Goal: Transaction & Acquisition: Purchase product/service

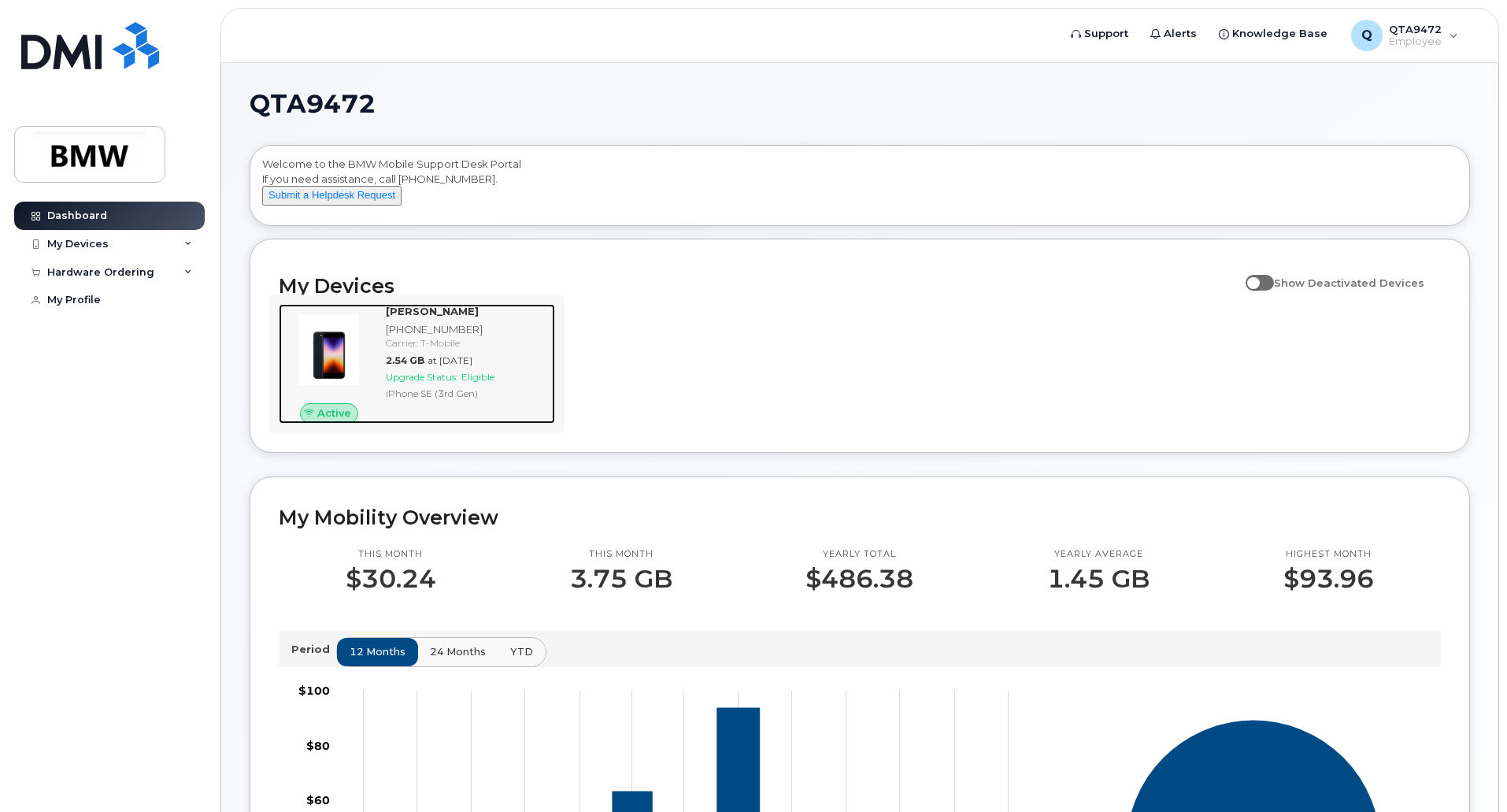
click at [442, 382] on span "Upgrade Status:" at bounding box center [423, 376] width 73 height 12
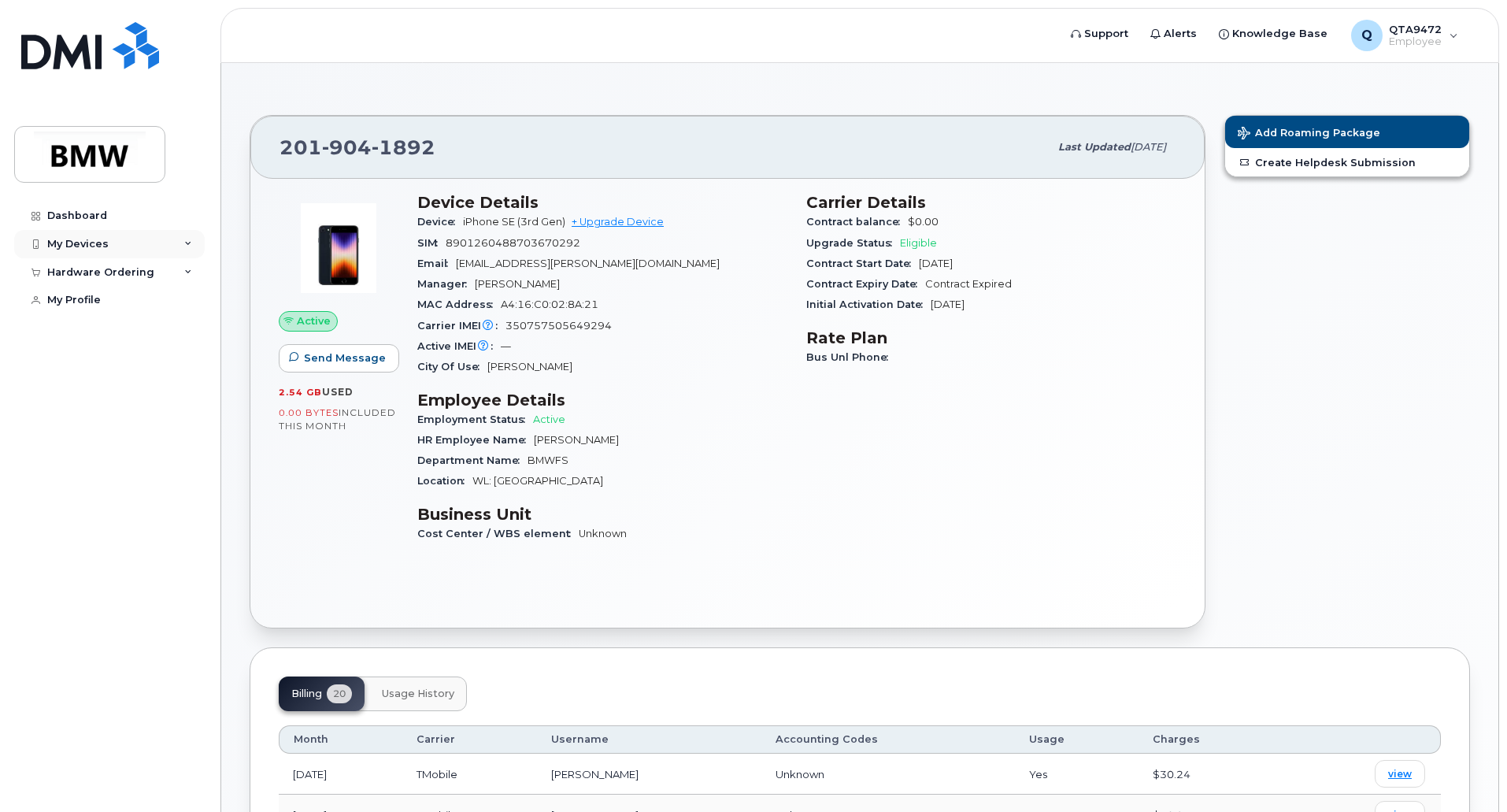
click at [130, 244] on div "My Devices" at bounding box center [109, 244] width 190 height 28
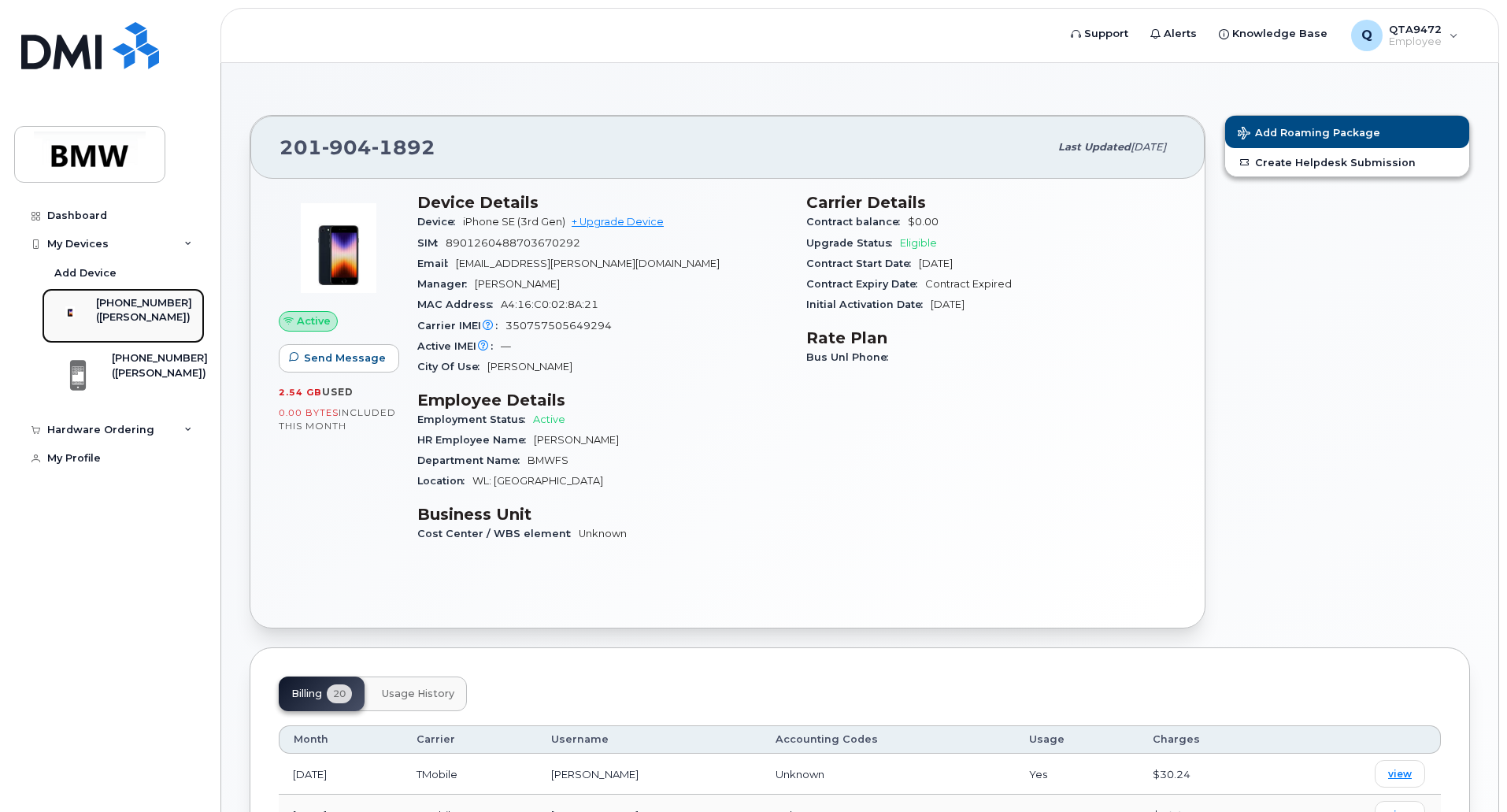
click at [133, 318] on div "([PERSON_NAME])" at bounding box center [145, 318] width 97 height 15
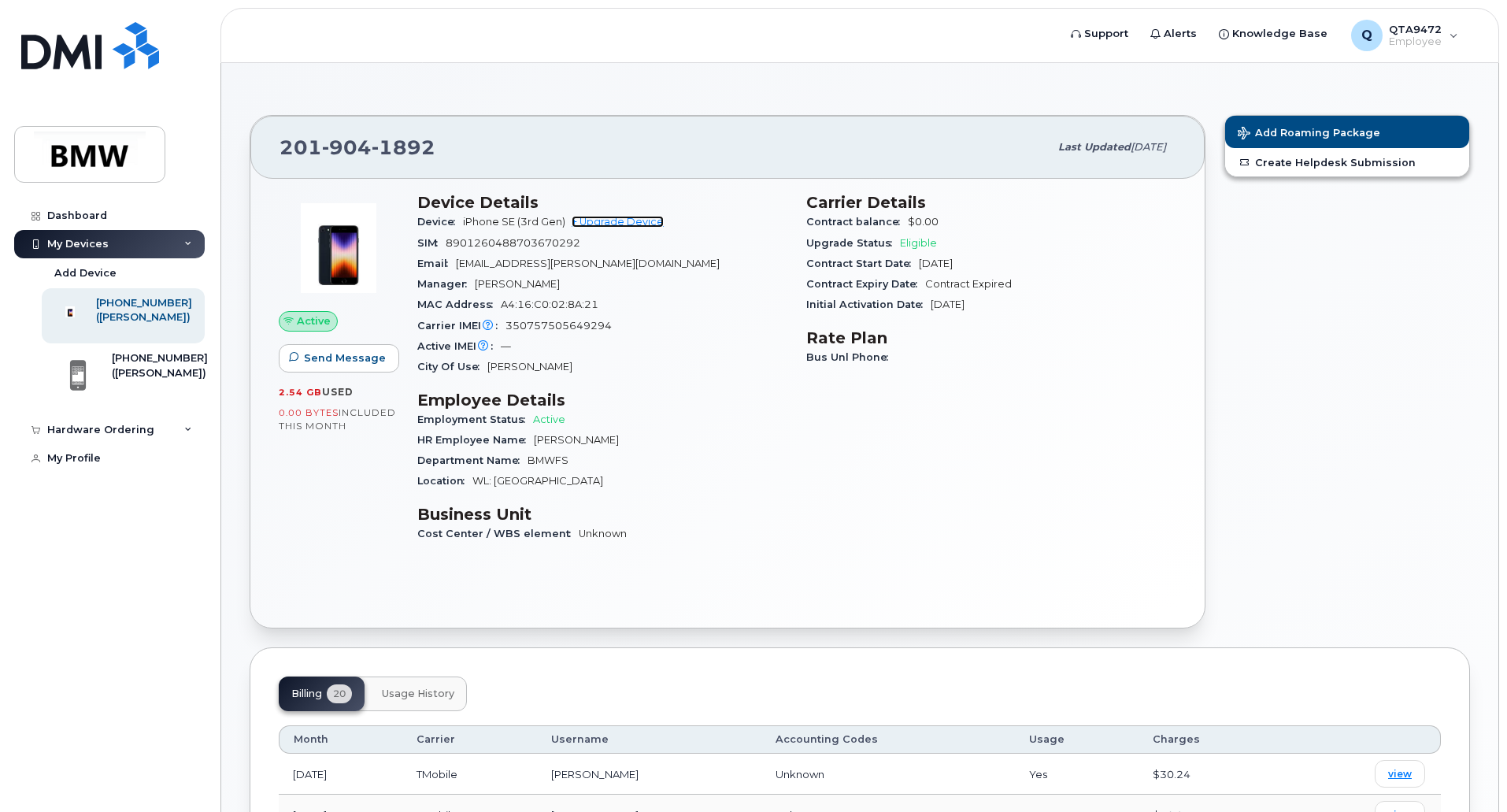
click at [626, 223] on link "+ Upgrade Device" at bounding box center [617, 221] width 92 height 12
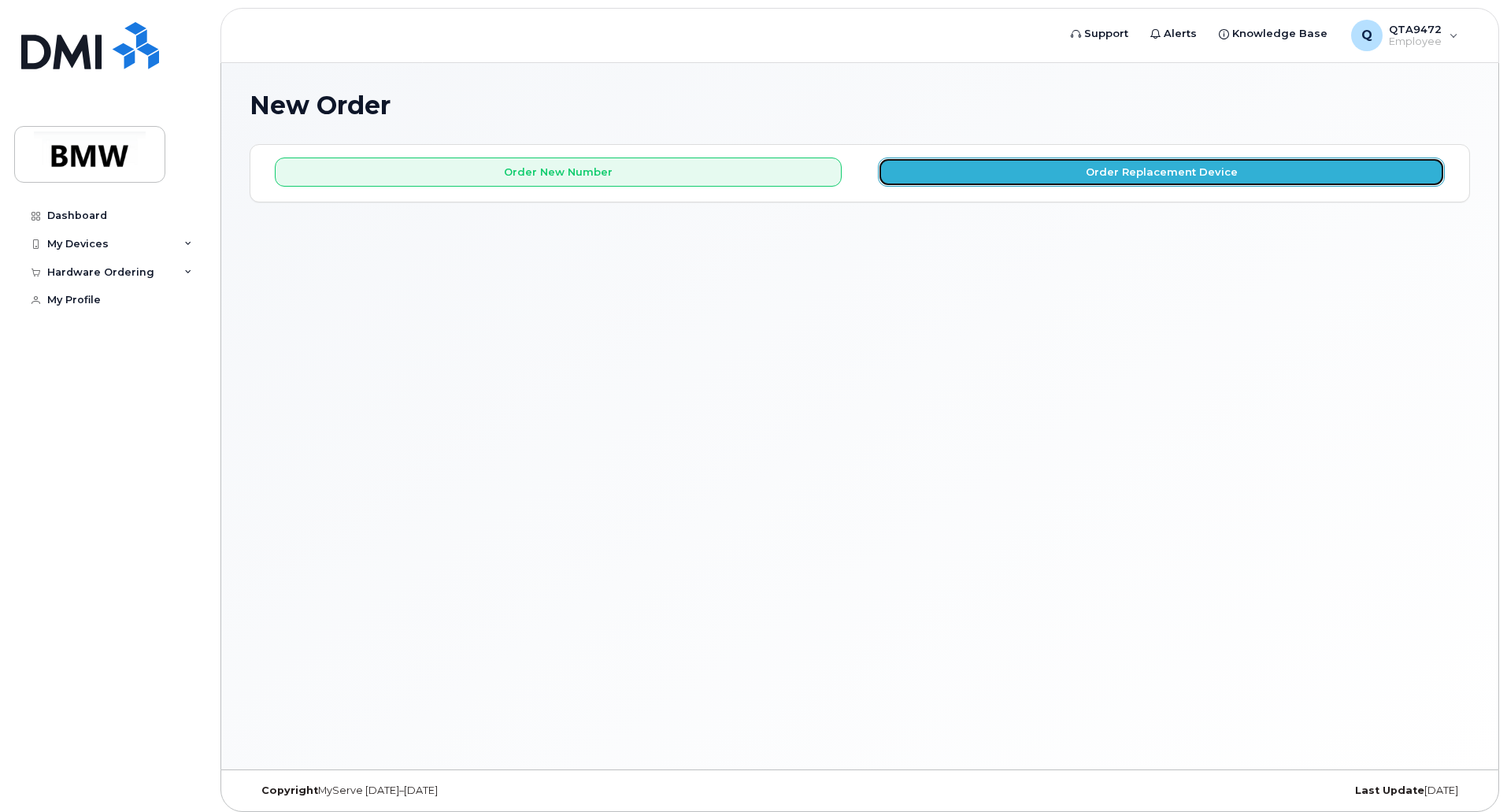
click at [1070, 172] on button "Order Replacement Device" at bounding box center [1161, 172] width 567 height 29
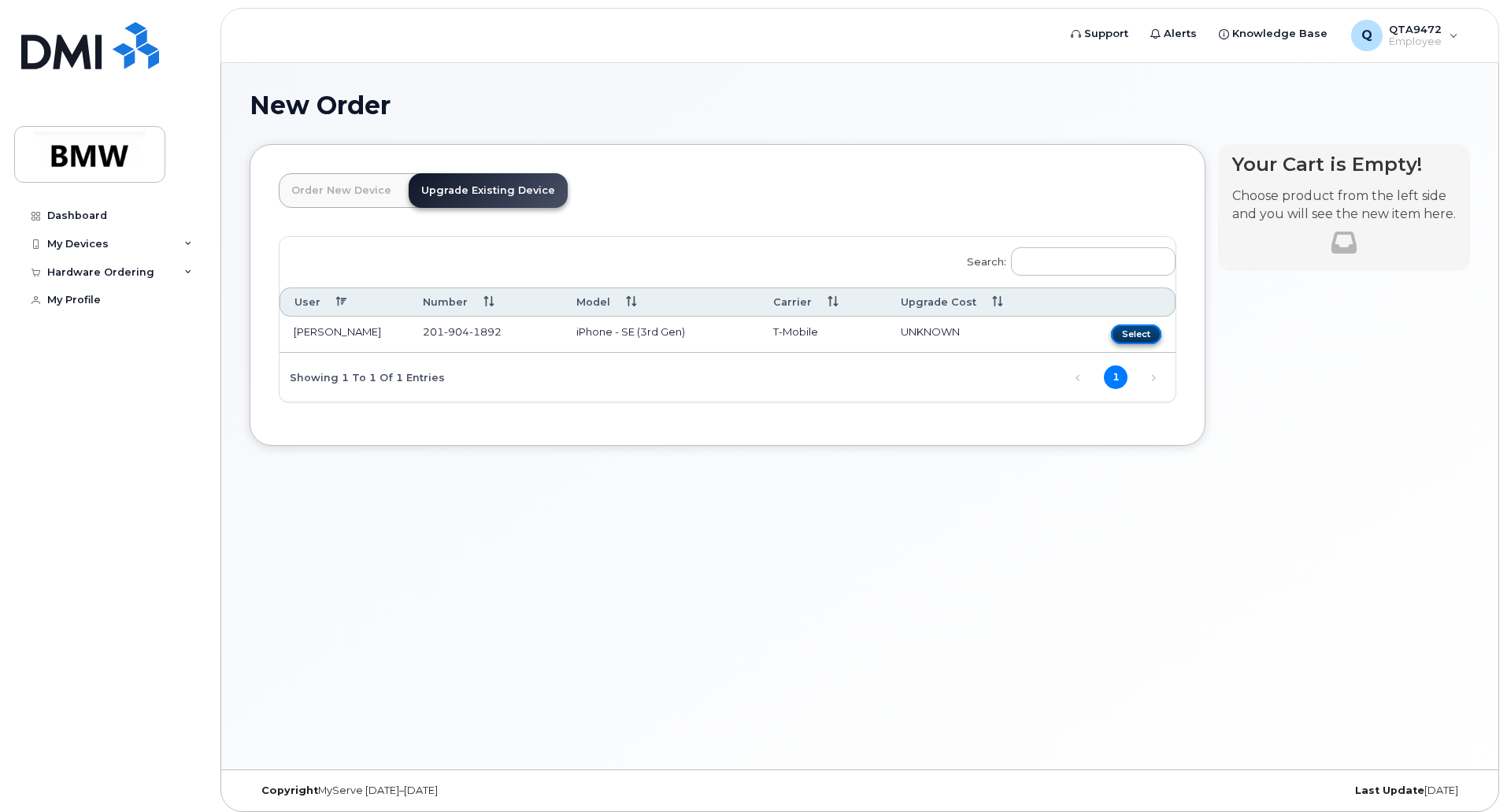
click at [1144, 335] on button "Select" at bounding box center [1135, 334] width 50 height 20
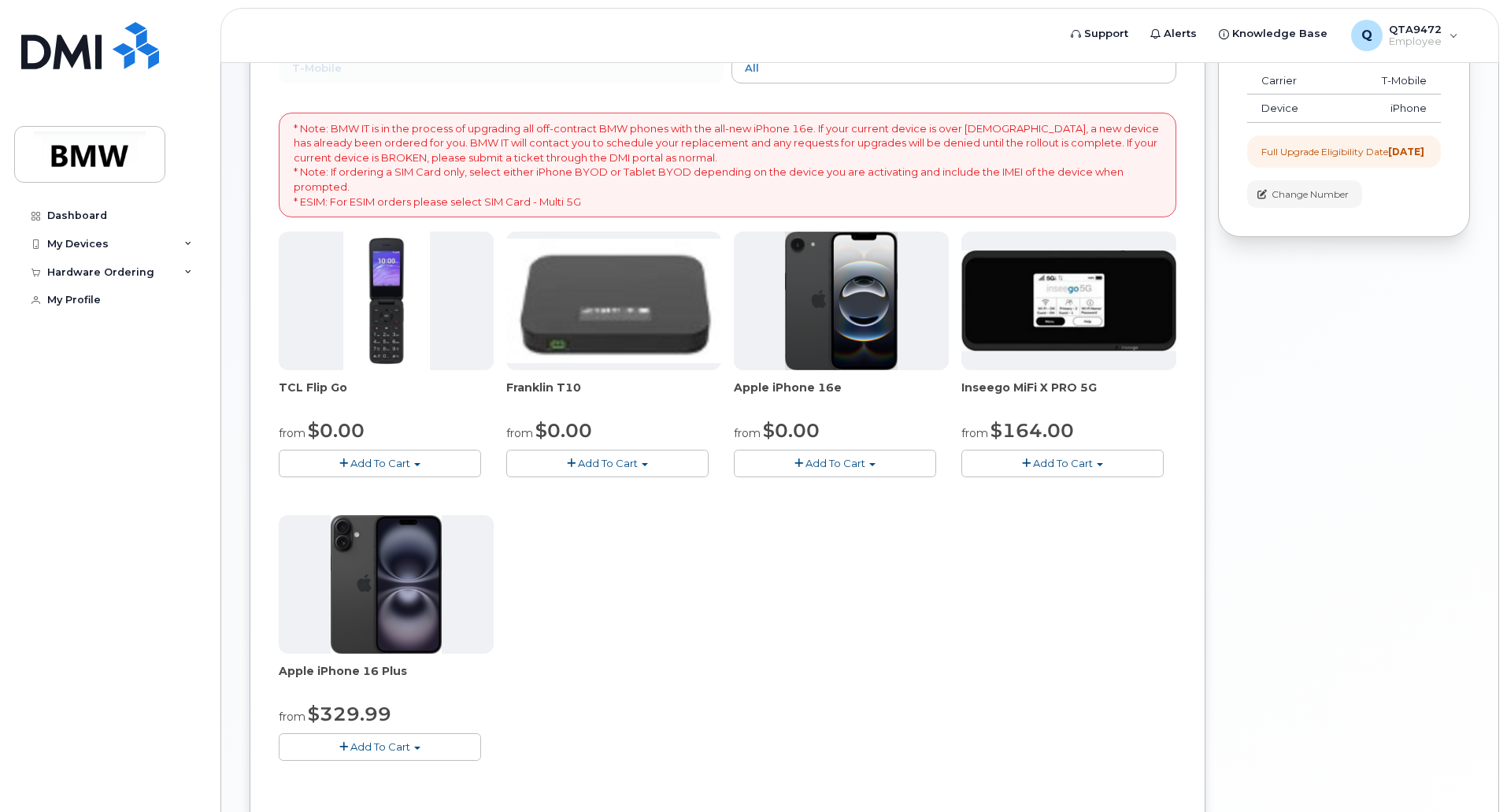
scroll to position [193, 0]
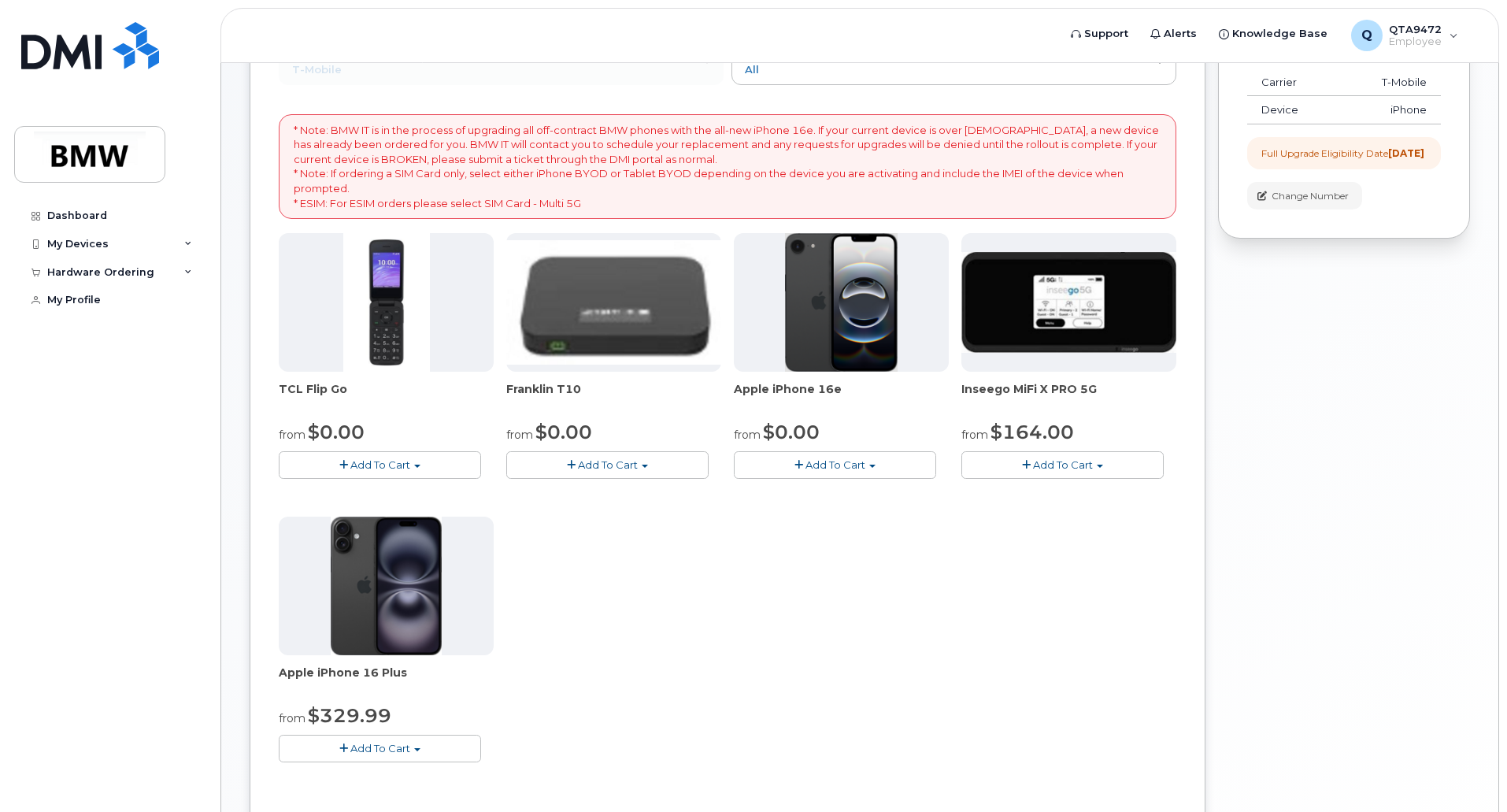
click at [400, 748] on span "Add To Cart" at bounding box center [381, 748] width 60 height 13
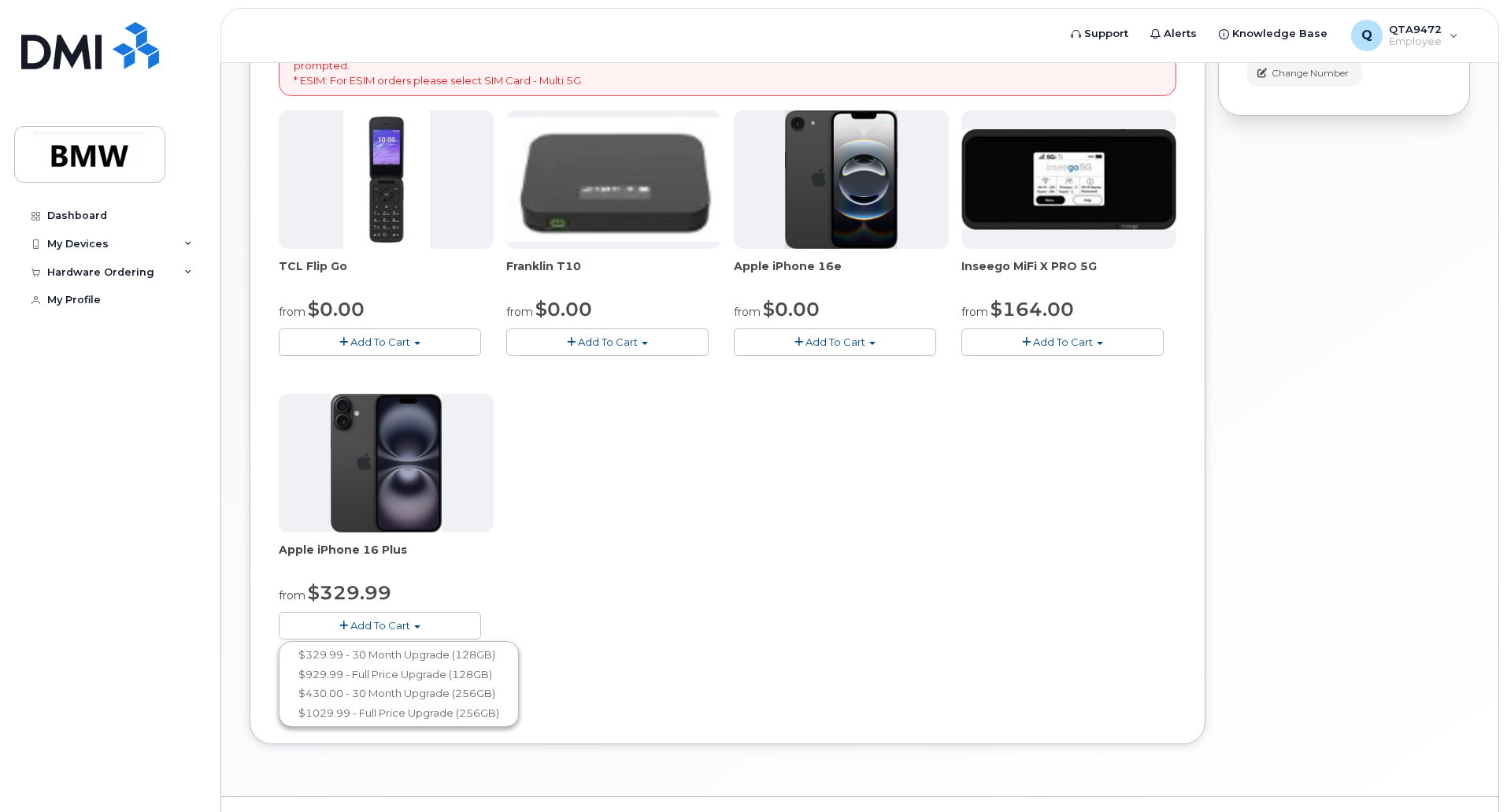
scroll to position [350, 0]
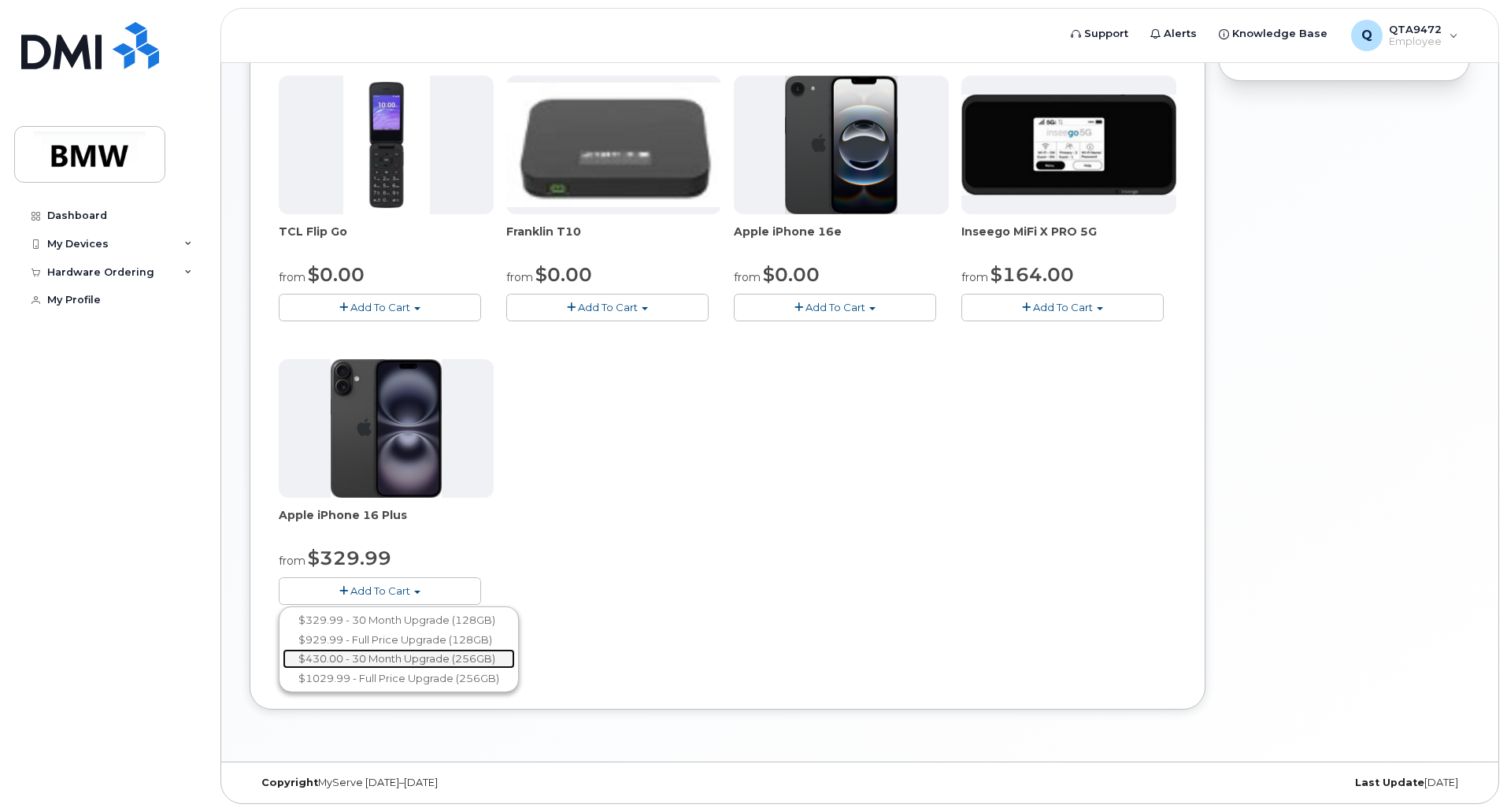
click at [471, 658] on link "$430.00 - 30 Month Upgrade (256GB)" at bounding box center [399, 659] width 232 height 20
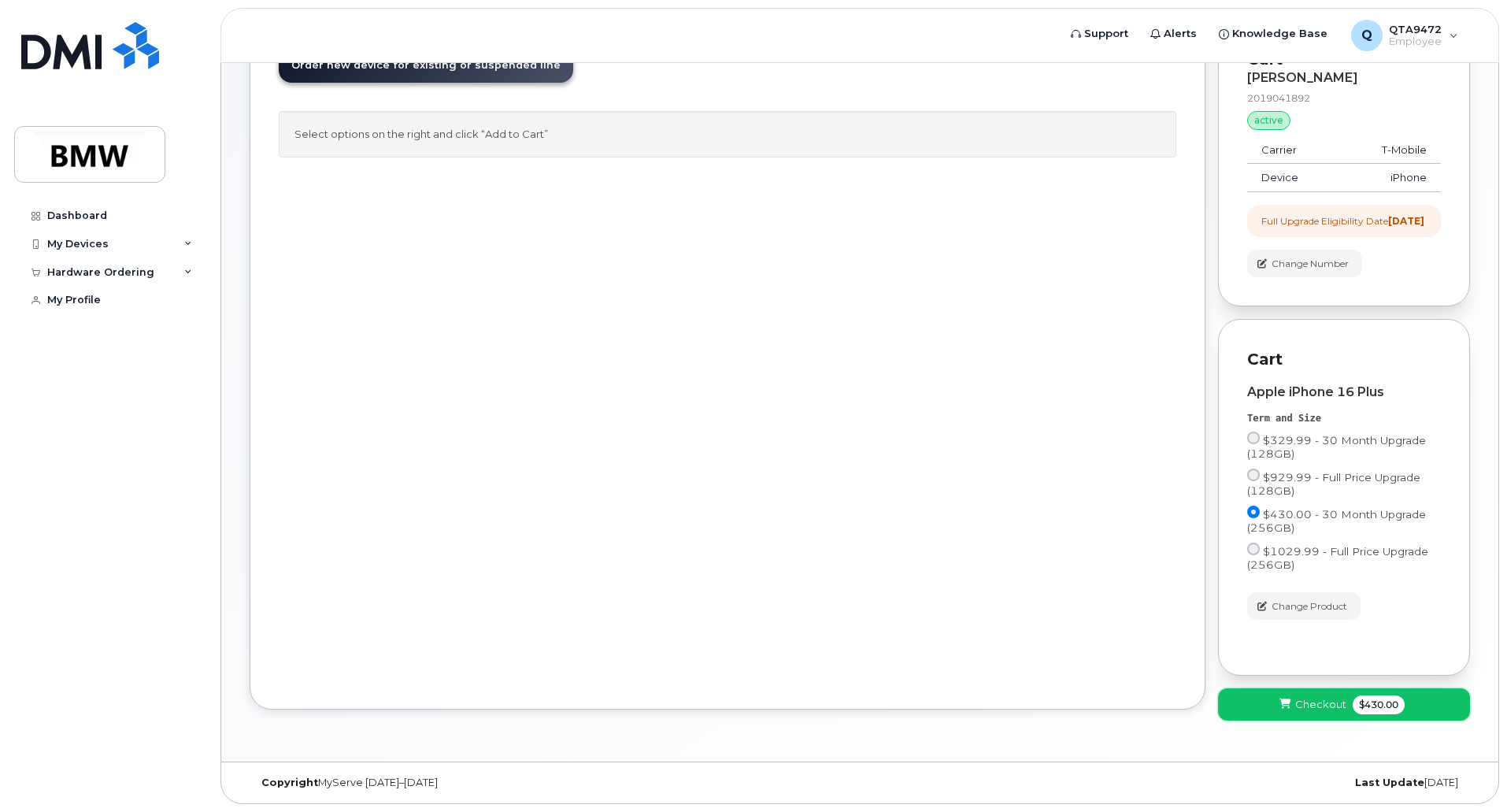
click at [1305, 706] on span "Checkout" at bounding box center [1321, 704] width 51 height 15
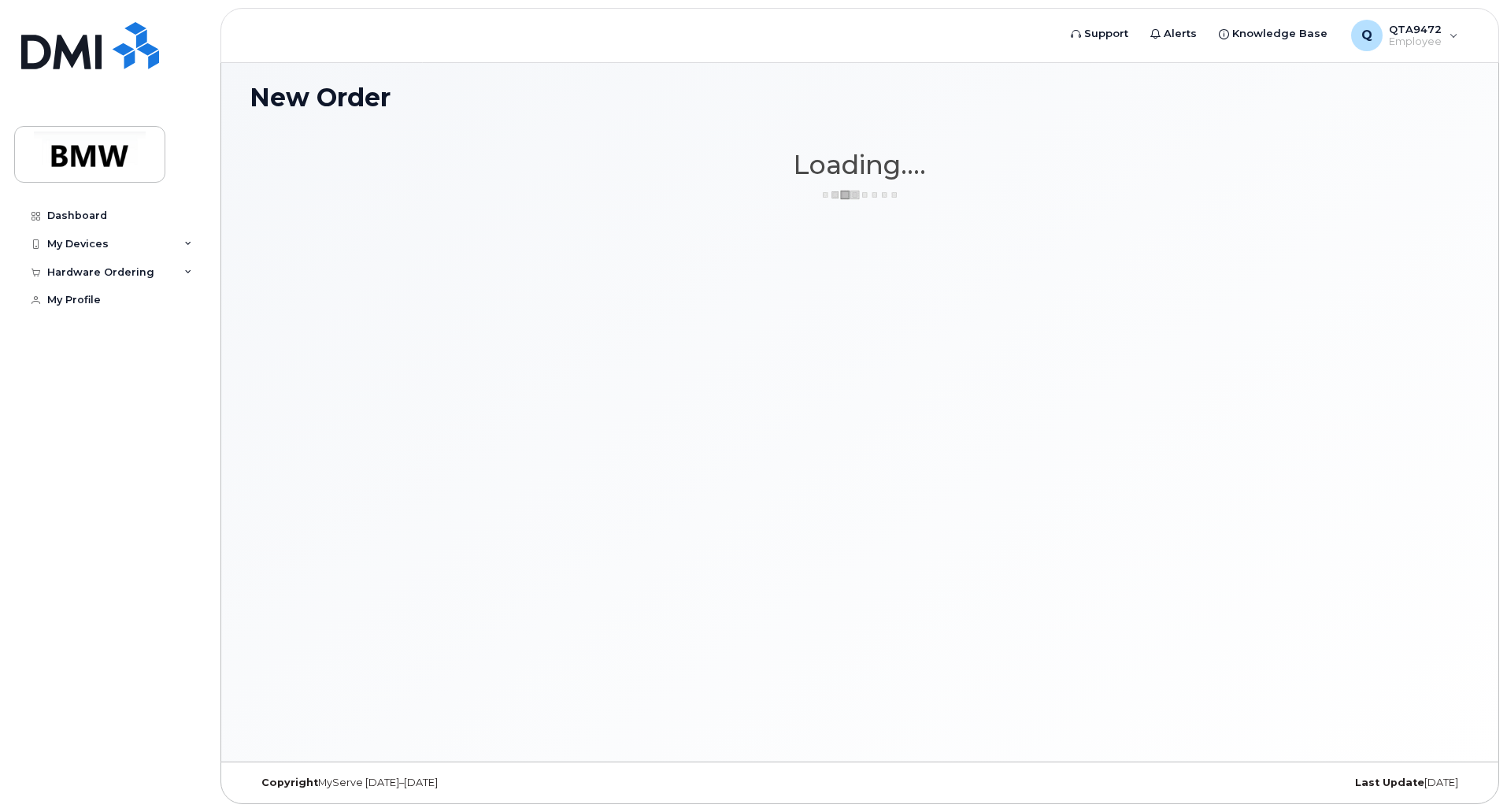
scroll to position [8, 0]
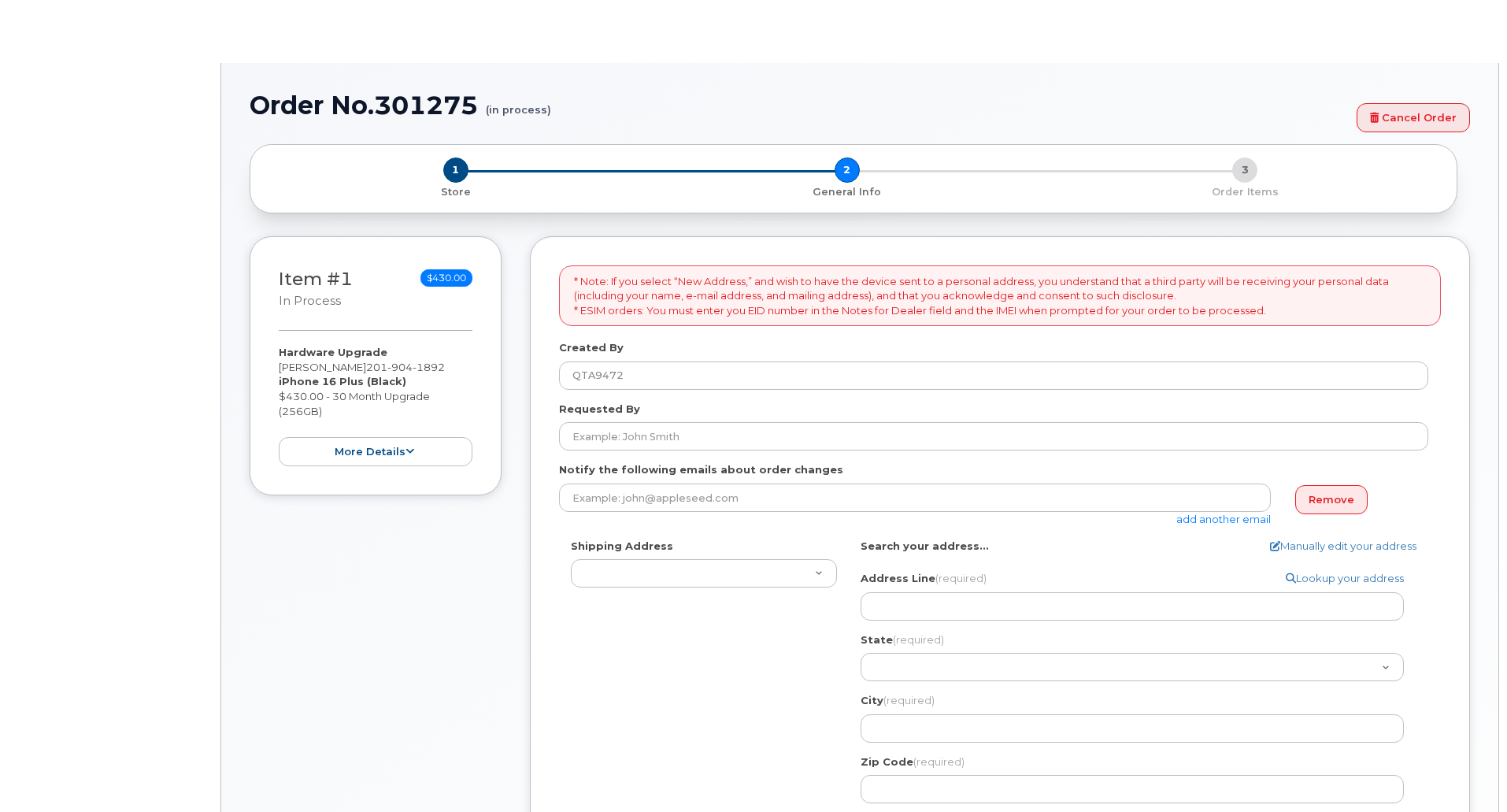
select select
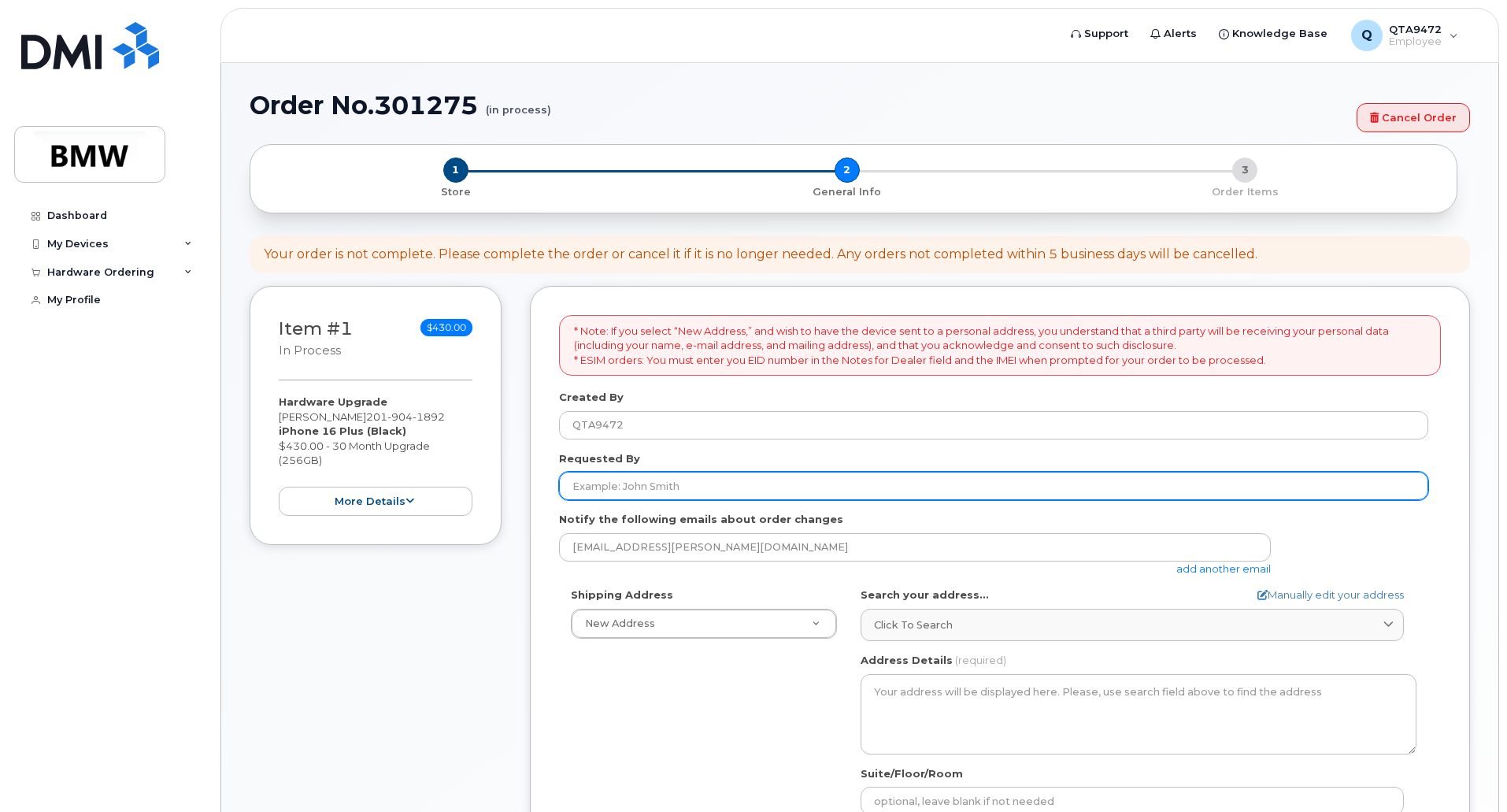
click at [810, 481] on input "Requested By" at bounding box center [993, 485] width 870 height 28
type input "[PERSON_NAME]"
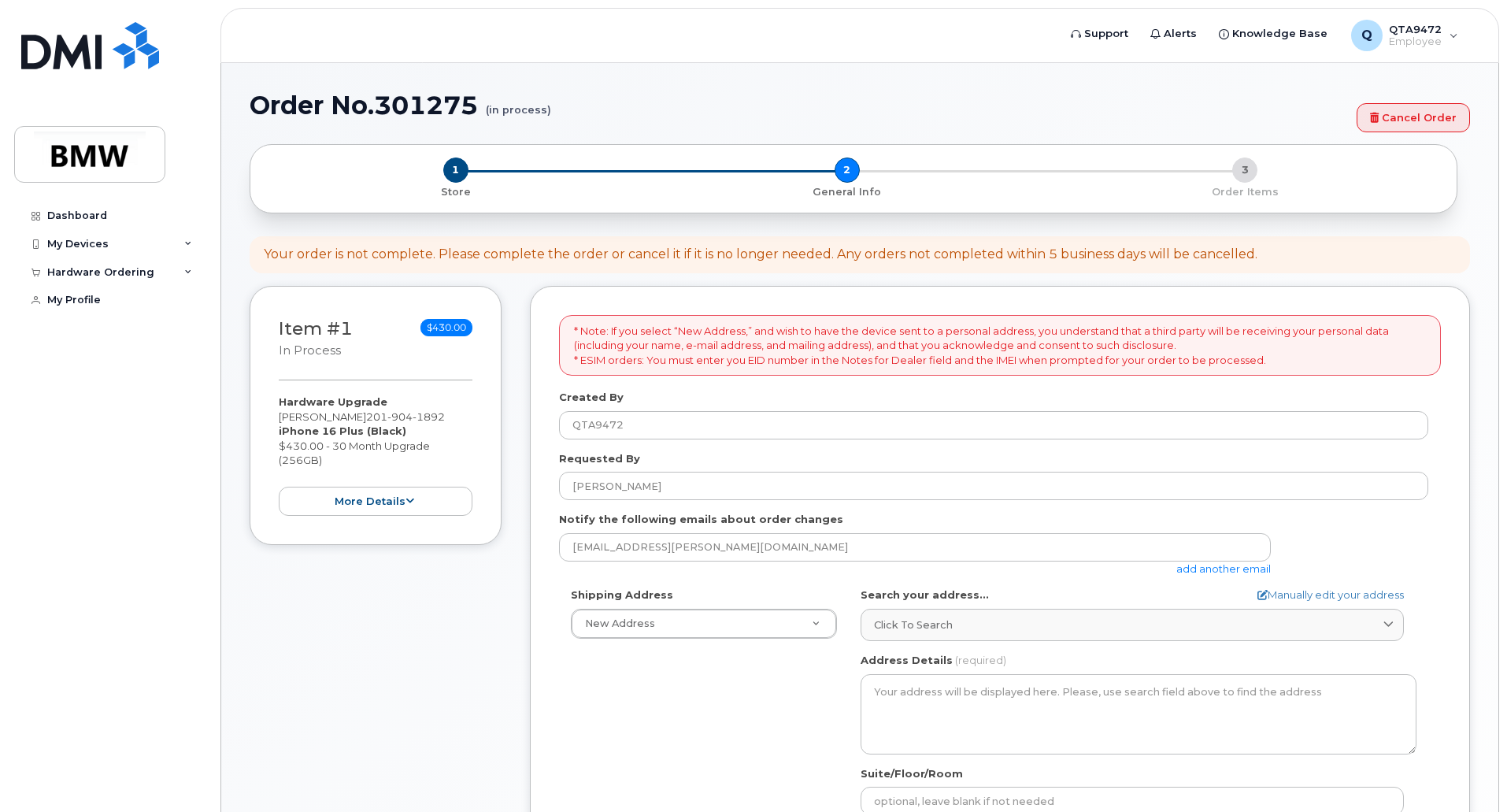
type input "[STREET_ADDRESS]"
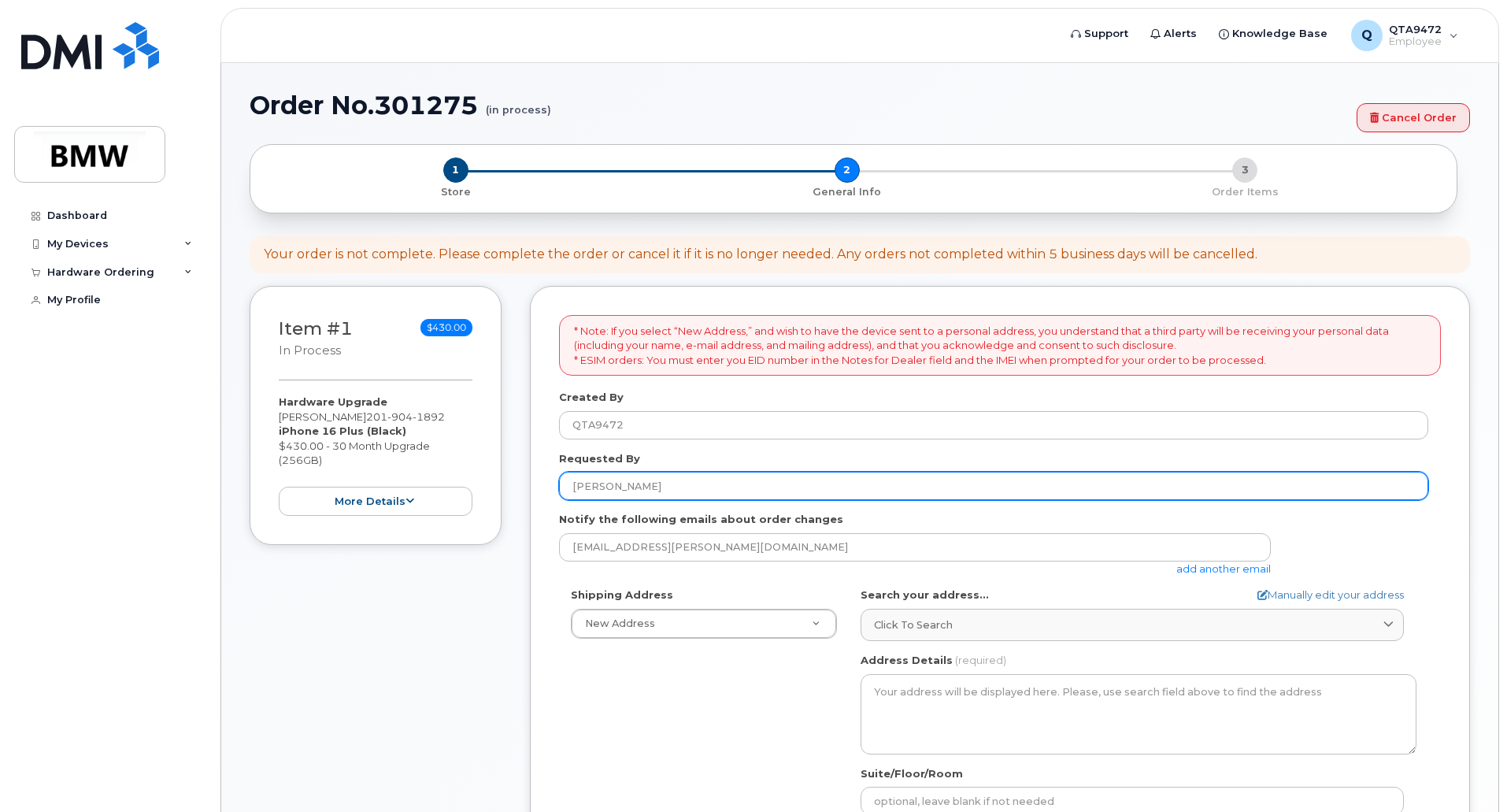
select select
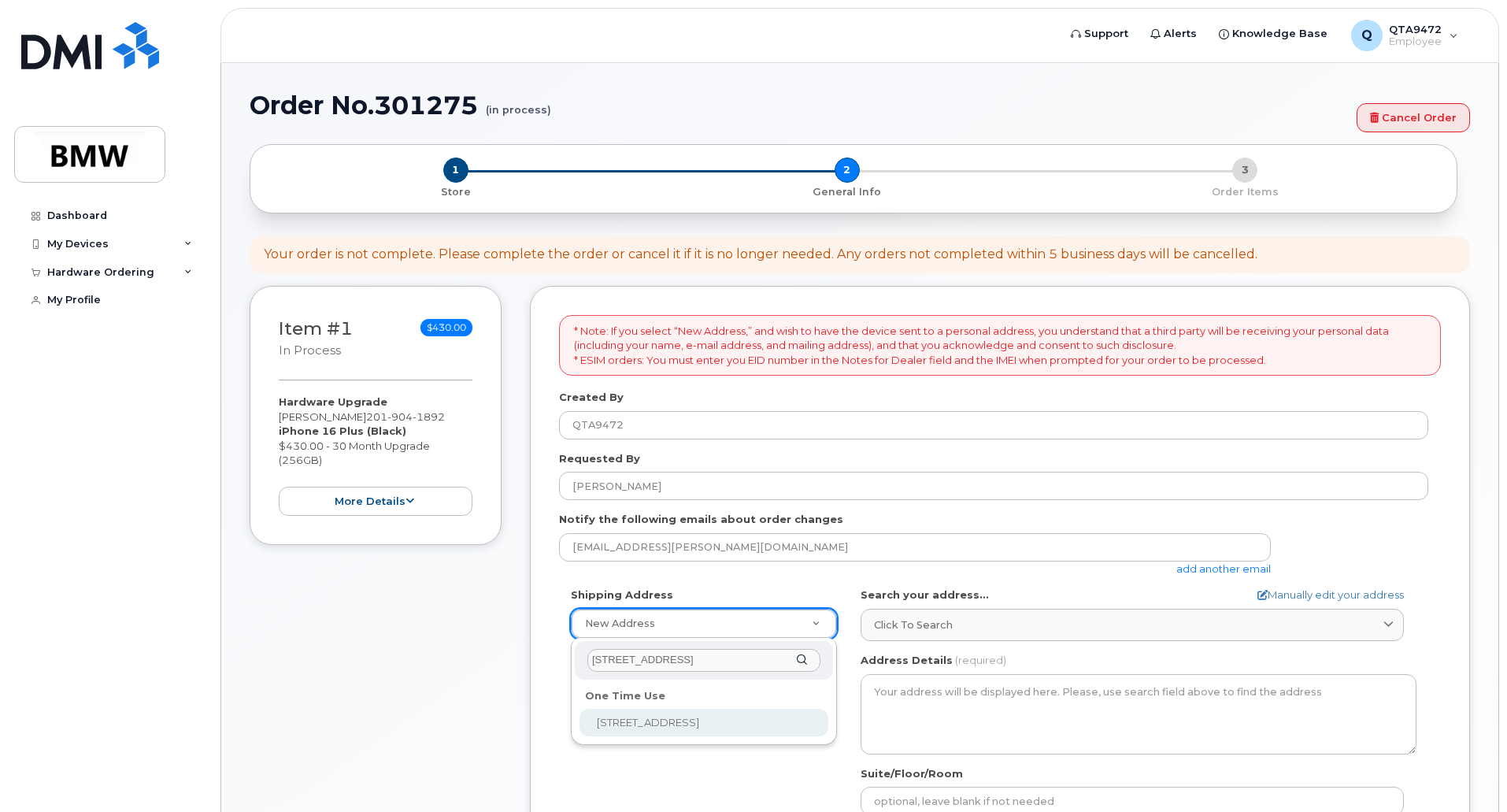
select select "[STREET_ADDRESS]"
type input "14N"
type input "[PERSON_NAME]"
type input "2019041892"
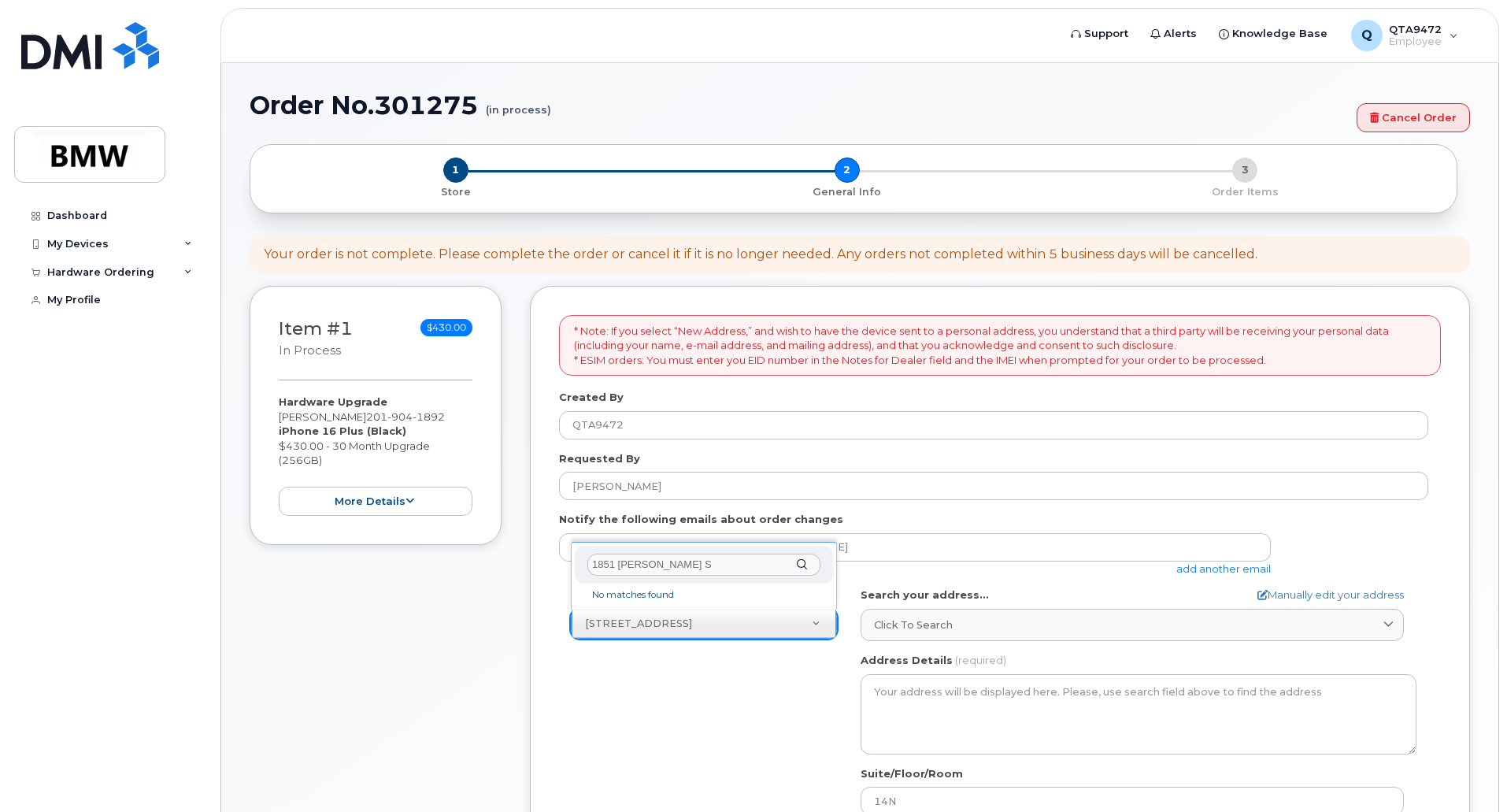
type input "1851 [PERSON_NAME][GEOGRAPHIC_DATA]"
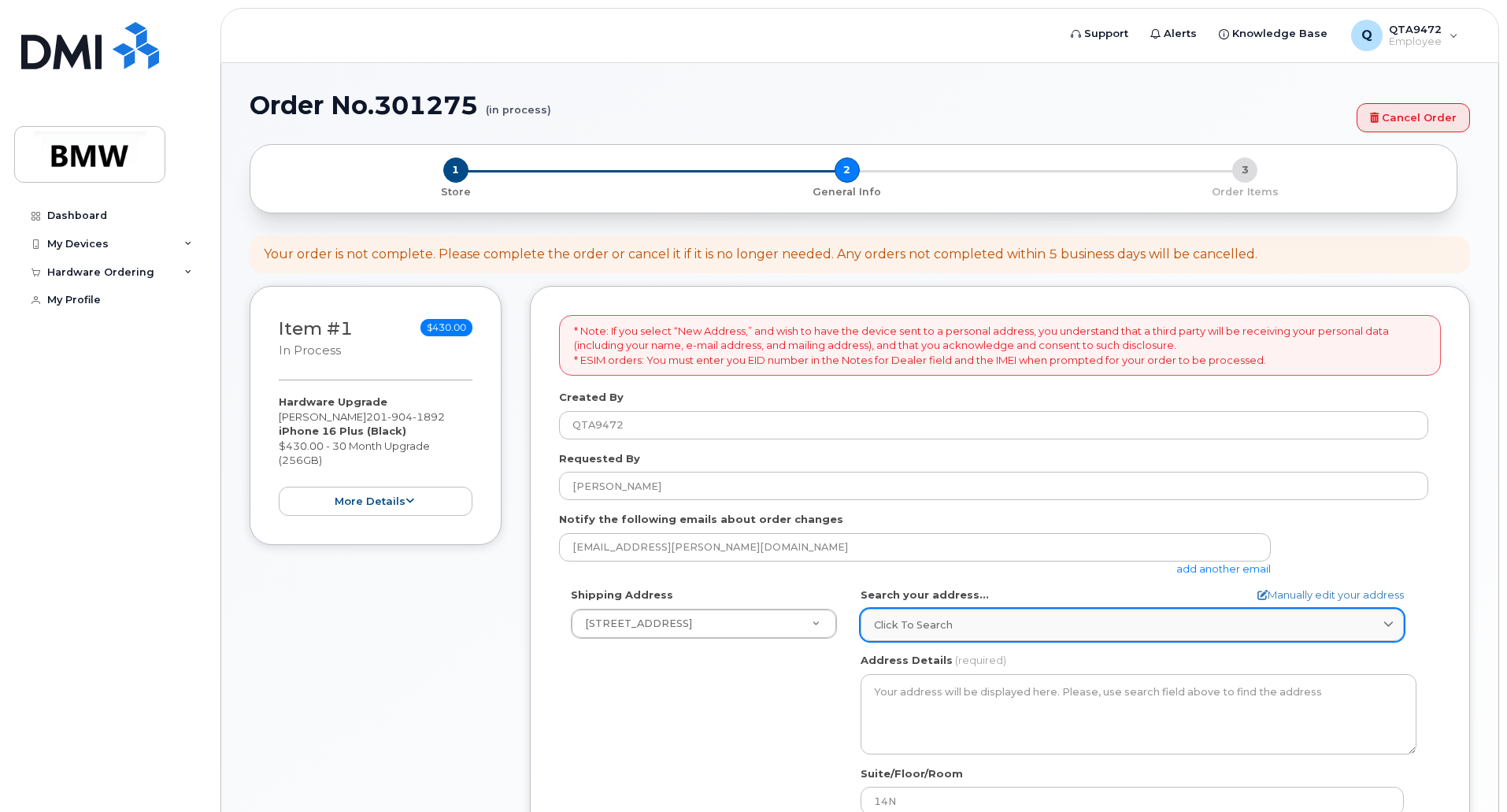
click at [967, 624] on div "Click to search" at bounding box center [1132, 624] width 516 height 15
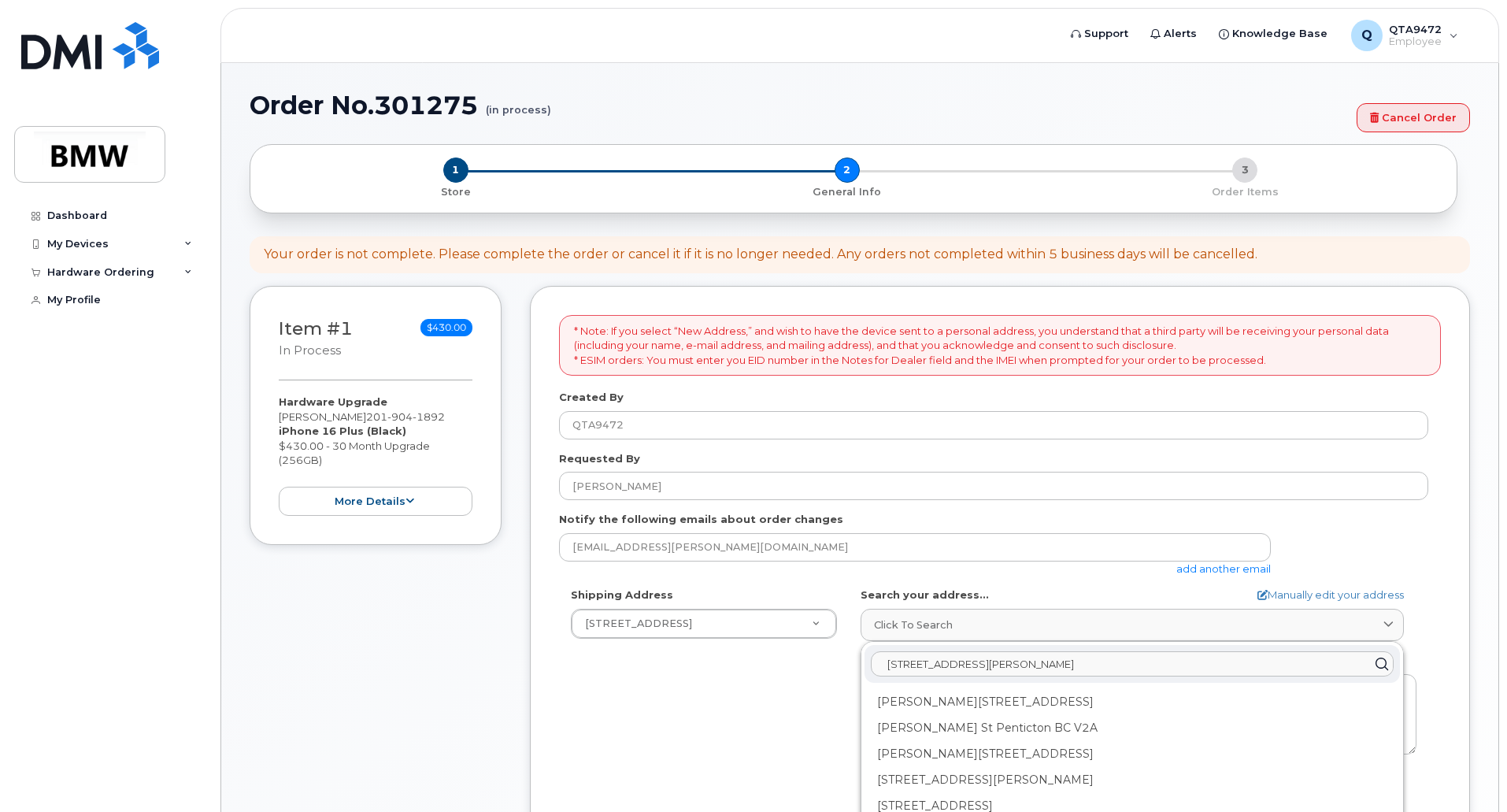
drag, startPoint x: 1028, startPoint y: 661, endPoint x: 764, endPoint y: 648, distance: 264.3
click at [764, 648] on div "Shipping Address 700 1st St, Hoboken, NJ, 07030, USA New Address 700 1st St, Ho…" at bounding box center [993, 767] width 870 height 361
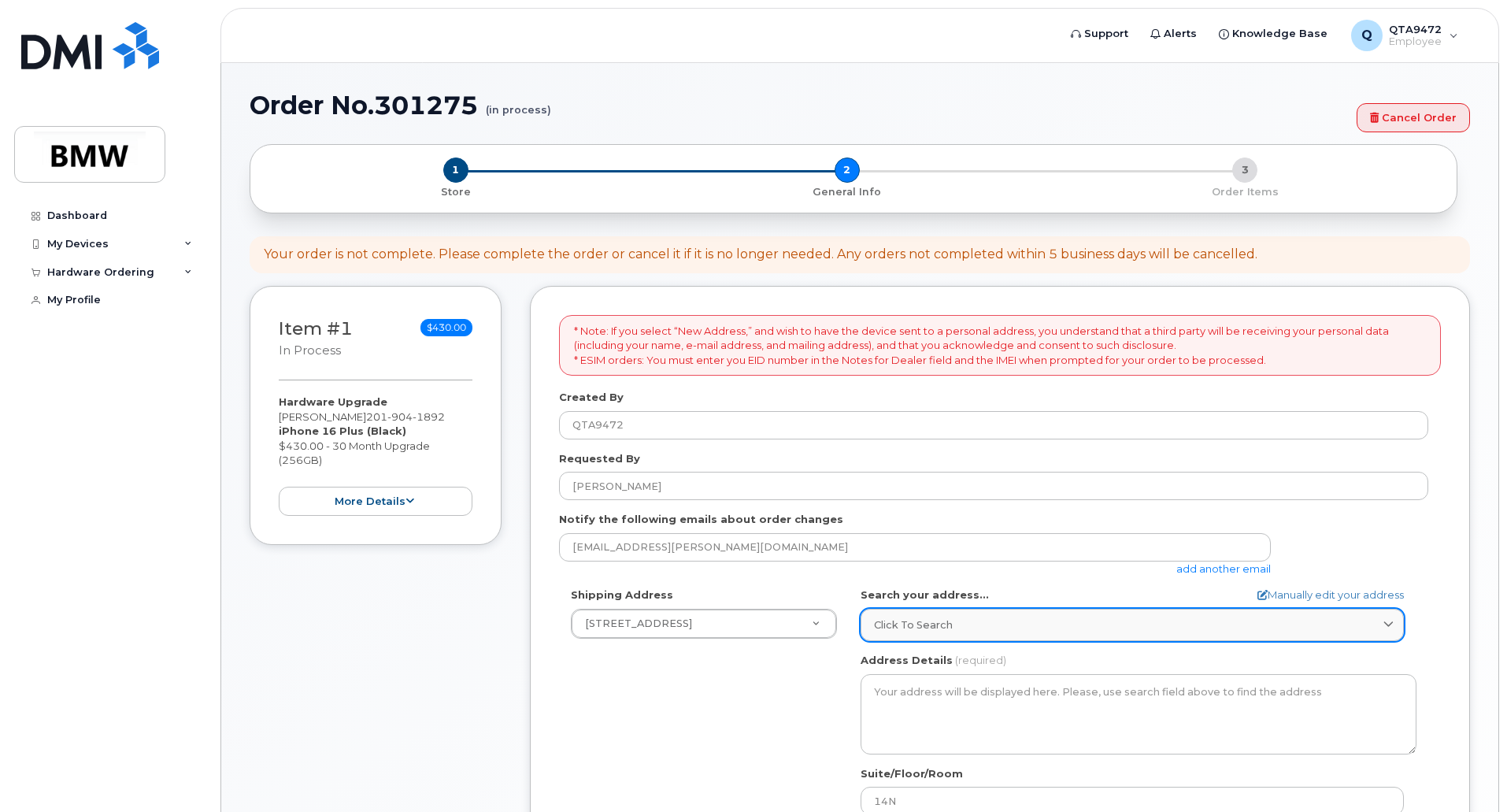
click at [948, 621] on span "Click to search" at bounding box center [913, 624] width 78 height 15
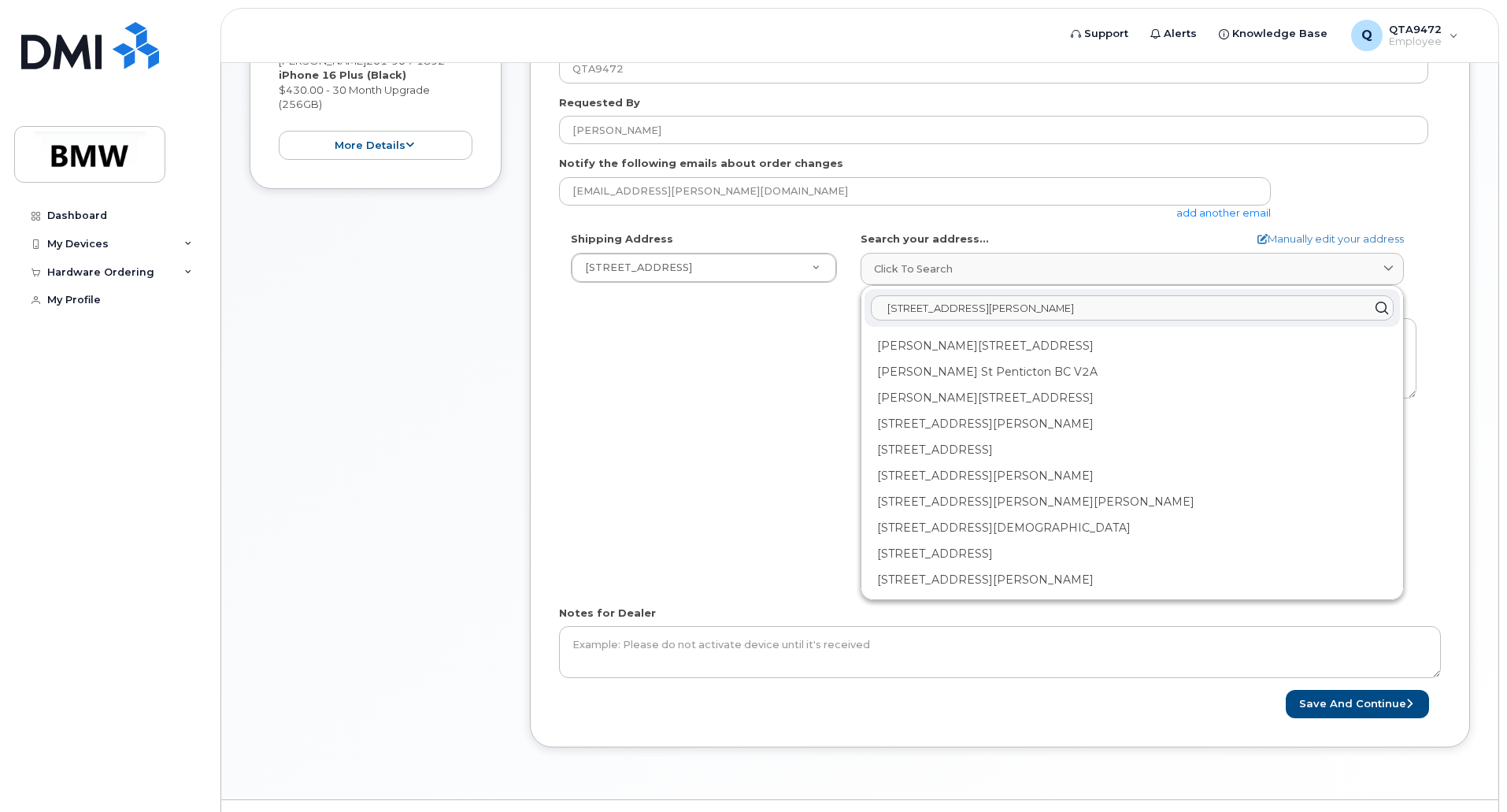
scroll to position [360, 0]
type input "1851 bassett st 80202"
click at [1327, 237] on link "Manually edit your address" at bounding box center [1330, 235] width 147 height 15
select select
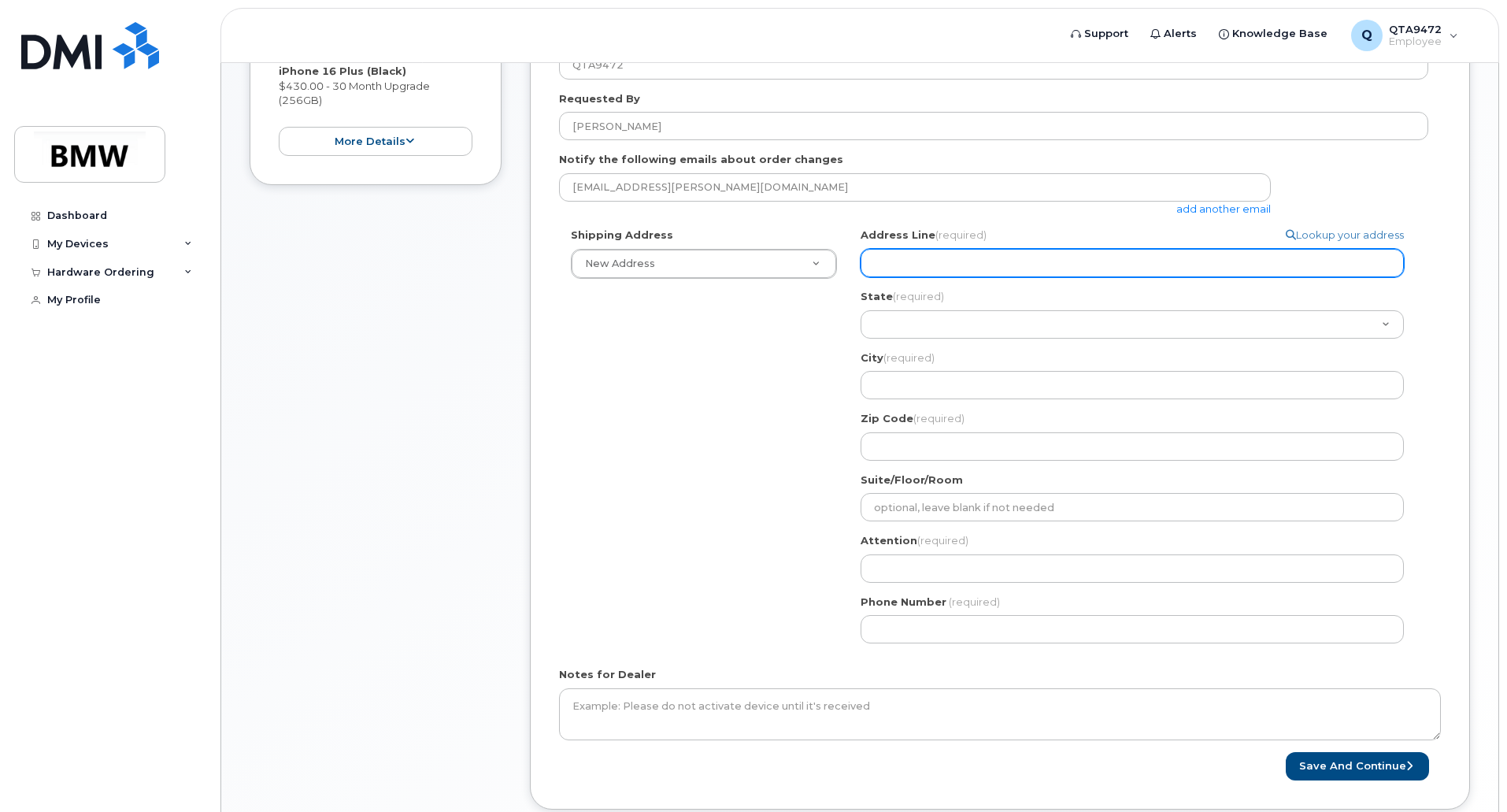
click at [995, 262] on input "Address Line (required)" at bounding box center [1132, 262] width 544 height 28
select select
type input "1"
select select
type input "18"
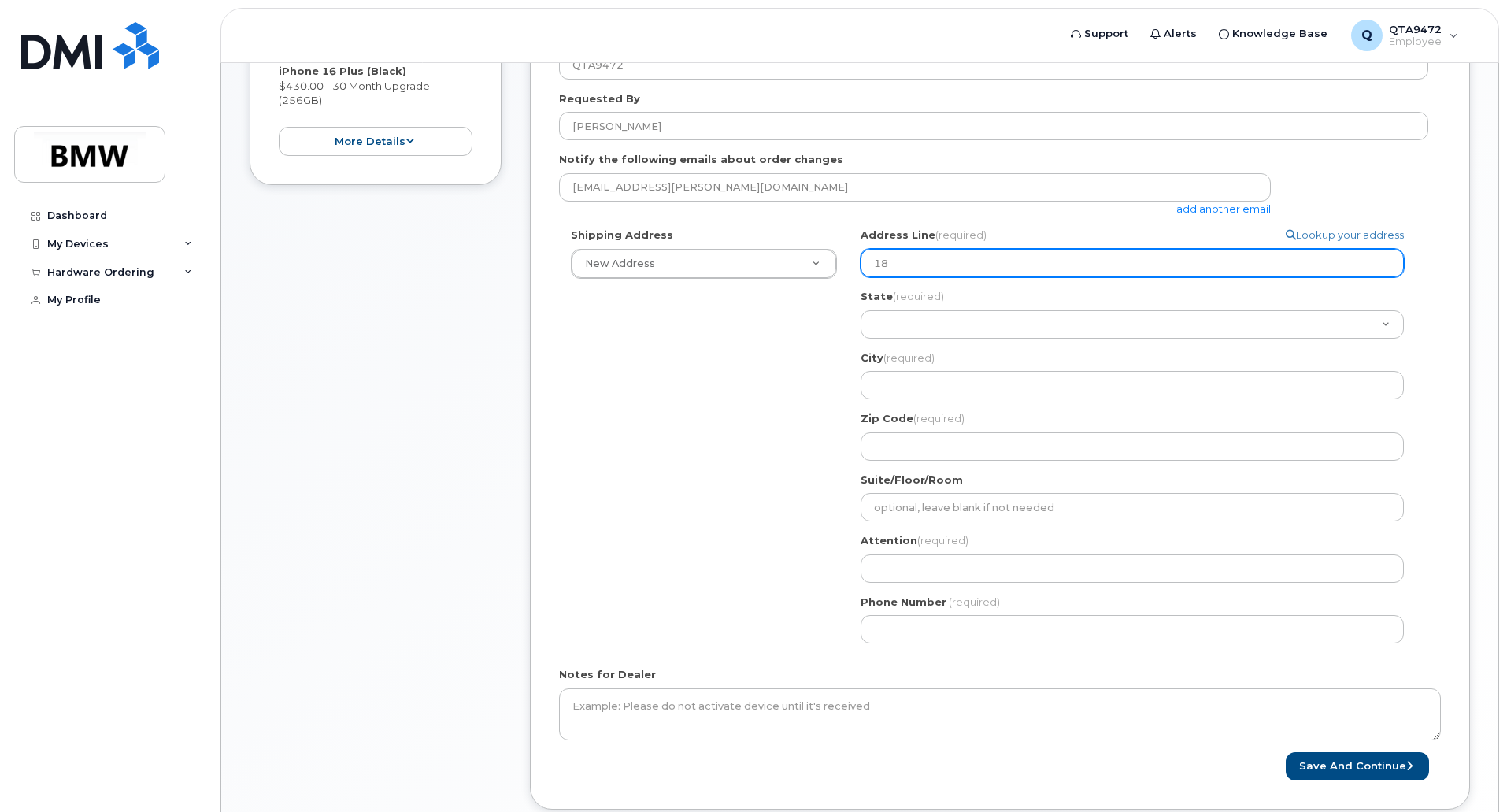
select select
type input "185"
select select
type input "1851"
select select
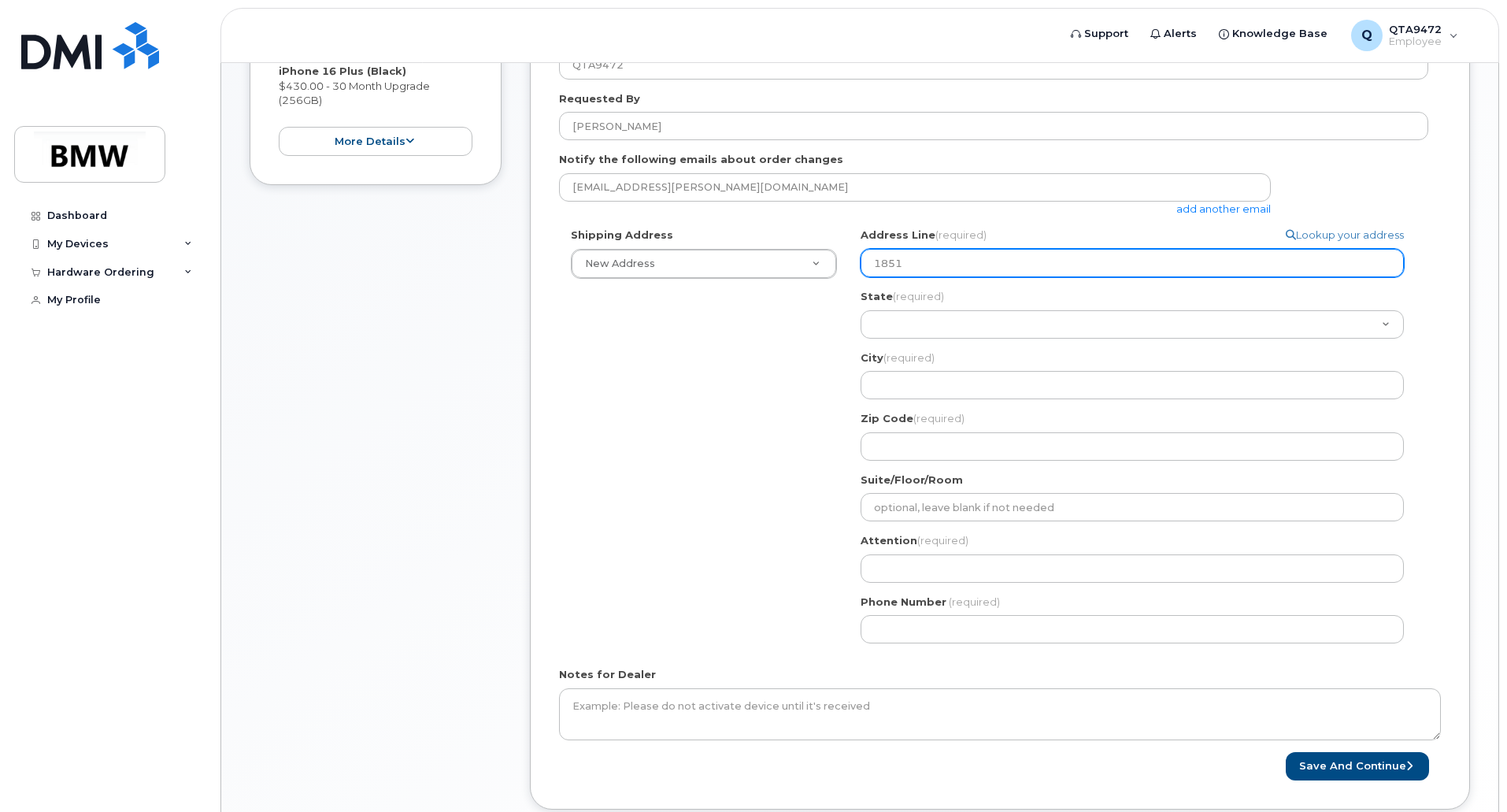
type input "1851 B"
select select
type input "1851 Ba"
select select
type input "1851 Bas"
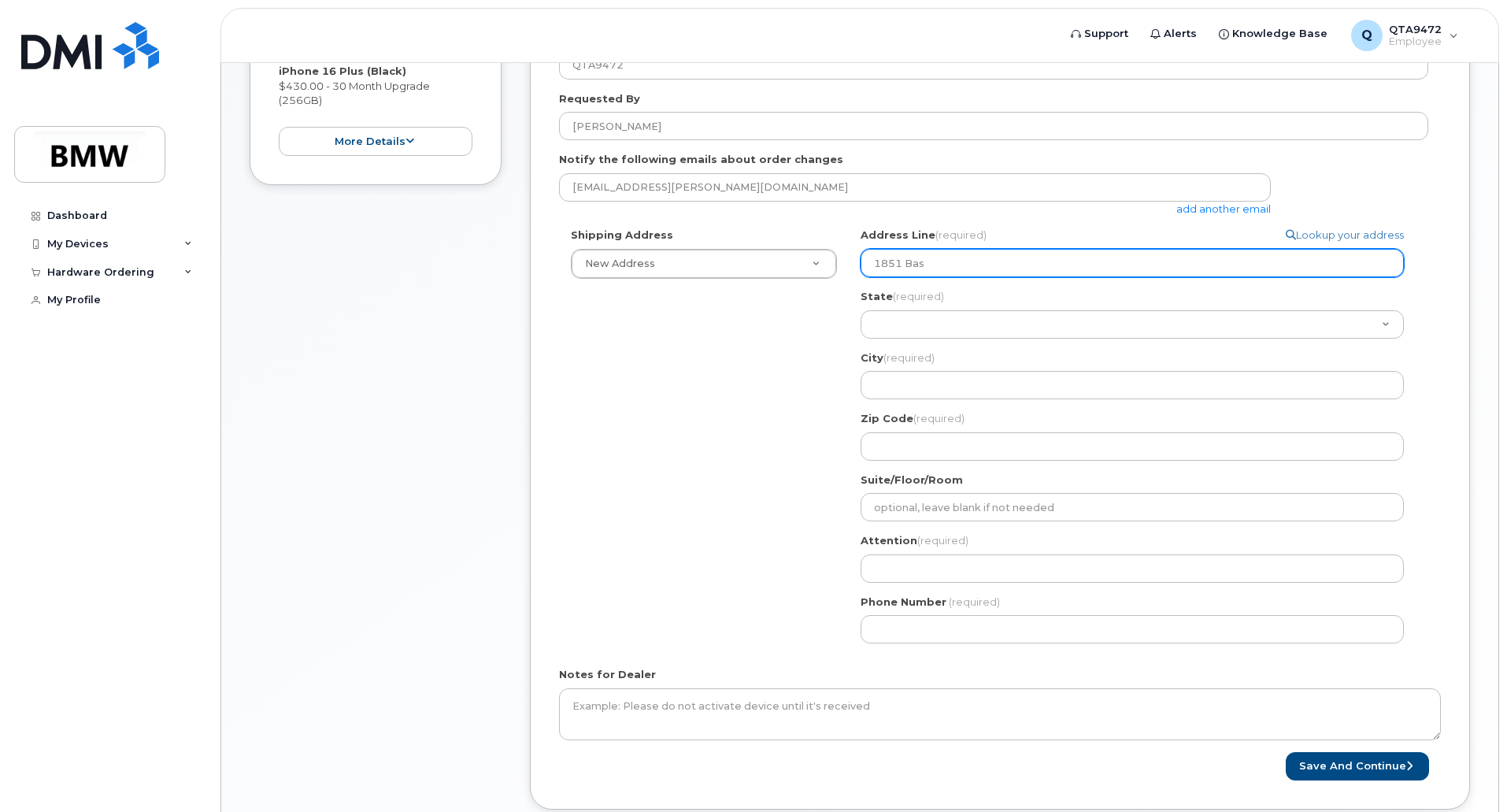
select select
type input "1851 Bass"
select select
type input "1851 Basse"
select select
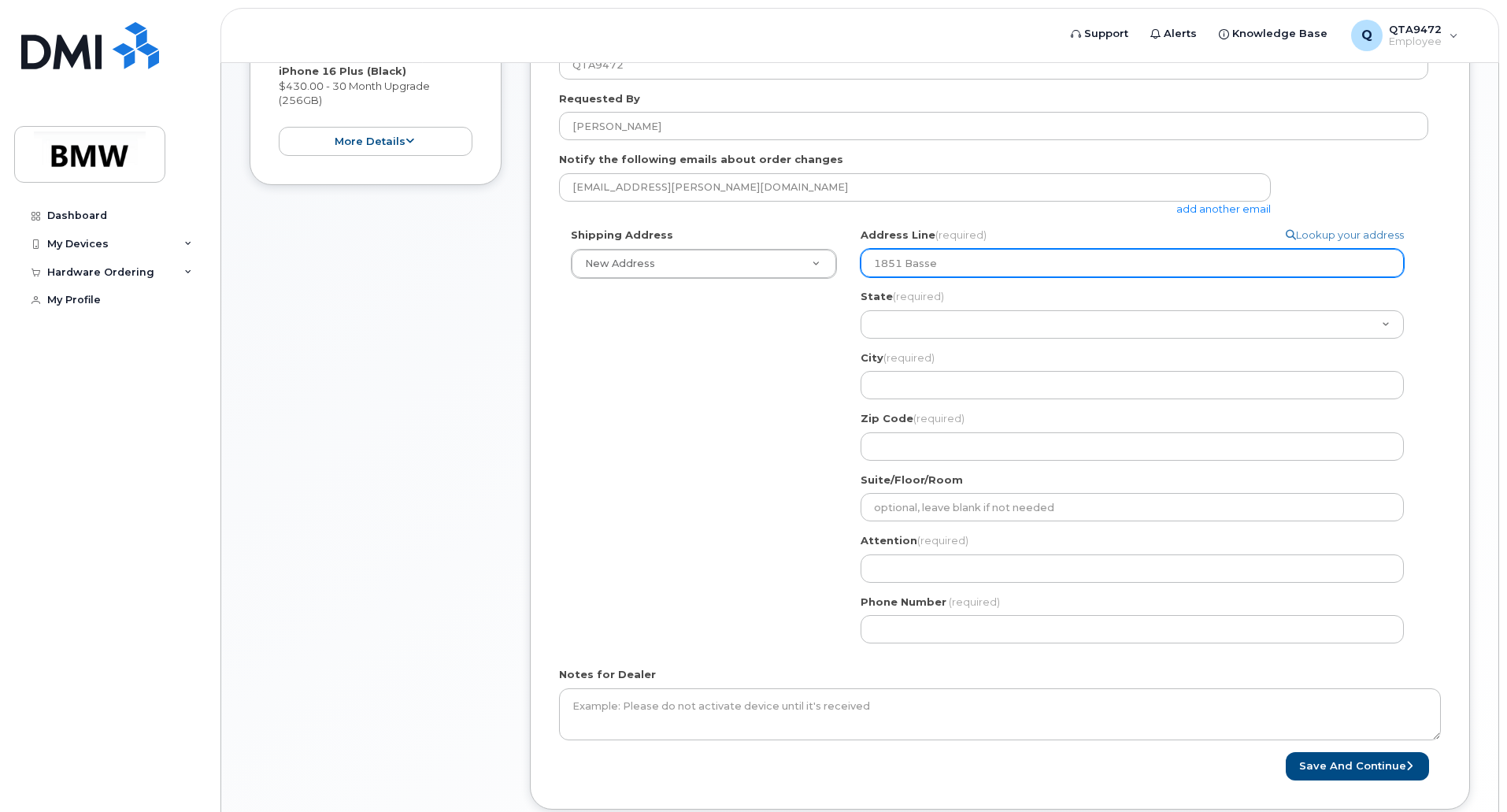
type input "1851 Basset"
select select
type input "1851 Bassett"
select select
type input "1851 Bassett S"
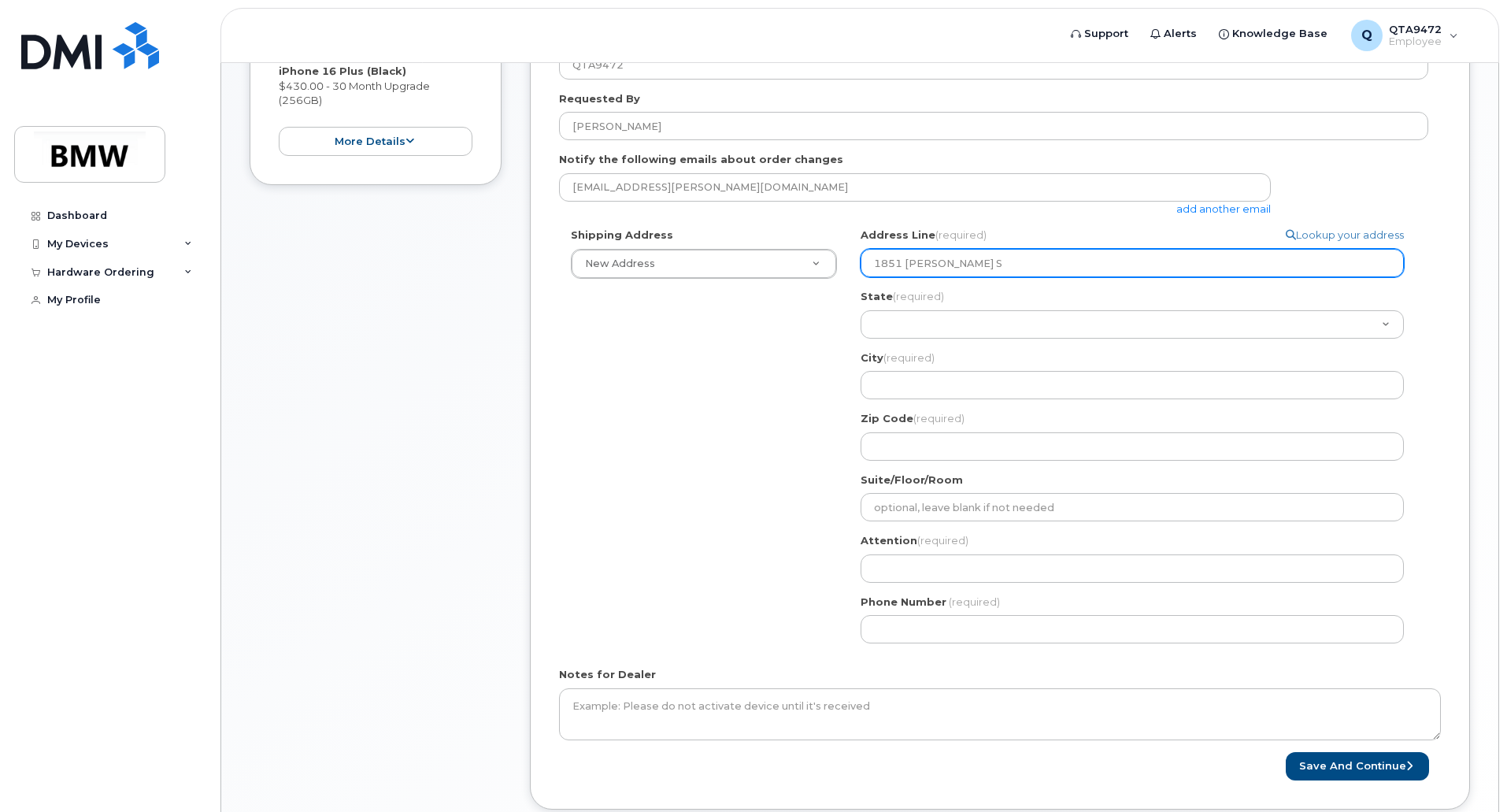
select select
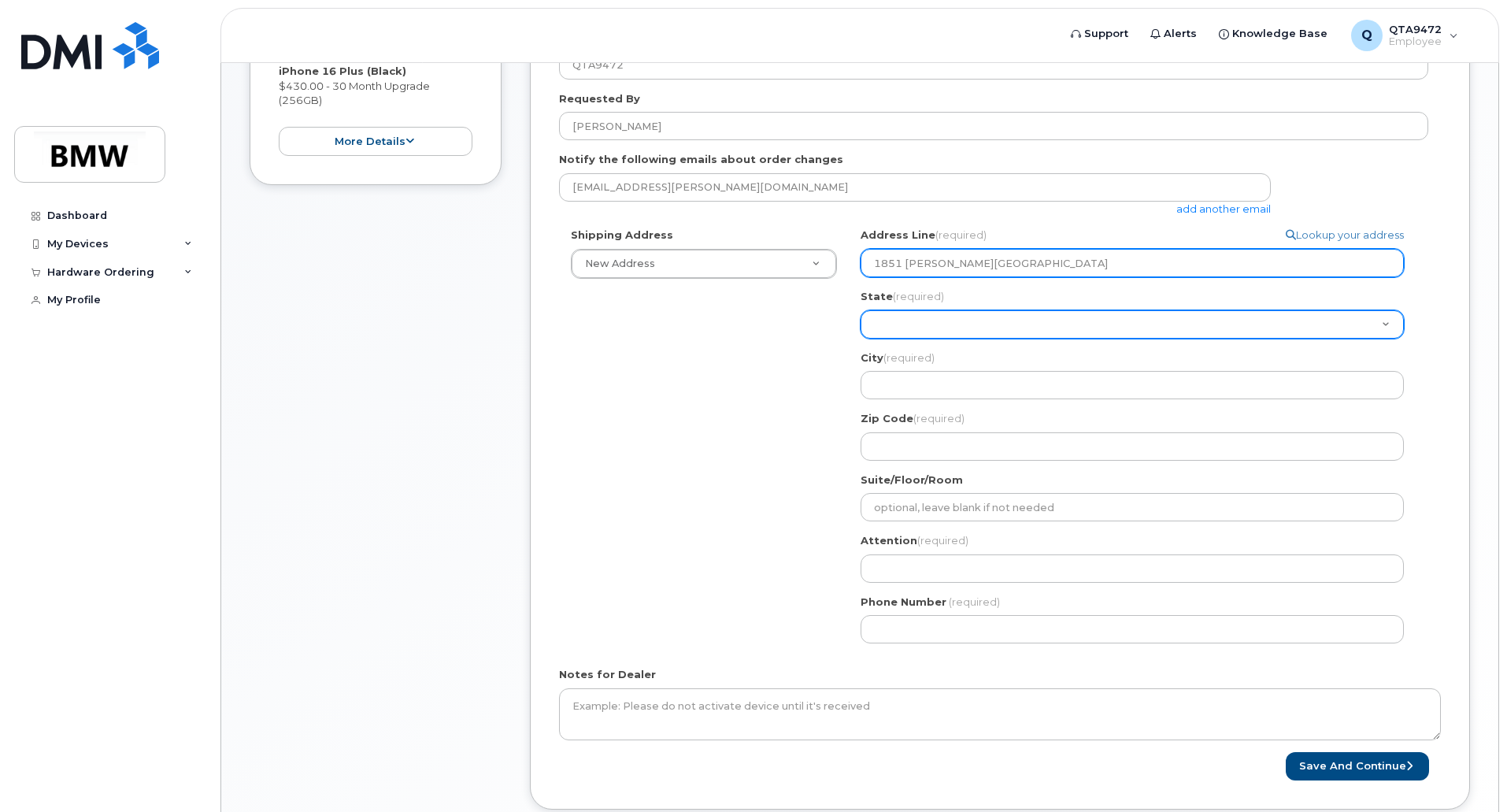
type input "1851 Bassett St"
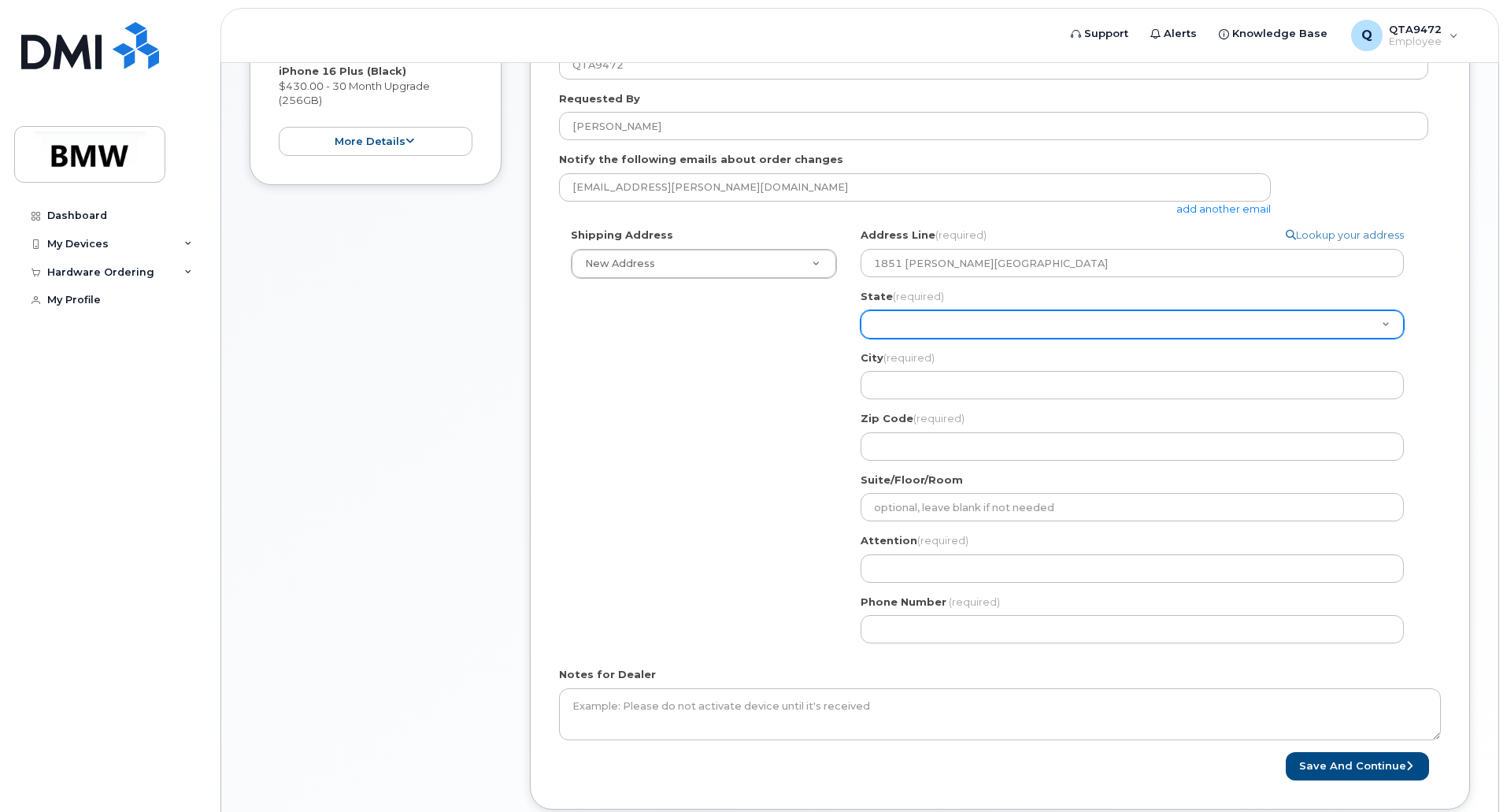
click at [947, 333] on select "Alabama Alaska American Samoa Arizona Arkansas California Colorado Connecticut …" at bounding box center [1132, 324] width 544 height 28
select select "CO"
click at [860, 310] on select "Alabama Alaska American Samoa Arizona Arkansas California Colorado Connecticut …" at bounding box center [1132, 324] width 544 height 28
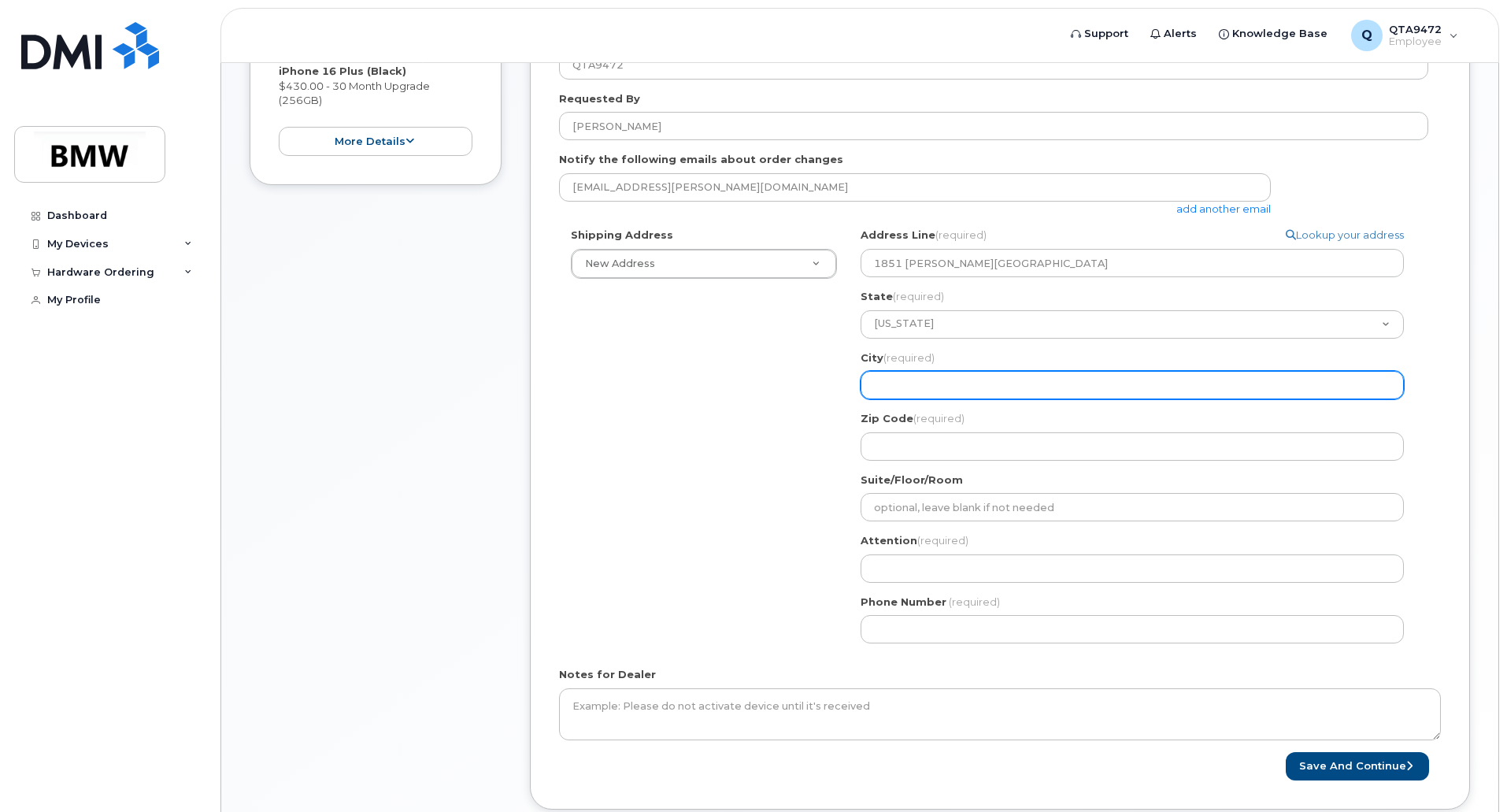
click at [922, 381] on input "City (required)" at bounding box center [1132, 384] width 544 height 28
select select
type input "D"
select select
type input "De"
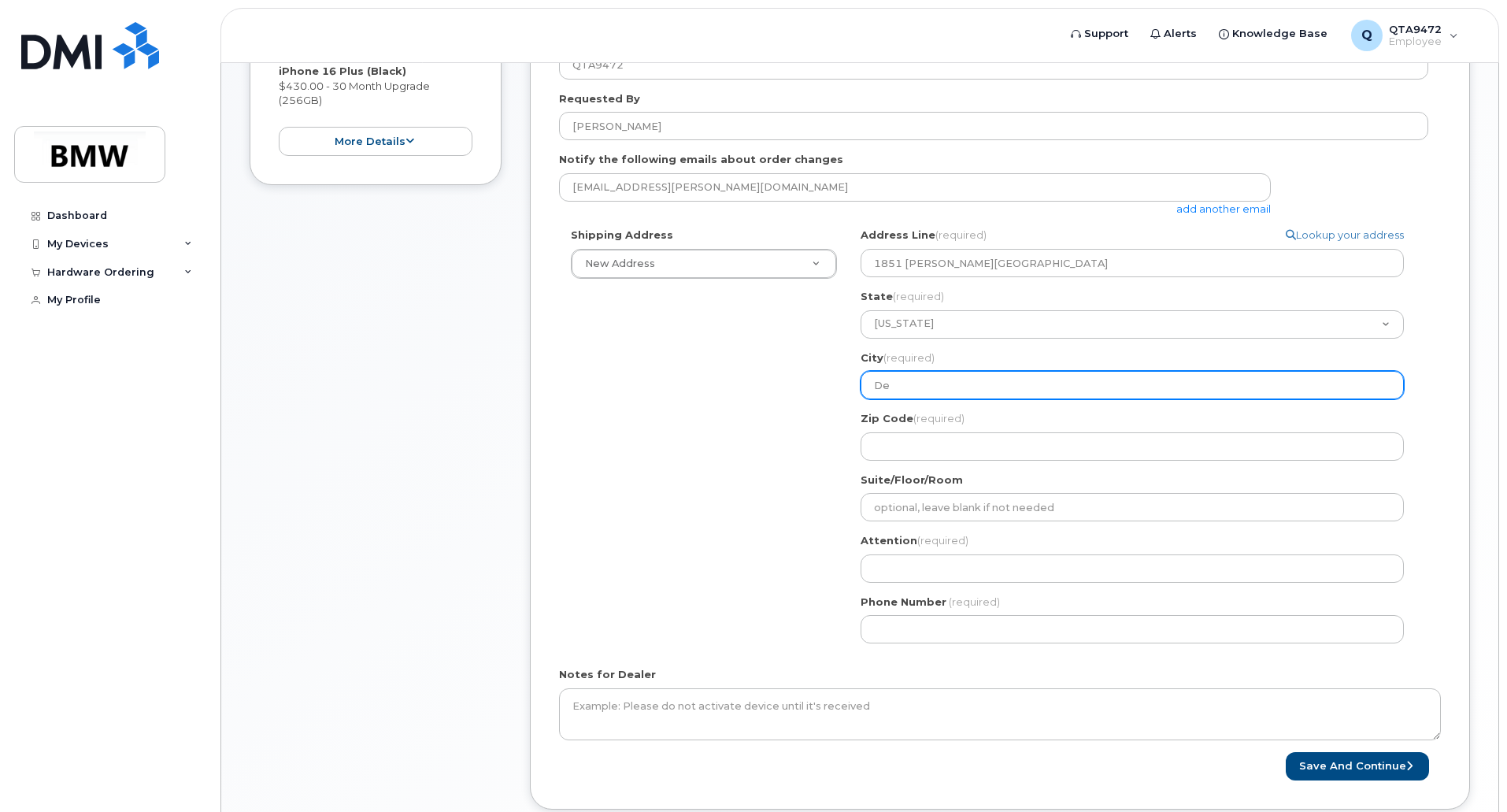
select select
type input "Den"
select select
type input "Denve"
select select
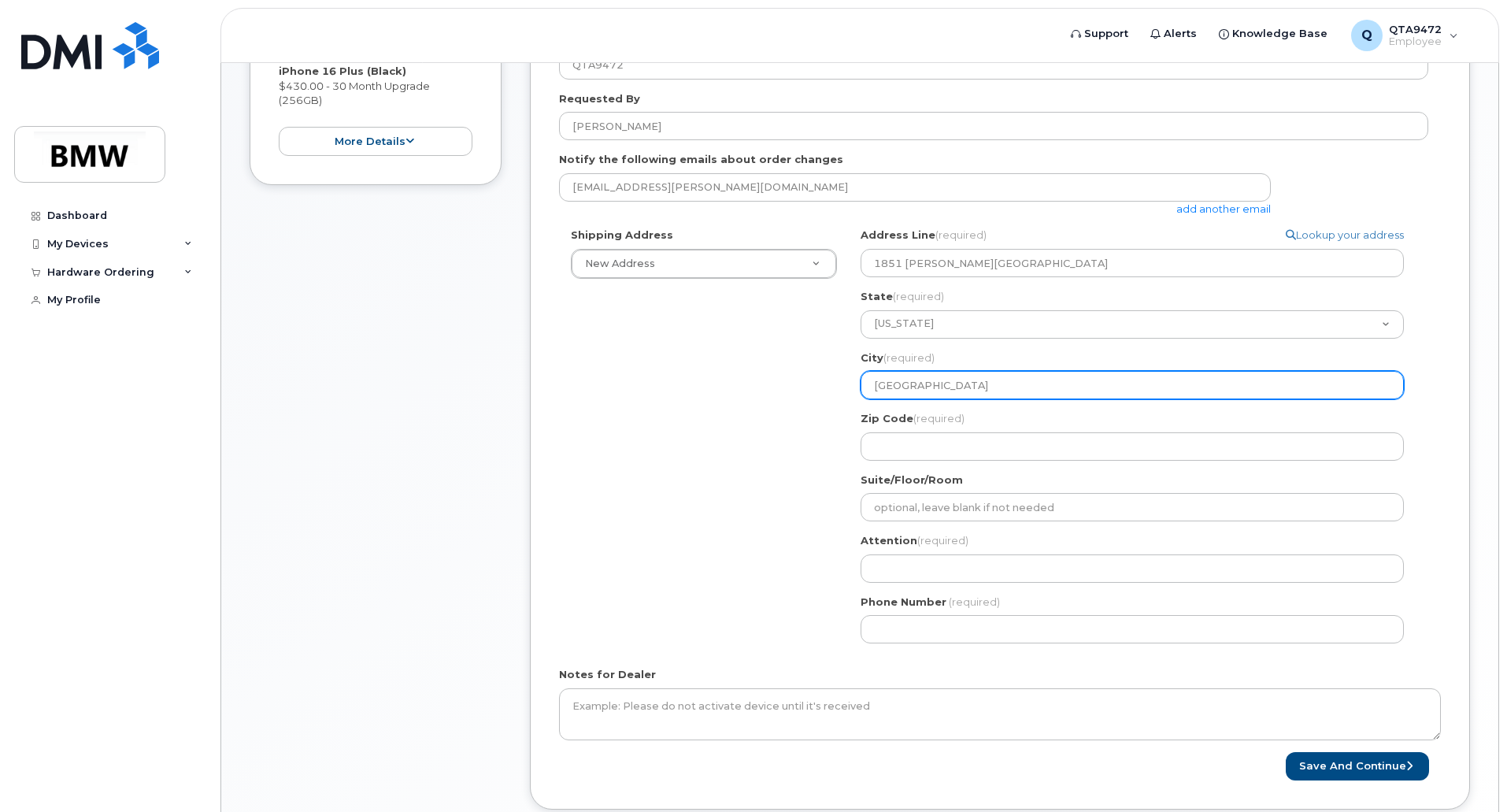
type input "Denver"
select select
type input "8"
select select
type input "80"
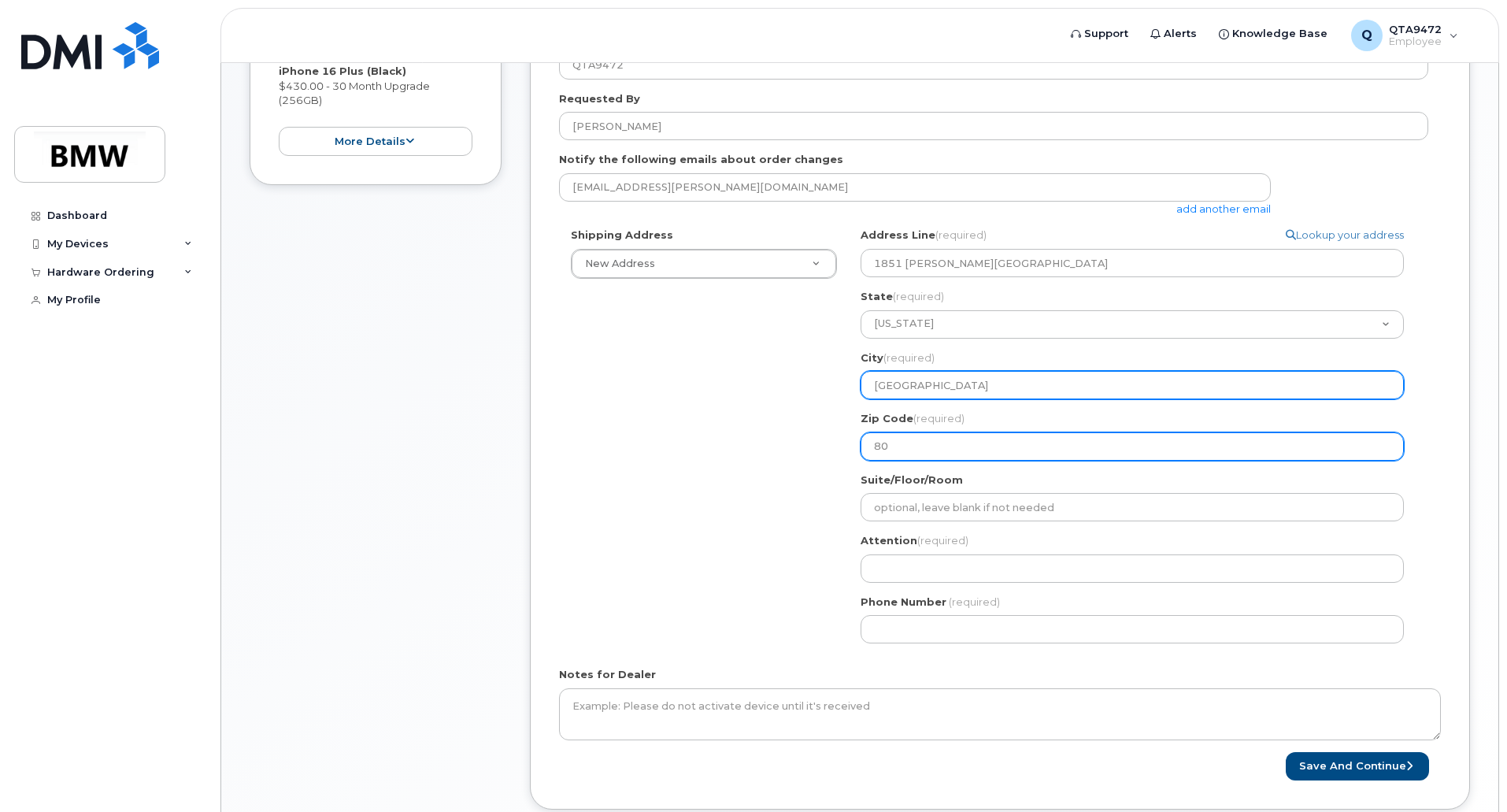
select select
type input "802"
select select
type input "8020"
select select
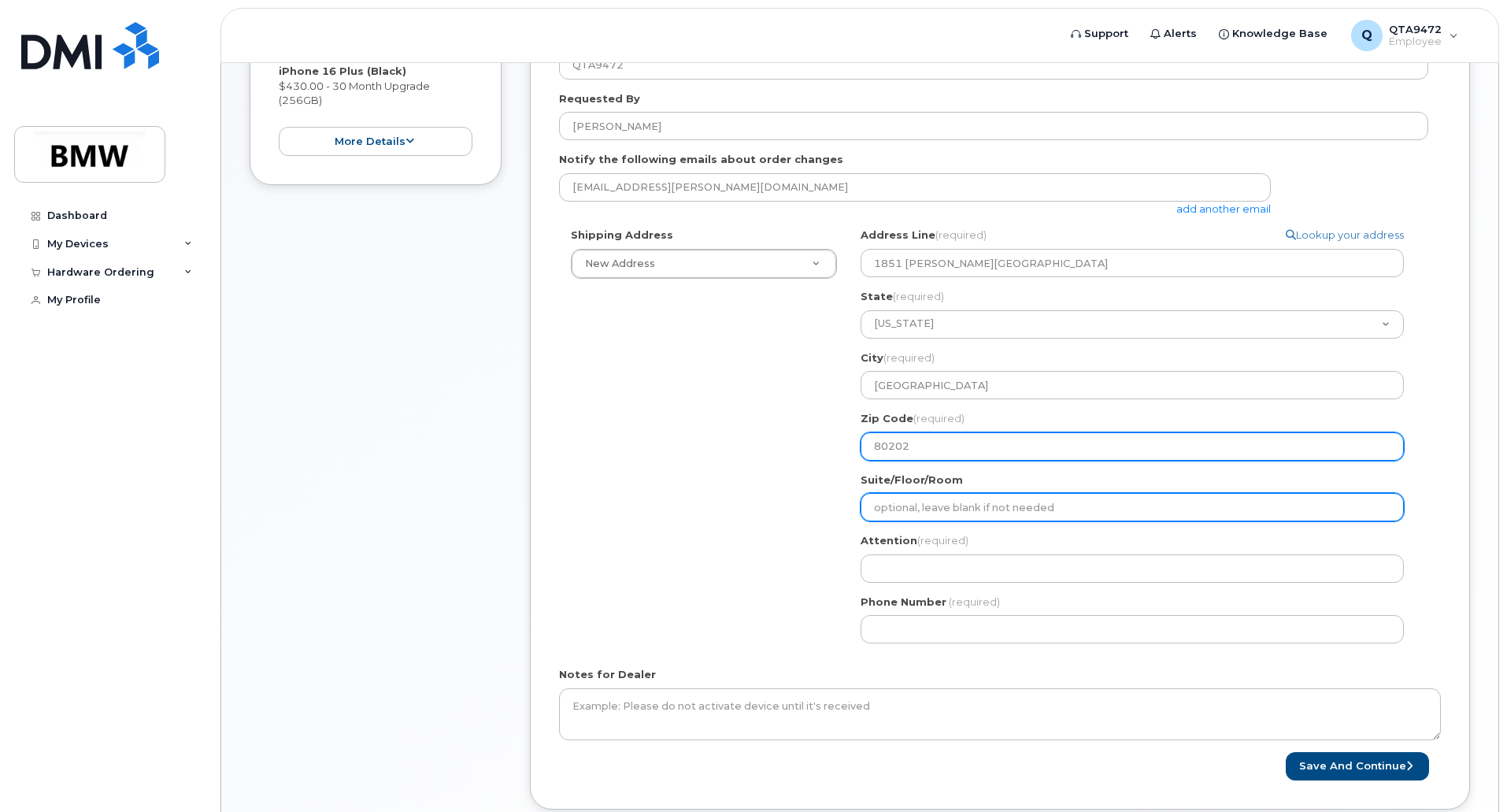
type input "80202"
click at [934, 506] on input "Suite/Floor/Room" at bounding box center [1132, 506] width 544 height 28
select select
type input "5"
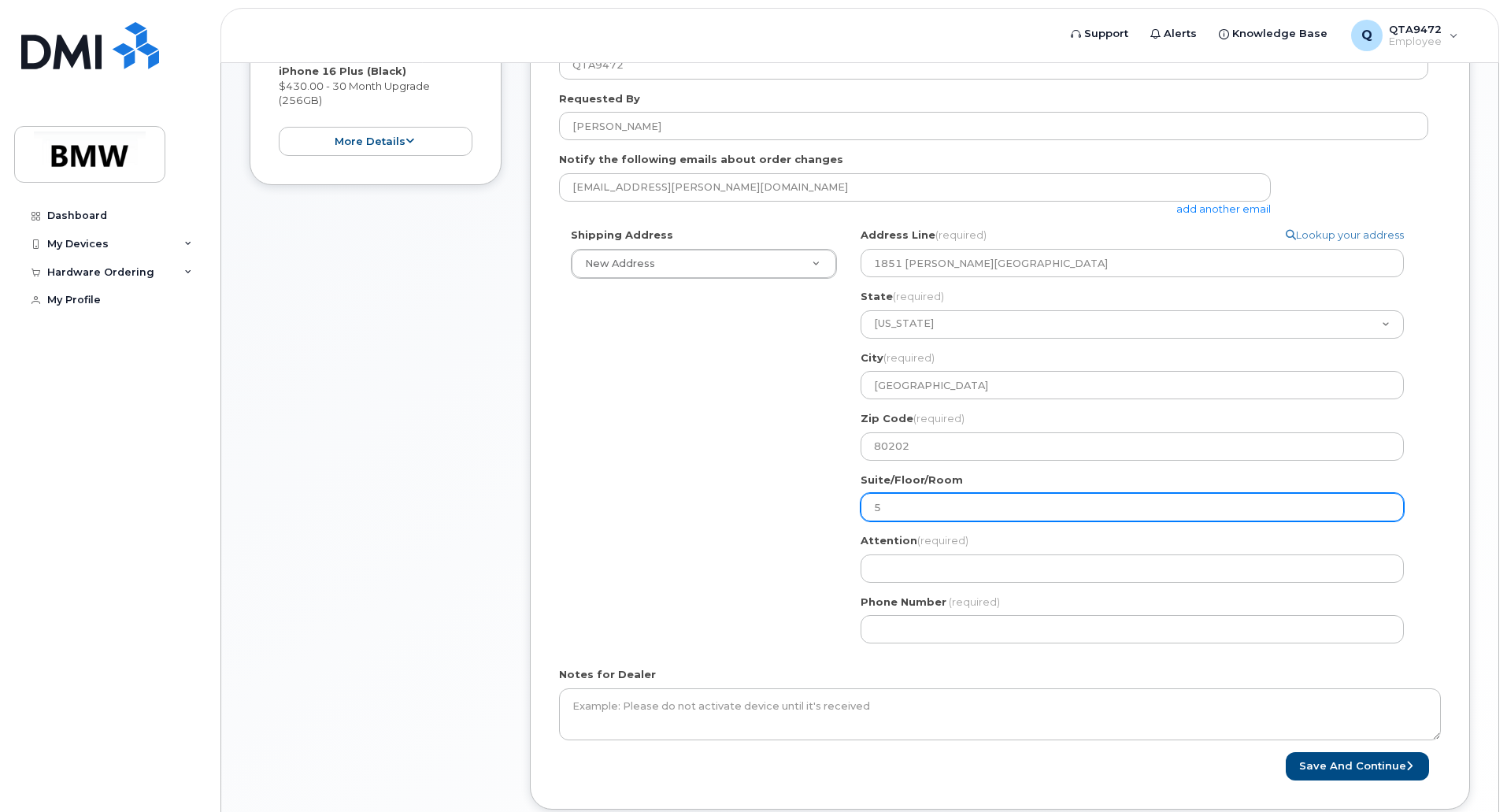
select select
type input "51"
select select
type input "512"
click at [757, 528] on div "Shipping Address New Address New Address 700 1st St, Hoboken, NJ, 07030, USA 70…" at bounding box center [993, 442] width 870 height 428
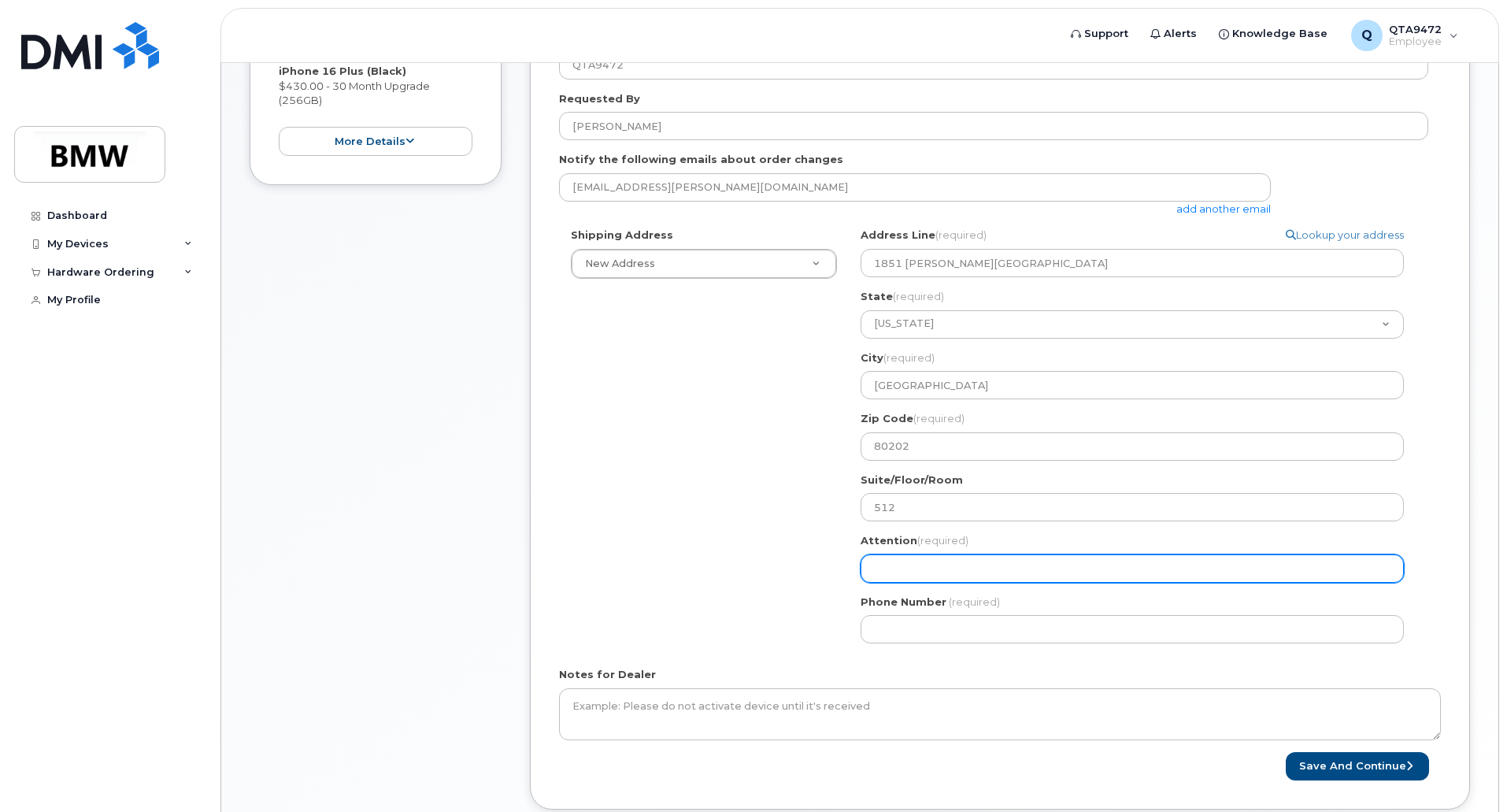
click at [919, 573] on input "Attention (required)" at bounding box center [1132, 568] width 544 height 28
select select
type input "A"
select select
type input "Al"
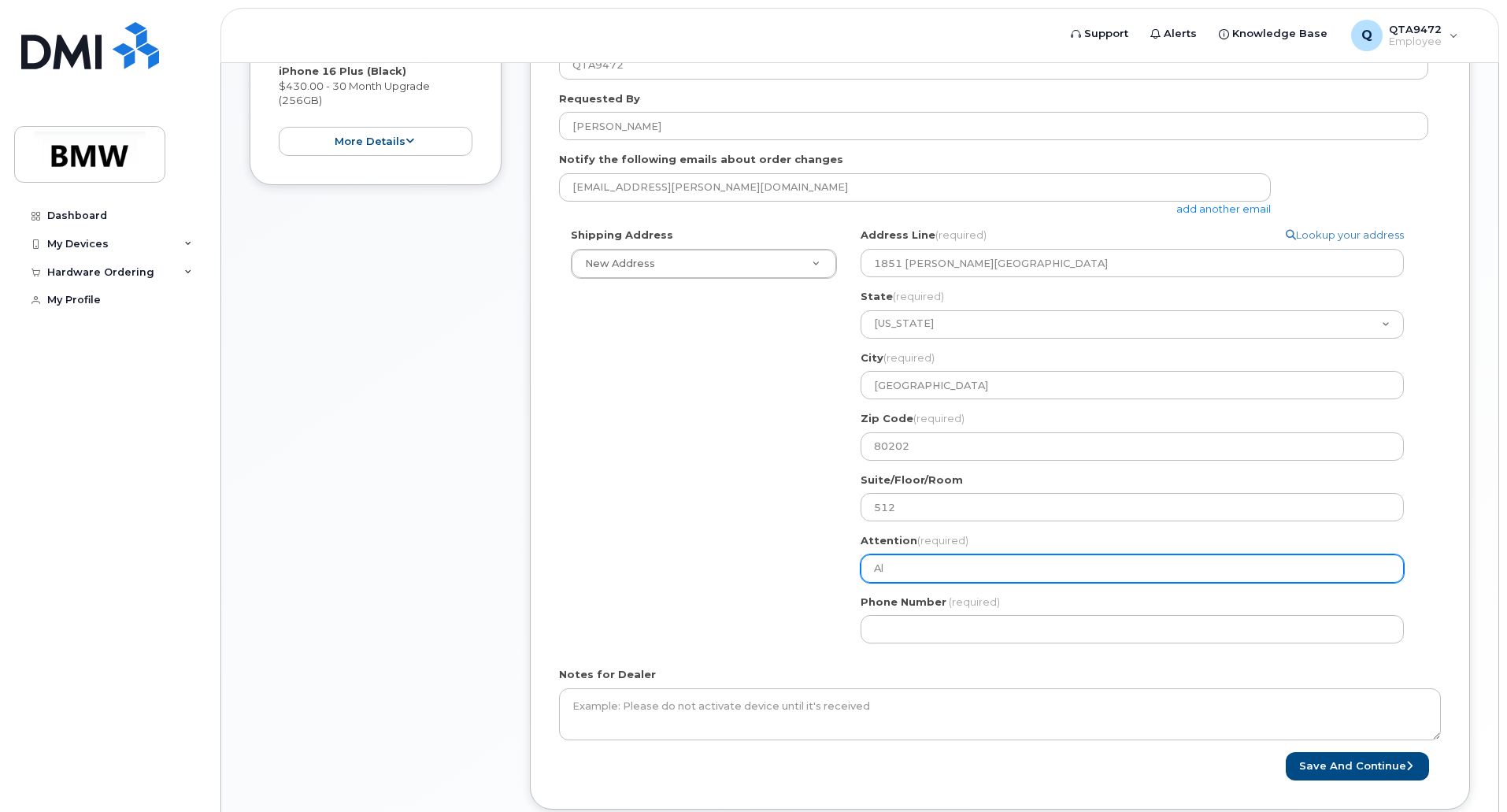
select select
type input "Ale"
select select
type input "Alex"
click at [919, 573] on input "Alex" at bounding box center [1132, 568] width 544 height 28
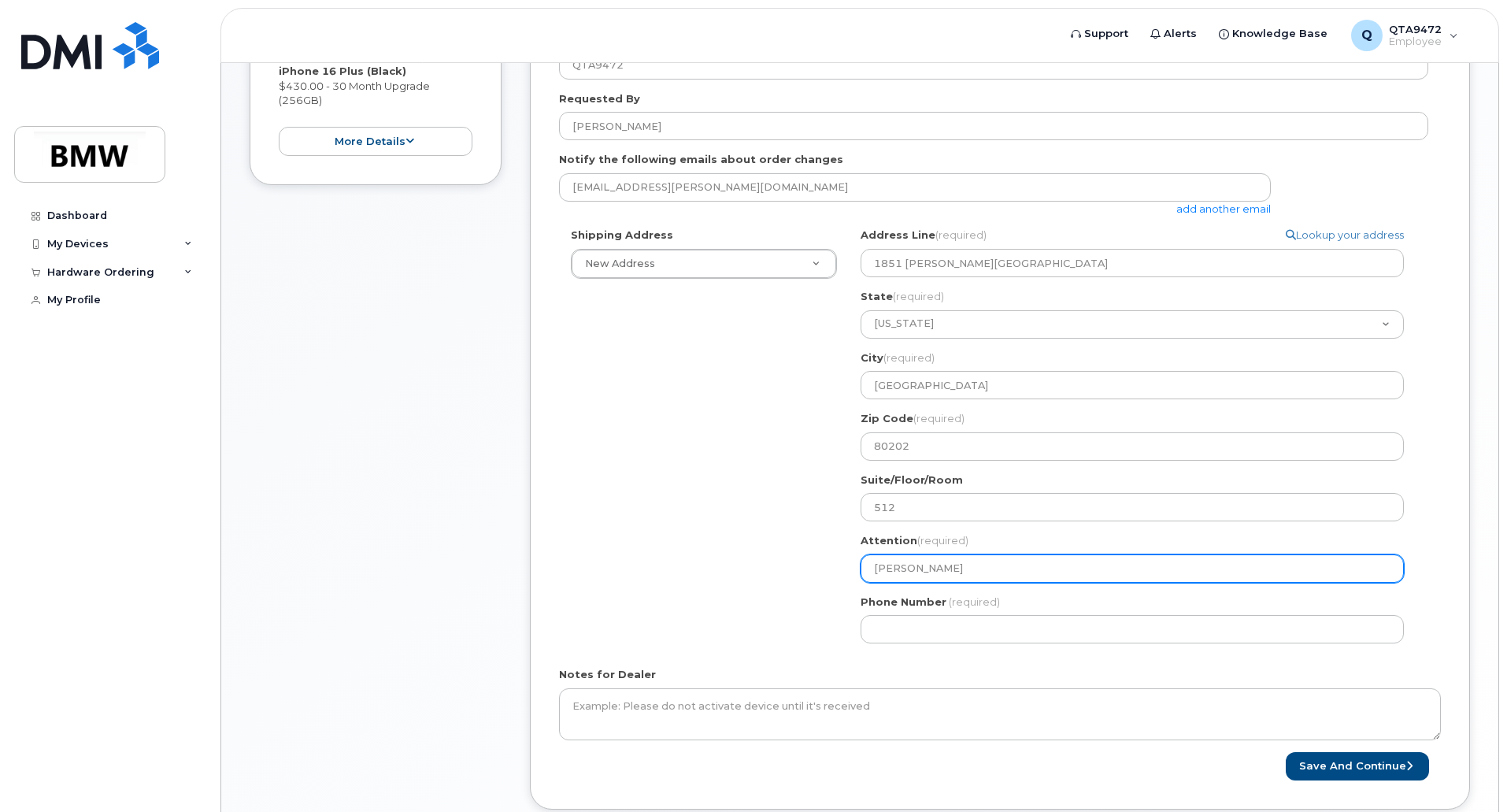
select select
type input "Alex M"
select select
type input "Alex Ma"
select select
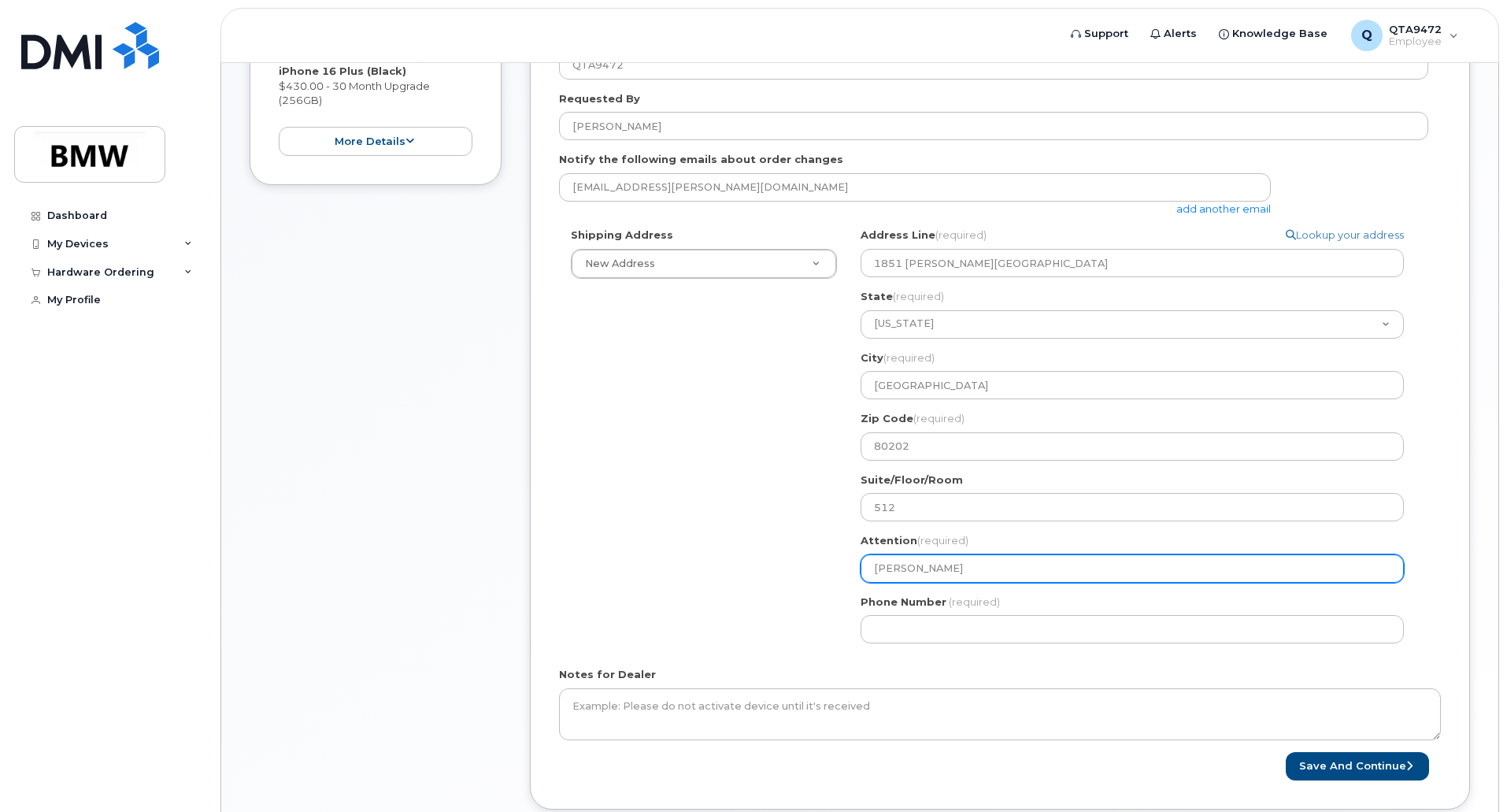
type input "Alex Mar"
select select
type input "Alex Mars"
select select
type input "Alex Marso"
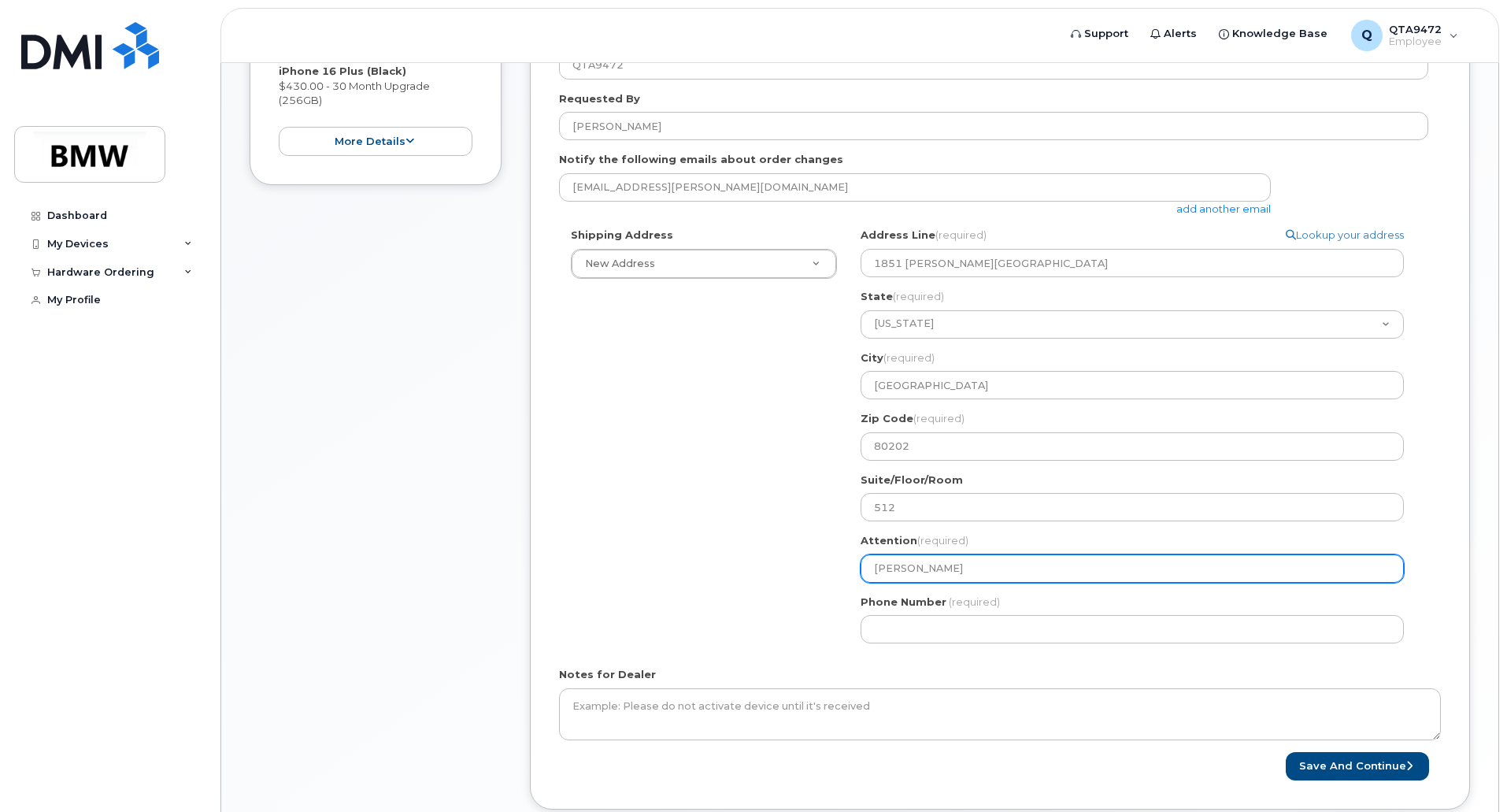
select select
type input "[PERSON_NAME]"
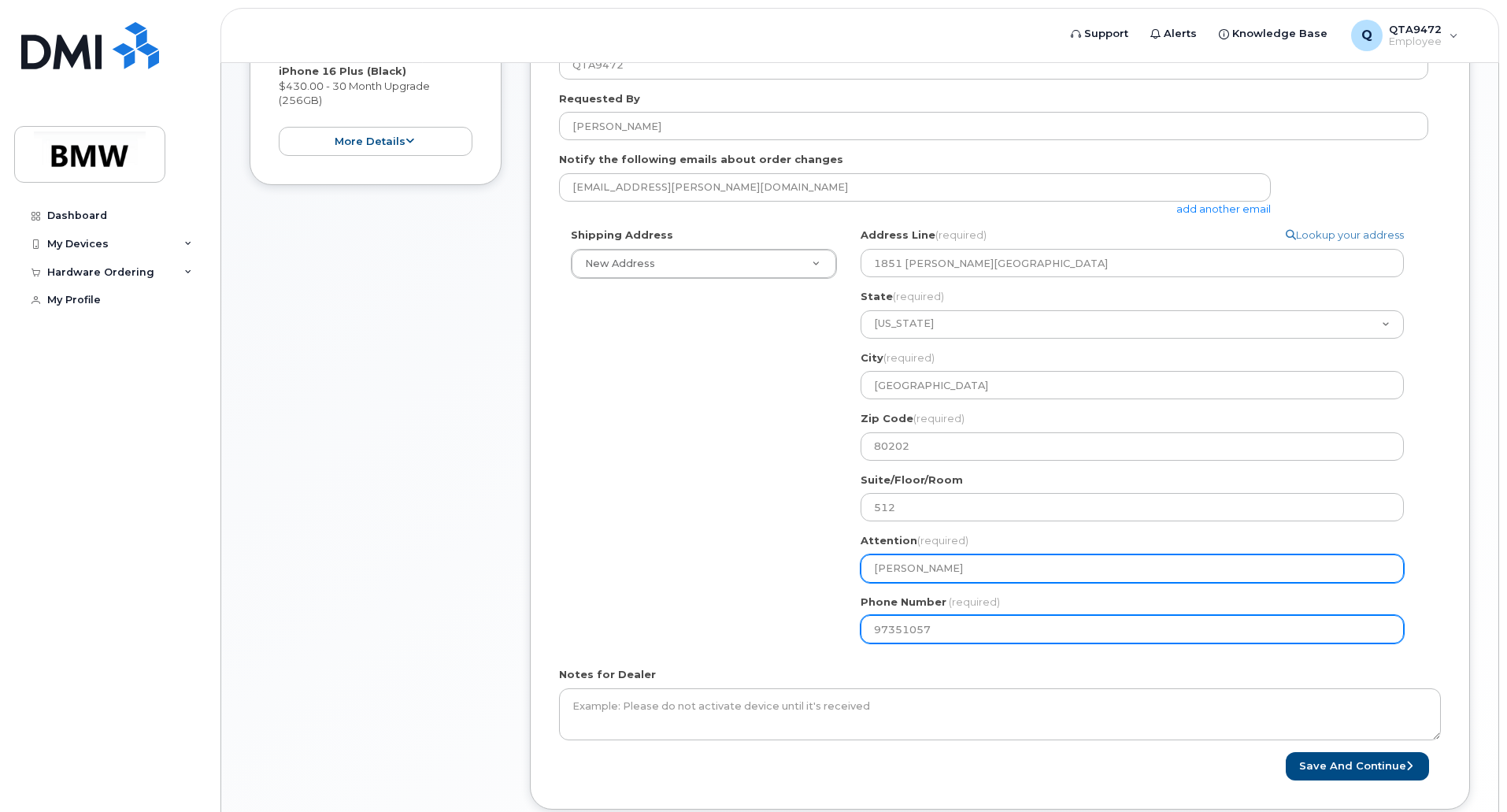
type input "973510575"
select select
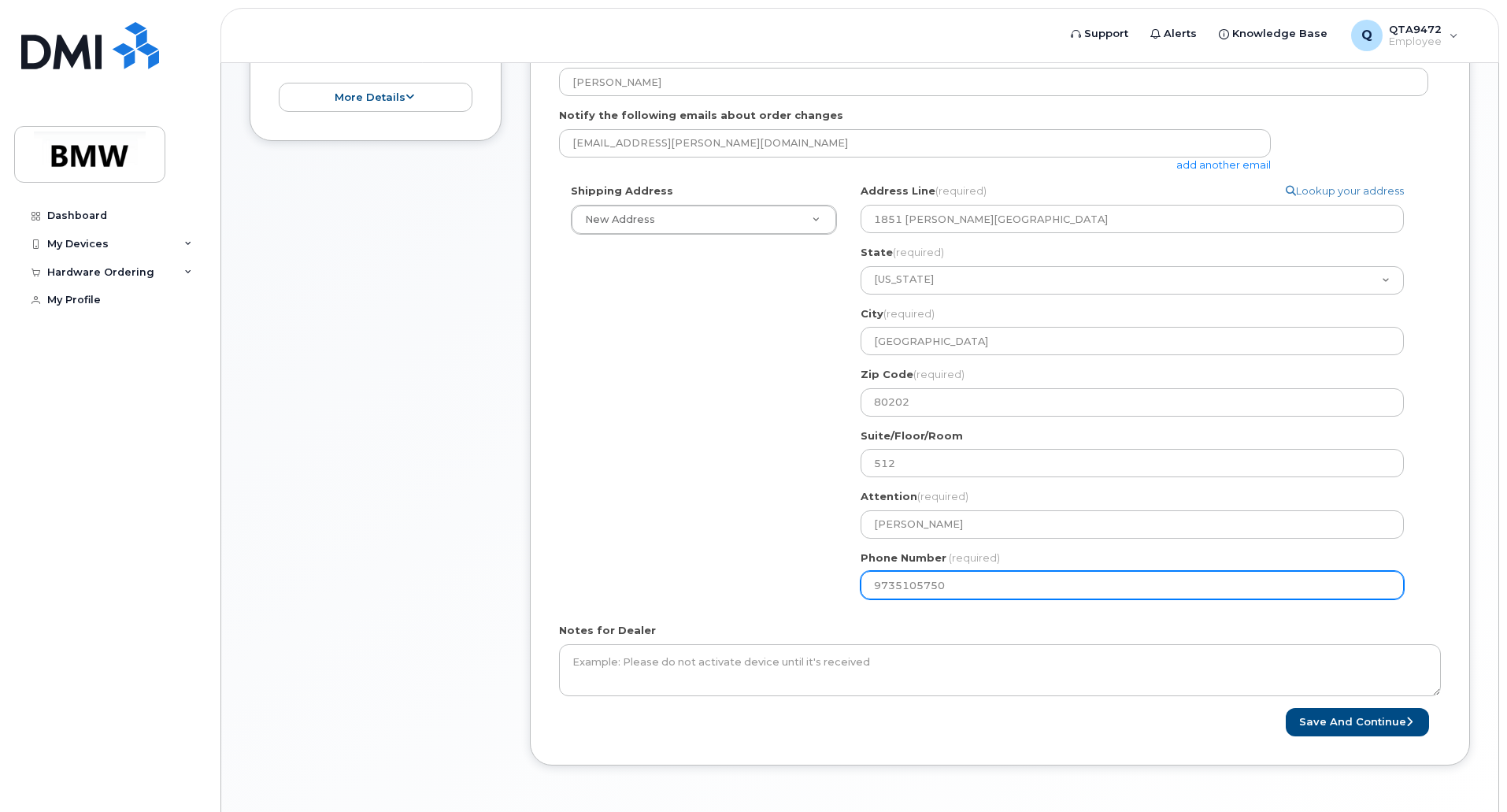
scroll to position [414, 0]
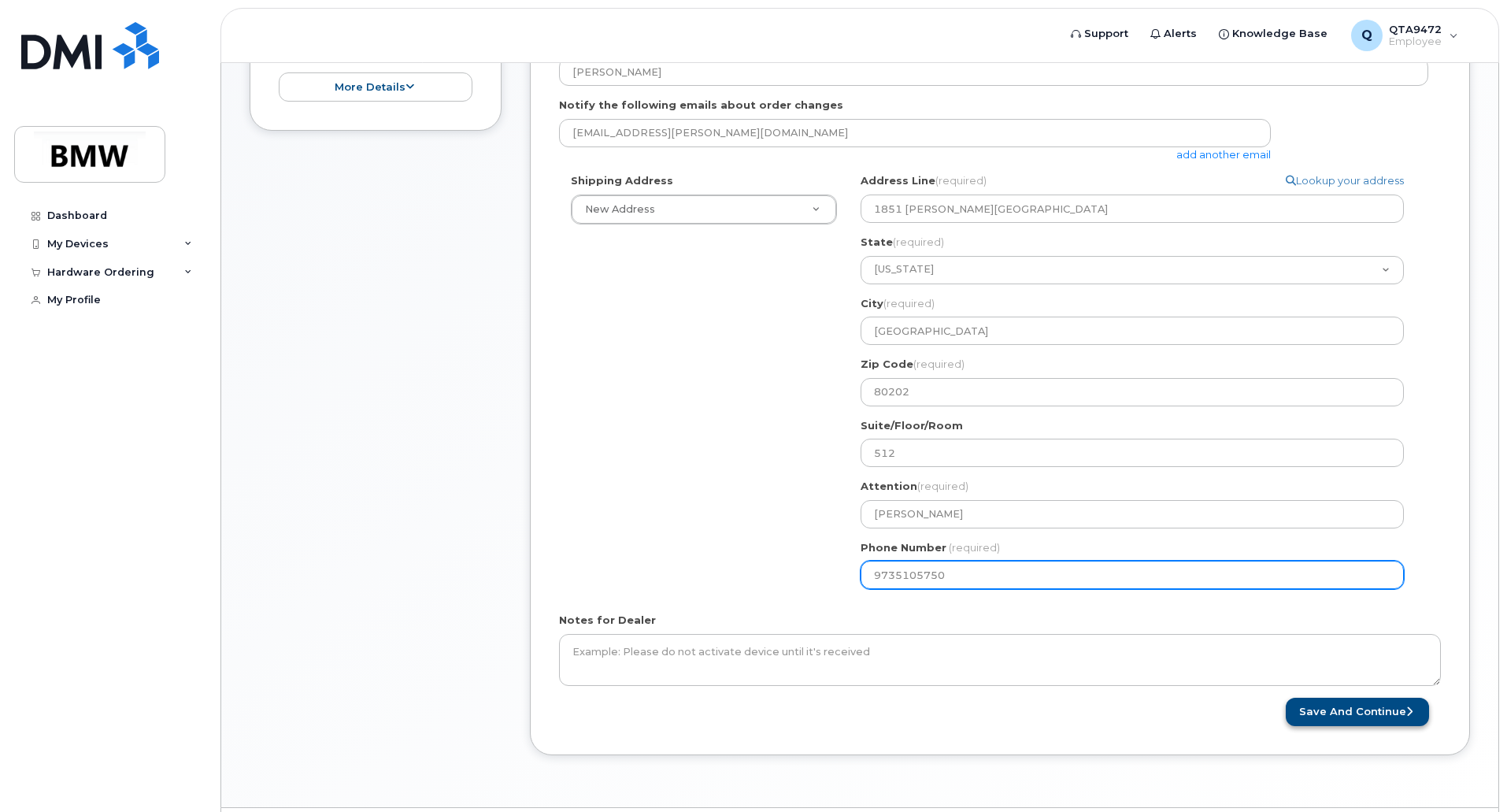
type input "9735105750"
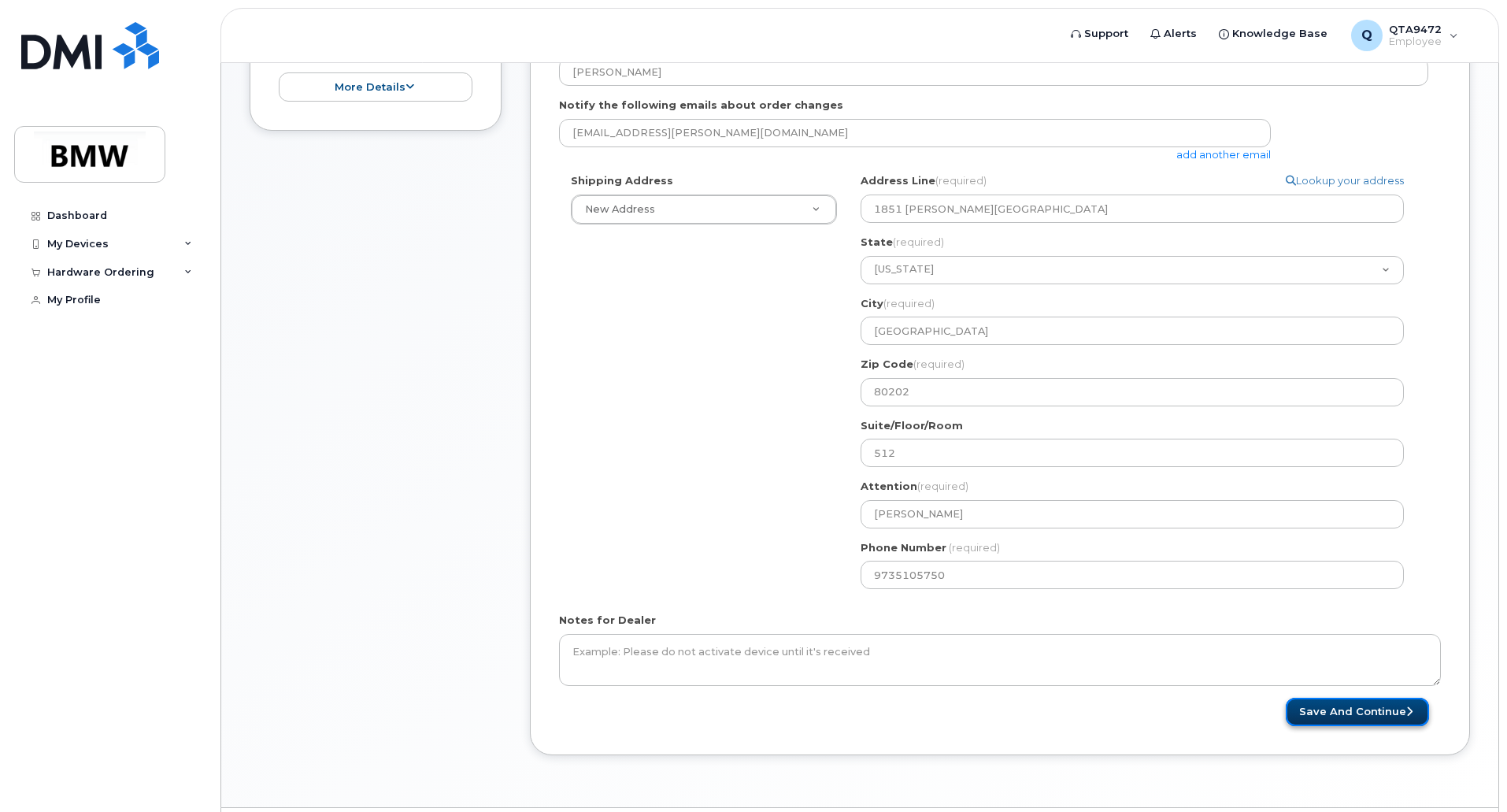
click at [1354, 713] on button "Save and Continue" at bounding box center [1357, 712] width 143 height 29
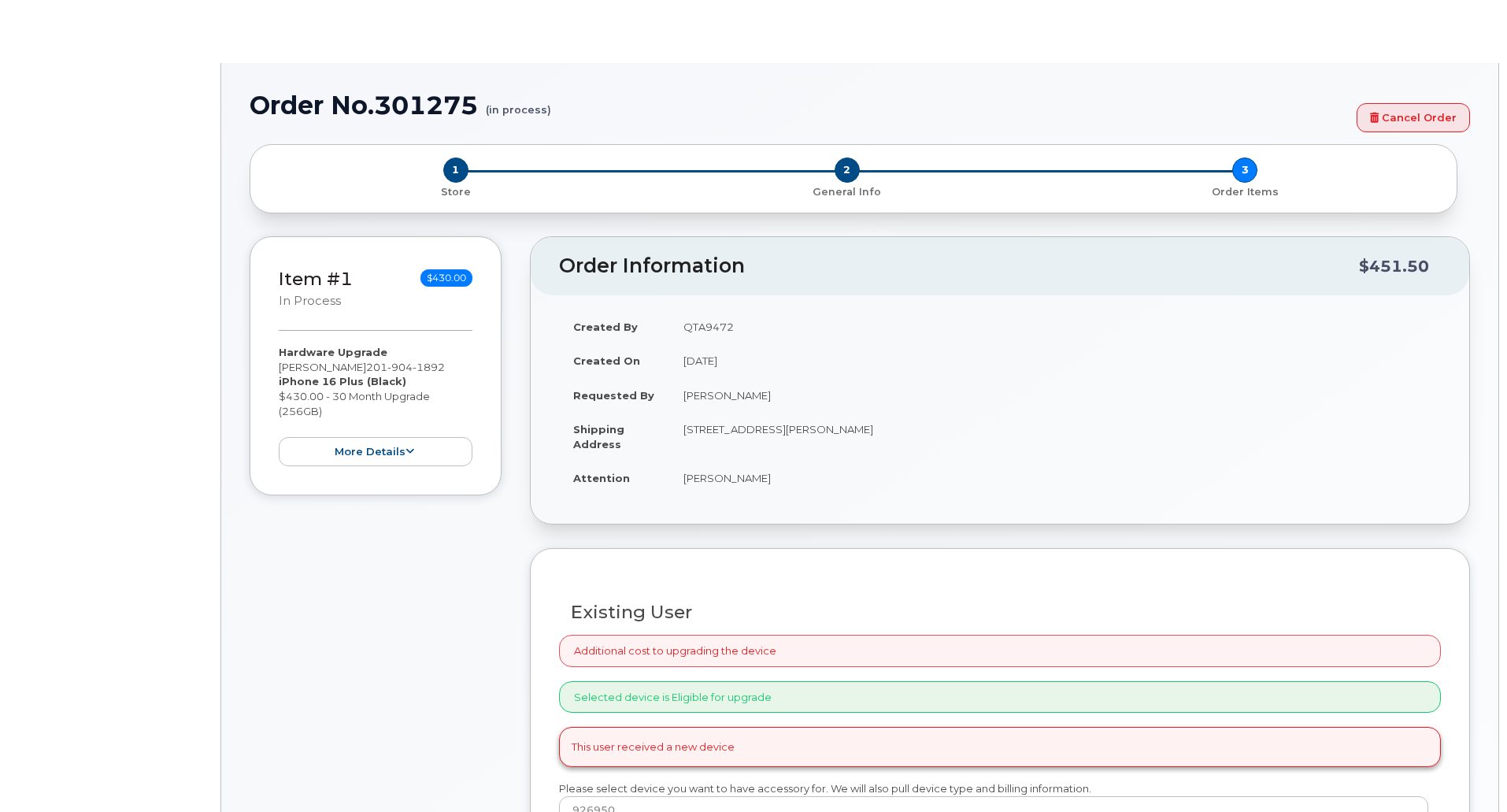
select select "1895237"
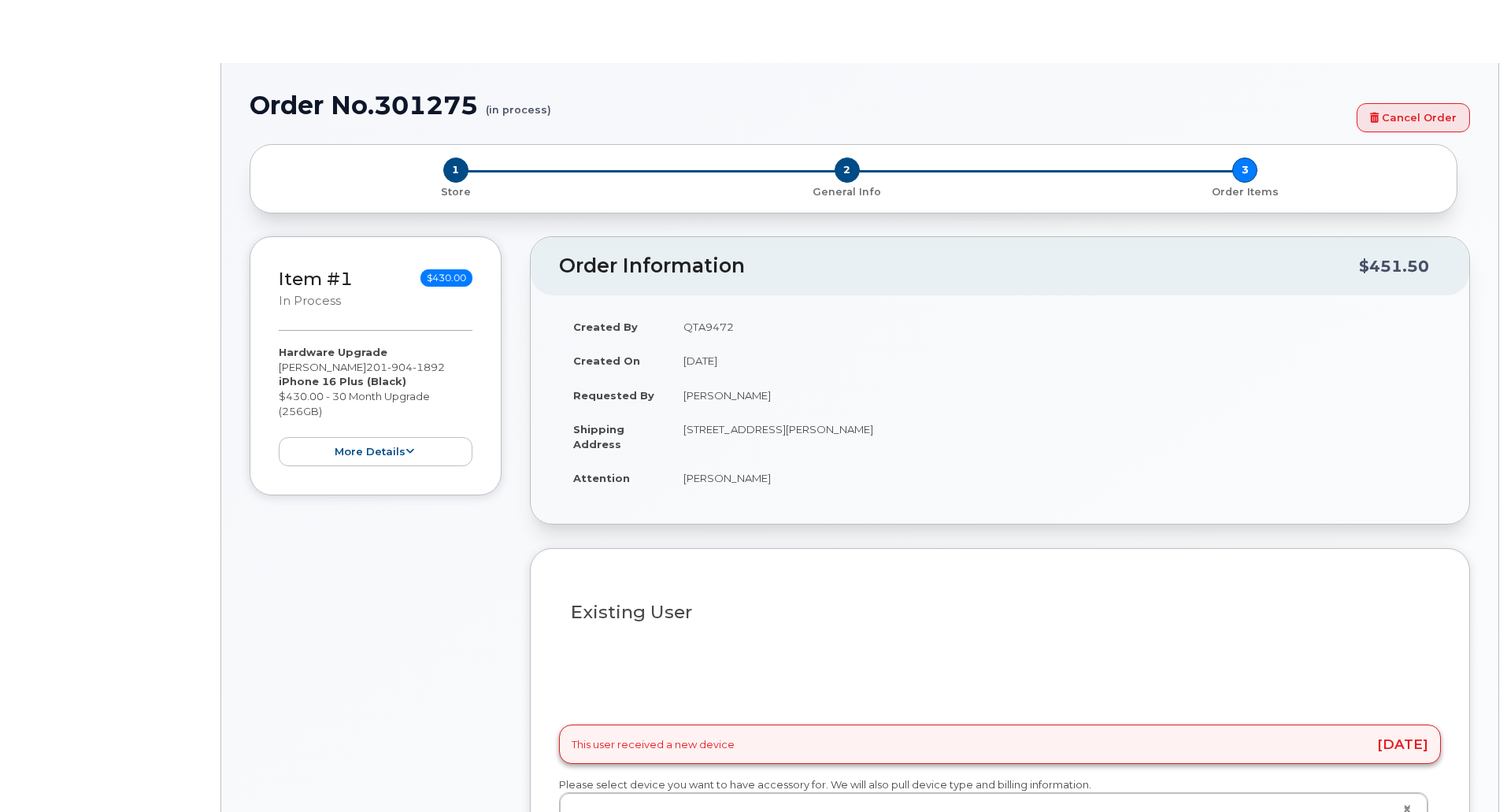
type input "1898432"
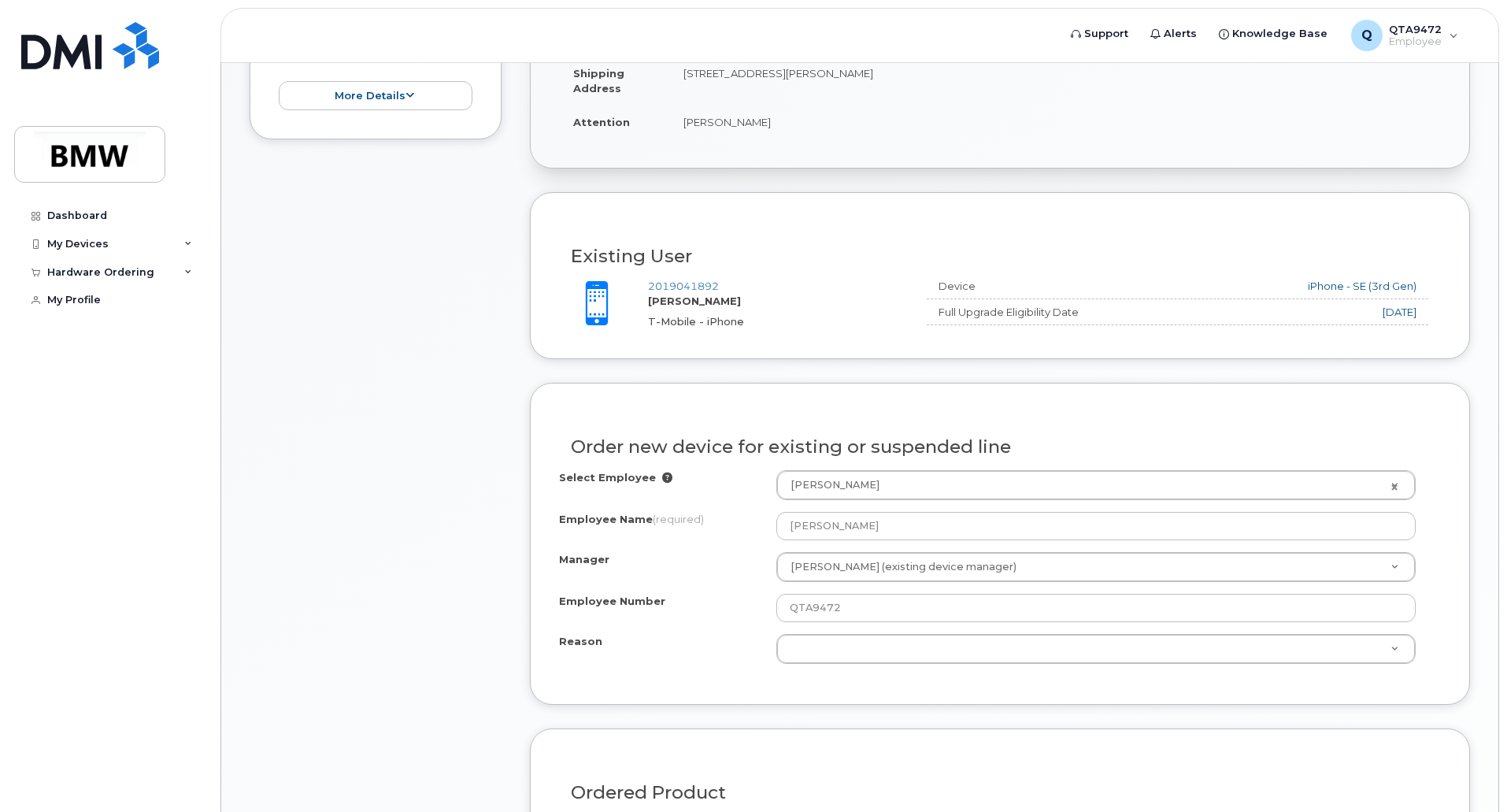
scroll to position [410, 0]
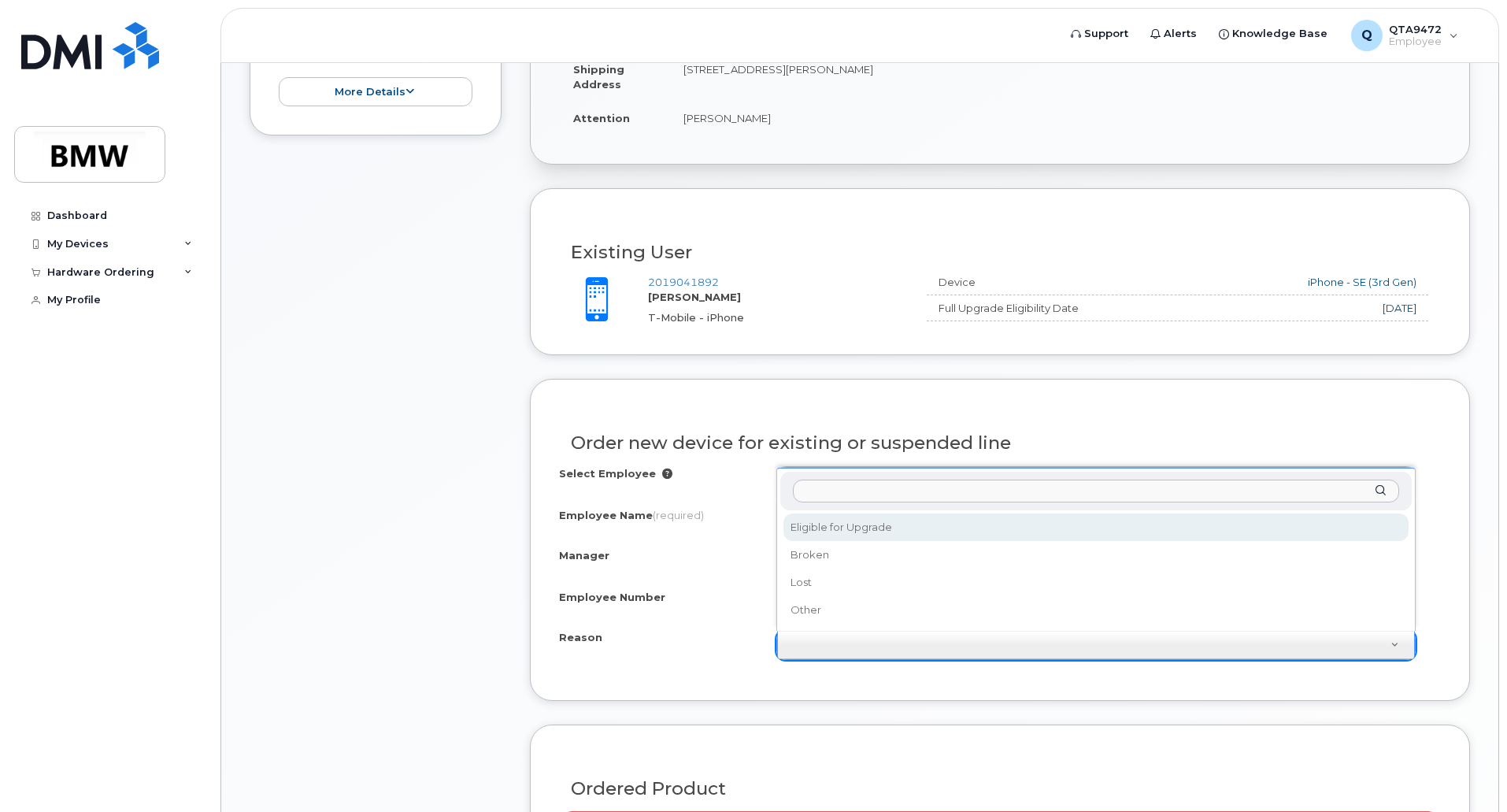
select select "eligible_for_upgrade"
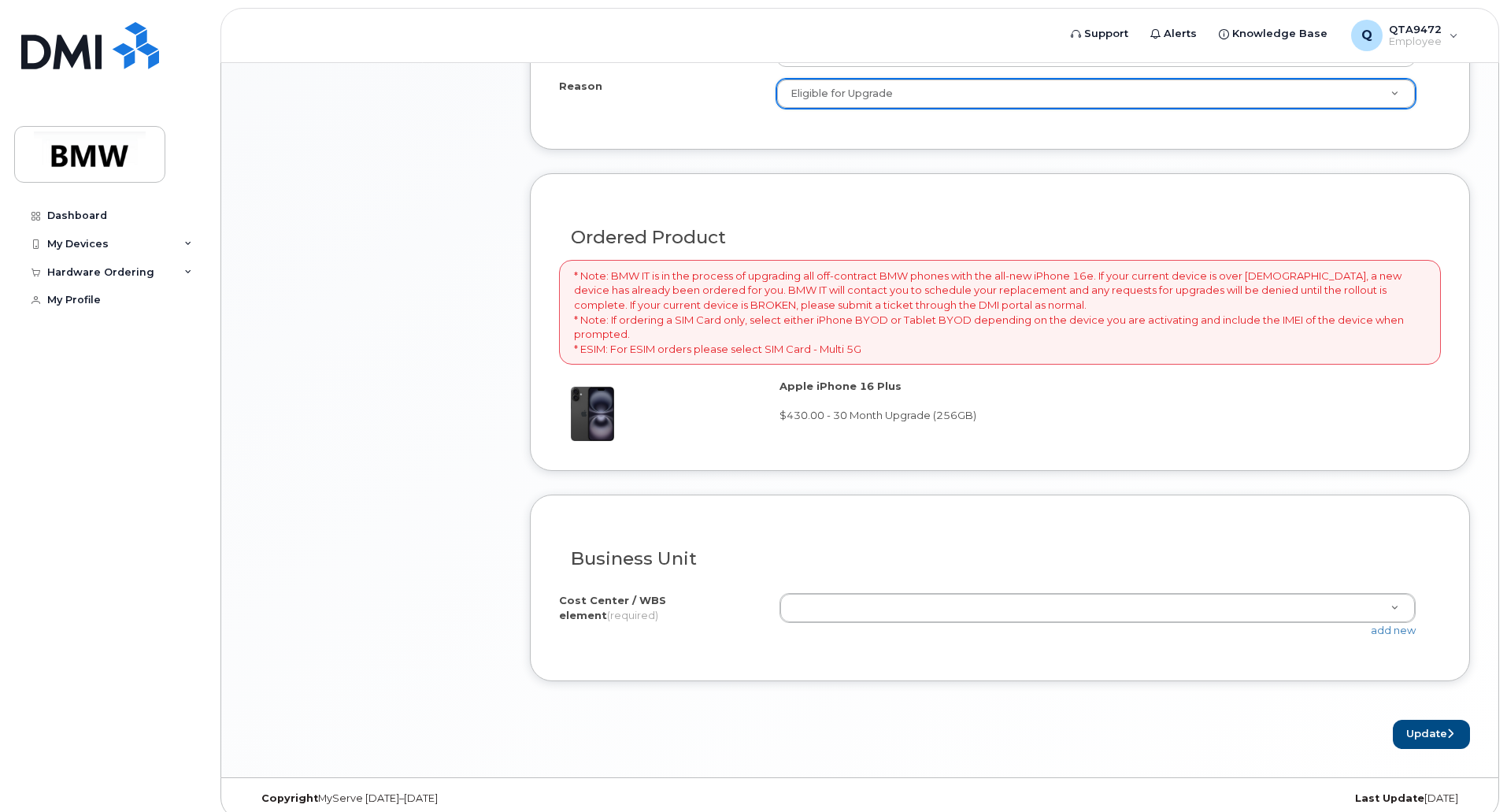
scroll to position [977, 0]
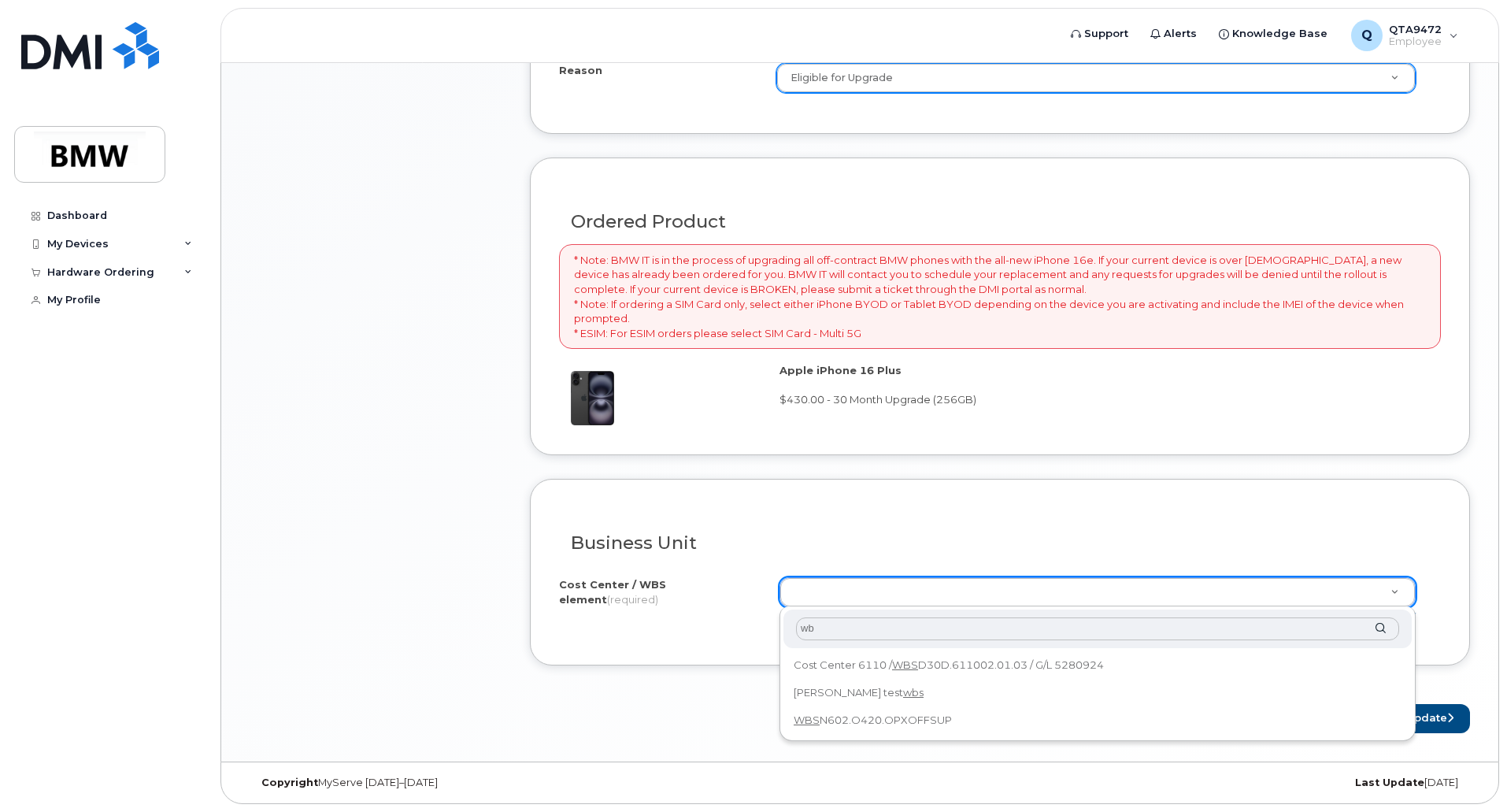
type input "w"
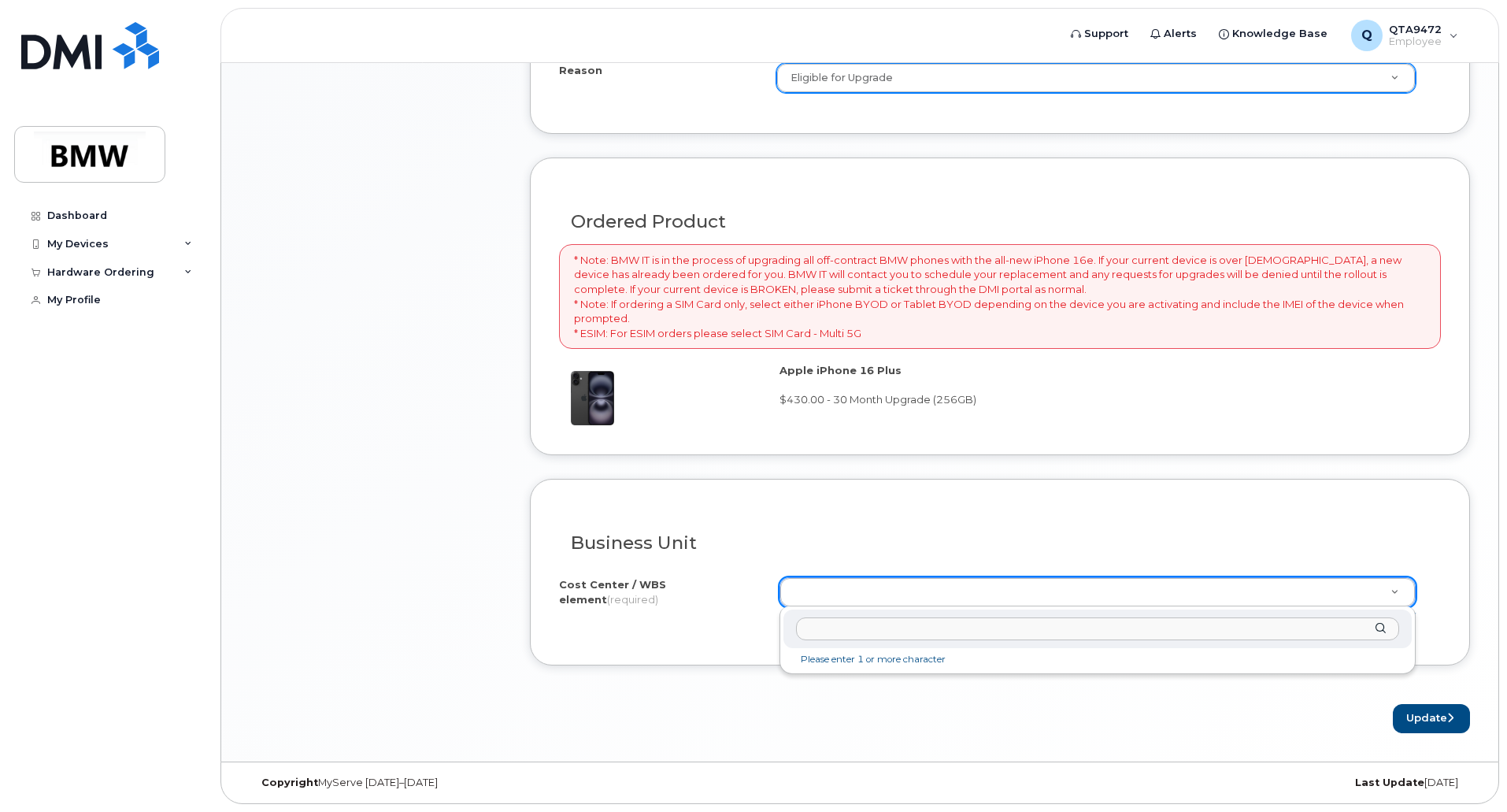
click at [884, 628] on input "text" at bounding box center [1097, 628] width 604 height 23
paste input "N60FNDS510"
type input "N"
type input "w"
click at [1382, 627] on div at bounding box center [1098, 628] width 628 height 38
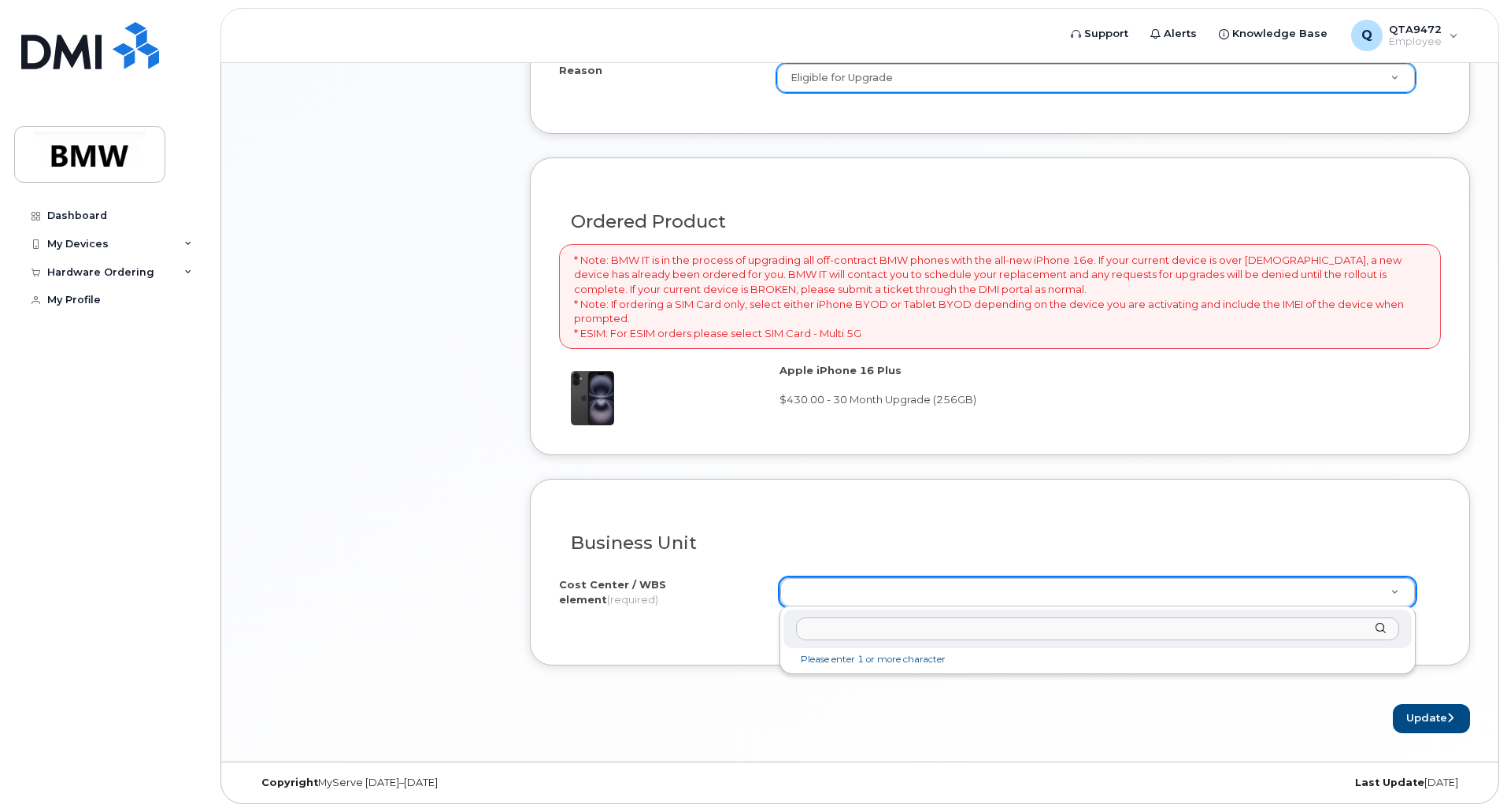
click at [1382, 627] on div at bounding box center [1098, 628] width 628 height 38
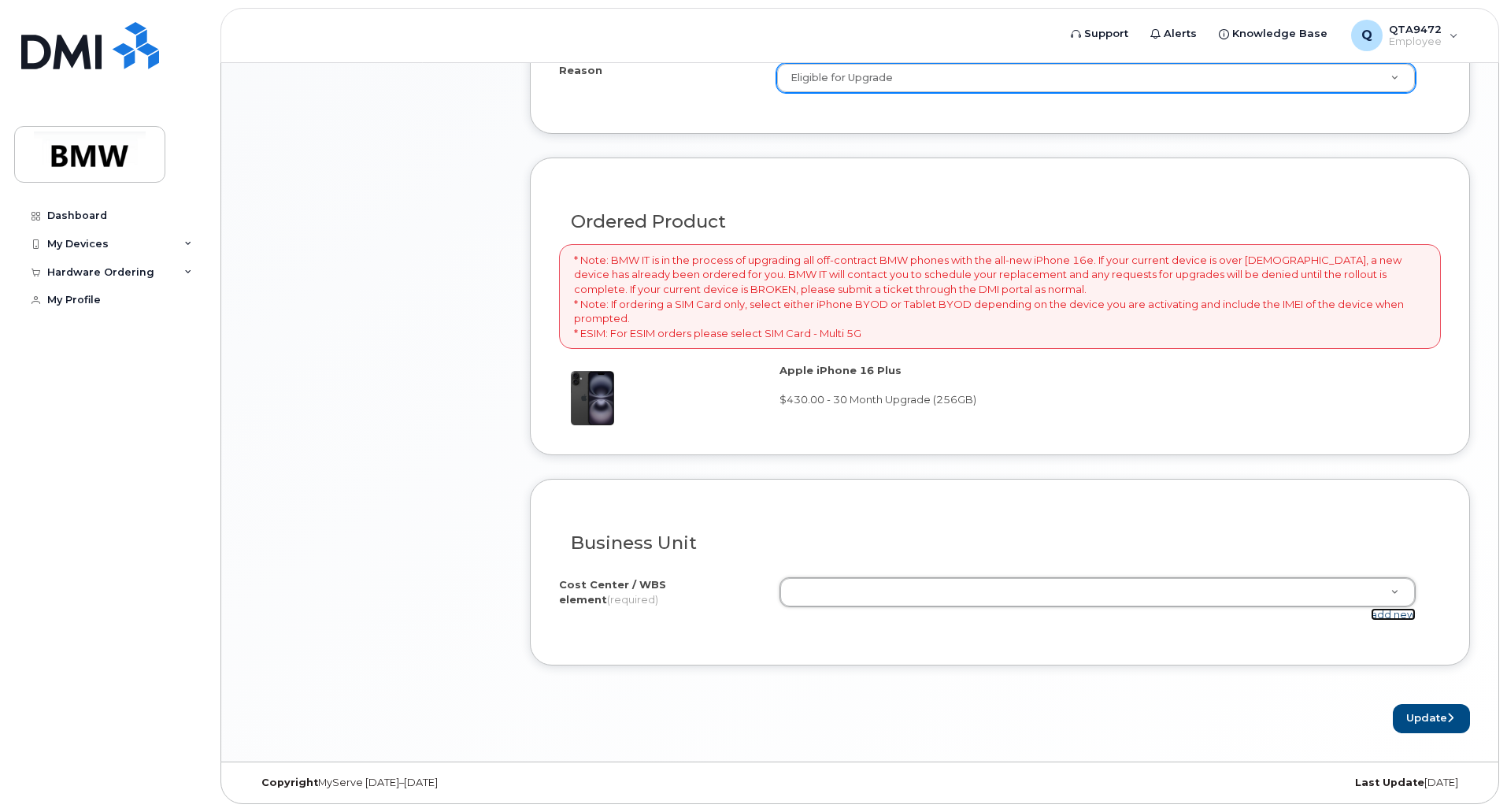
click at [1386, 616] on link "add new" at bounding box center [1393, 614] width 45 height 13
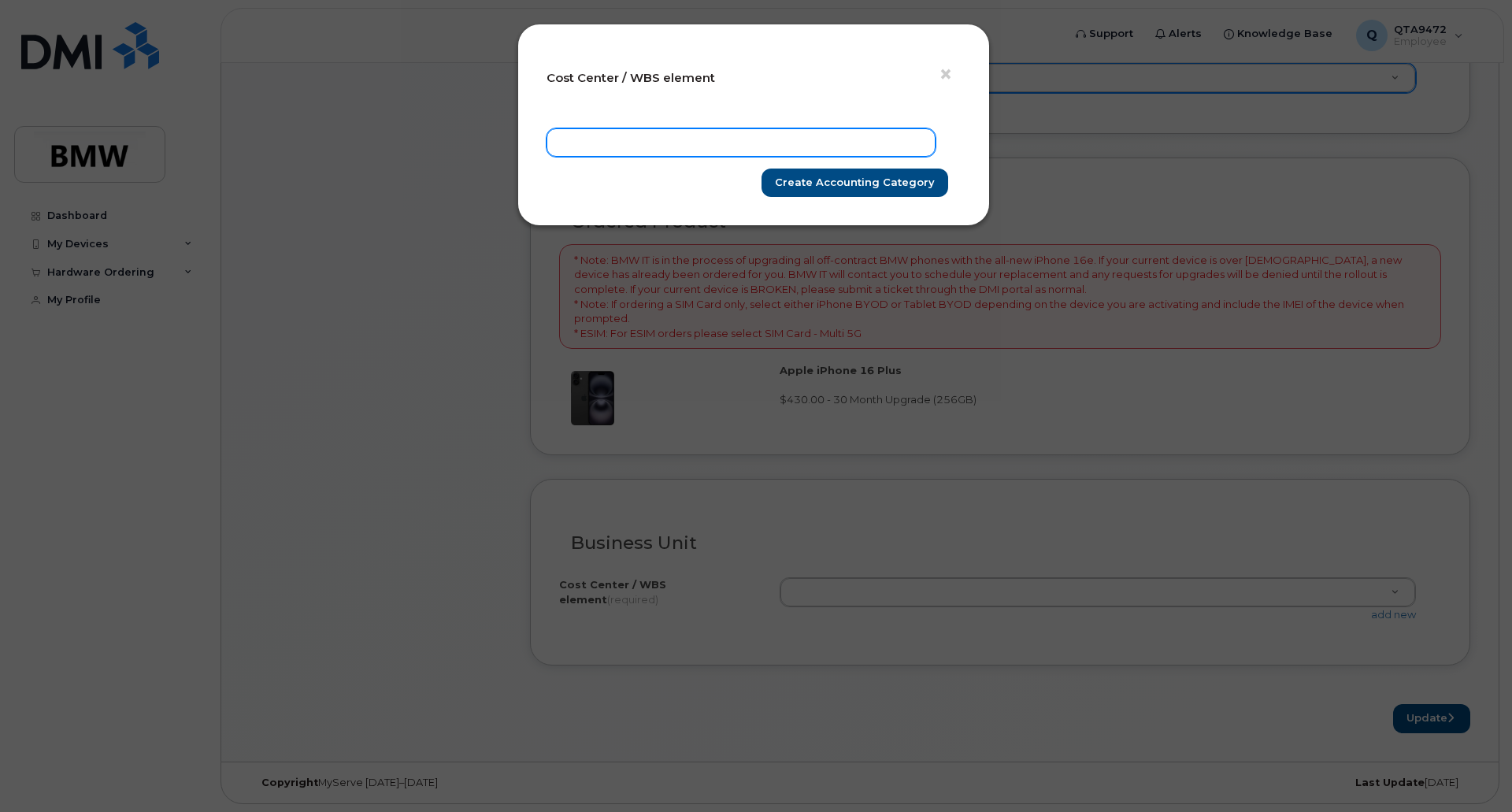
click at [784, 137] on input "text" at bounding box center [740, 142] width 389 height 28
type input "b"
click at [951, 77] on span "×" at bounding box center [946, 75] width 15 height 29
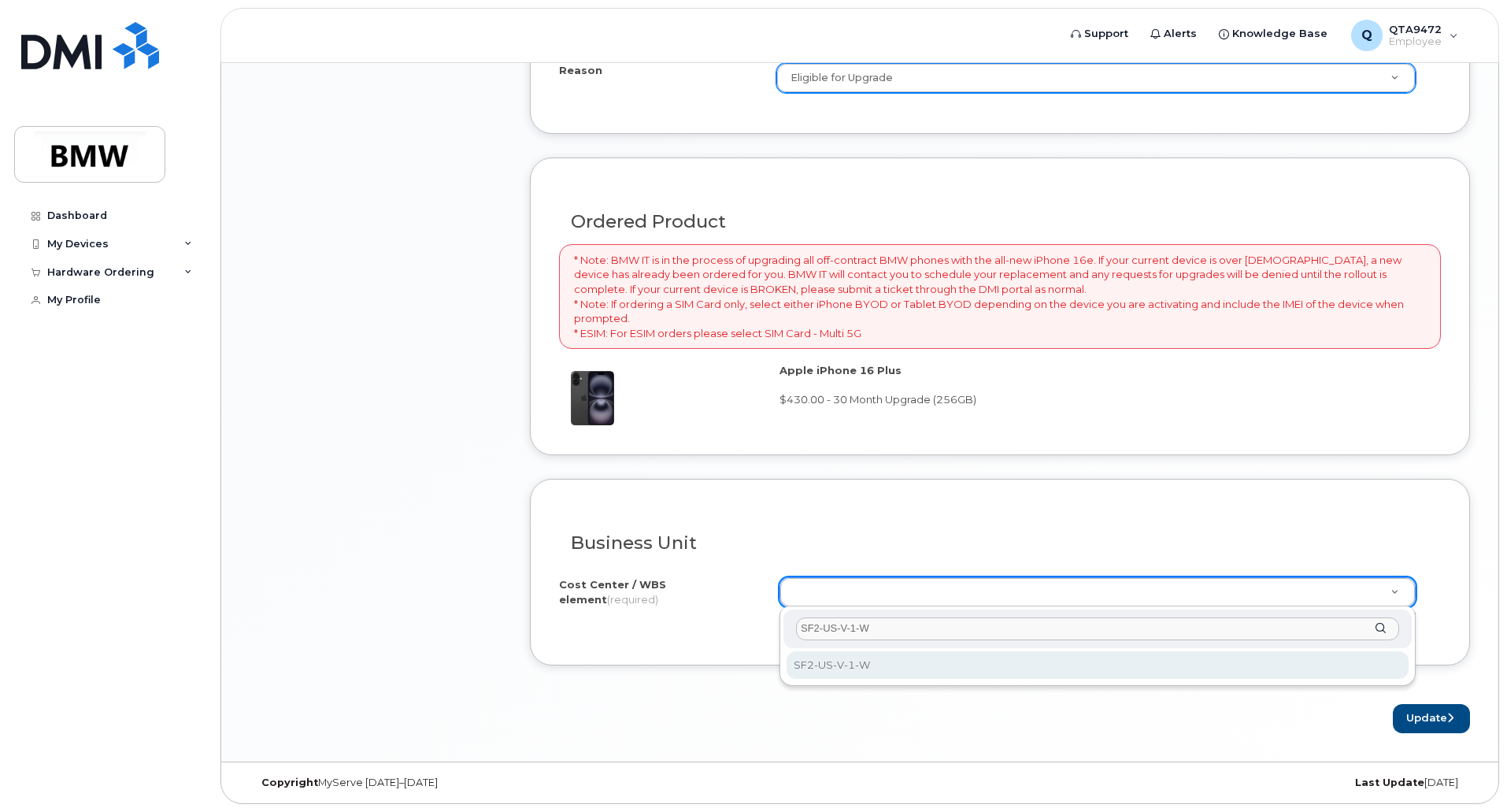
type input "SF2-US-V-1-W"
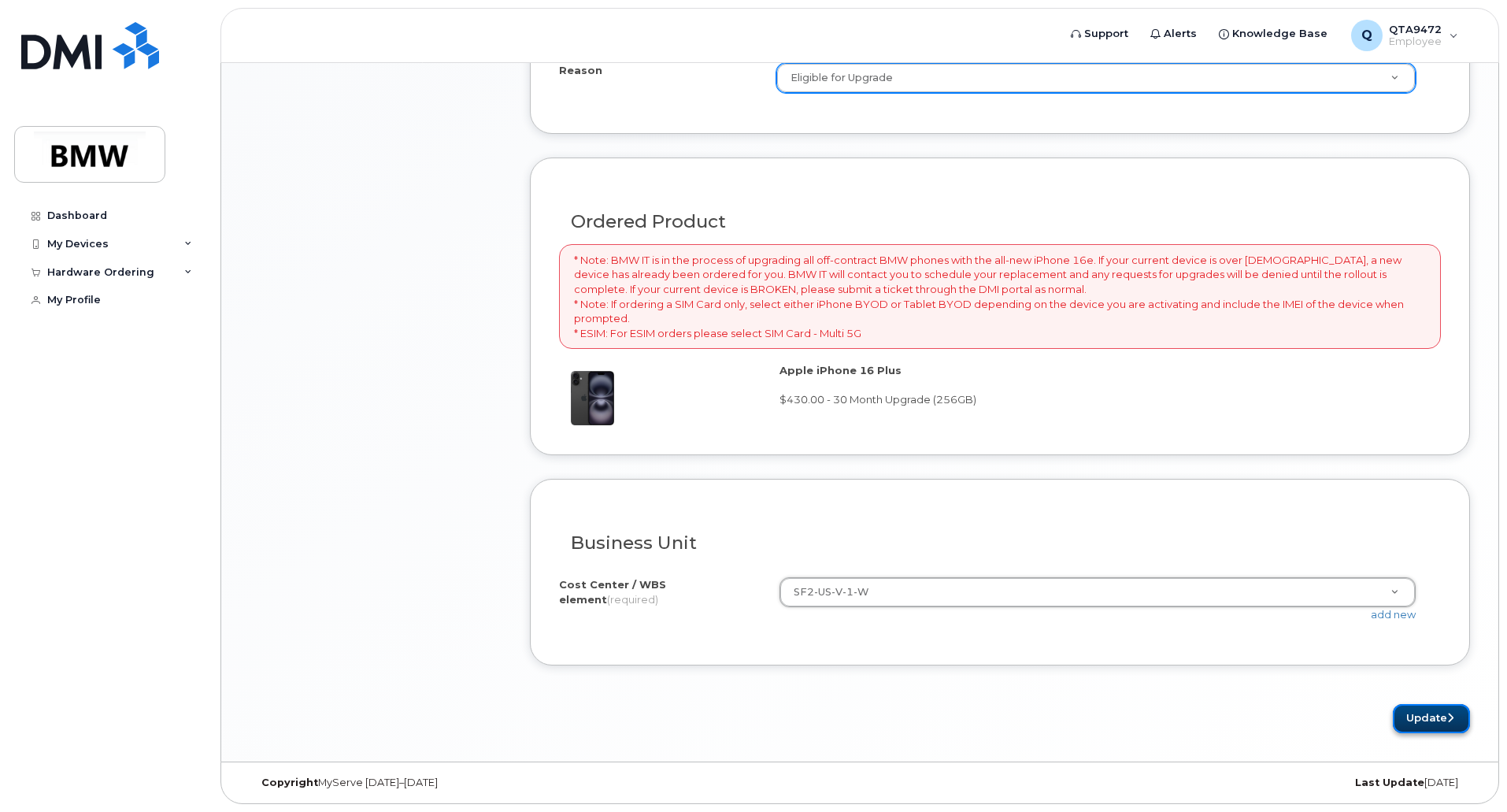
click at [1423, 721] on button "Update" at bounding box center [1431, 718] width 77 height 29
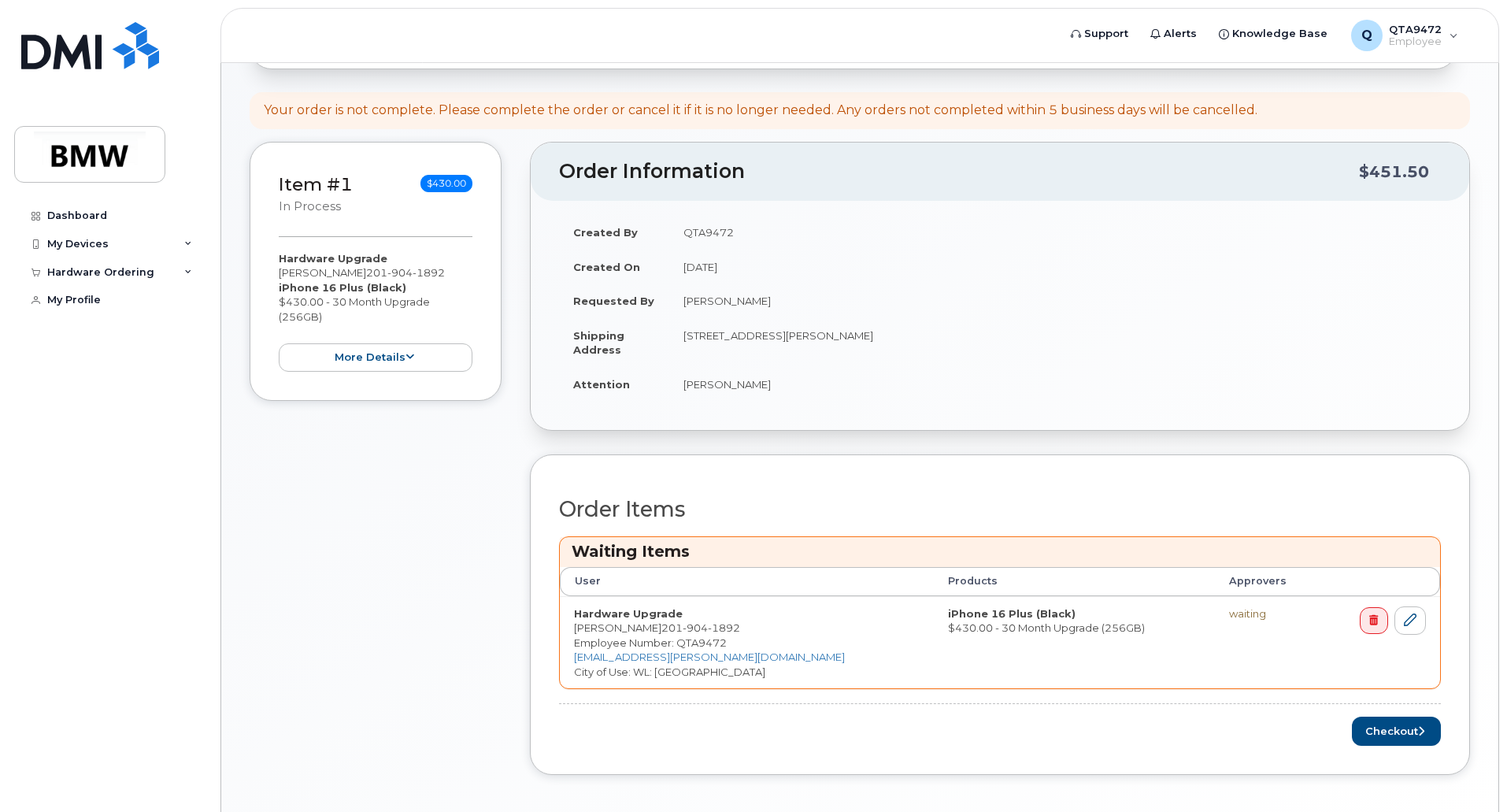
scroll to position [277, 0]
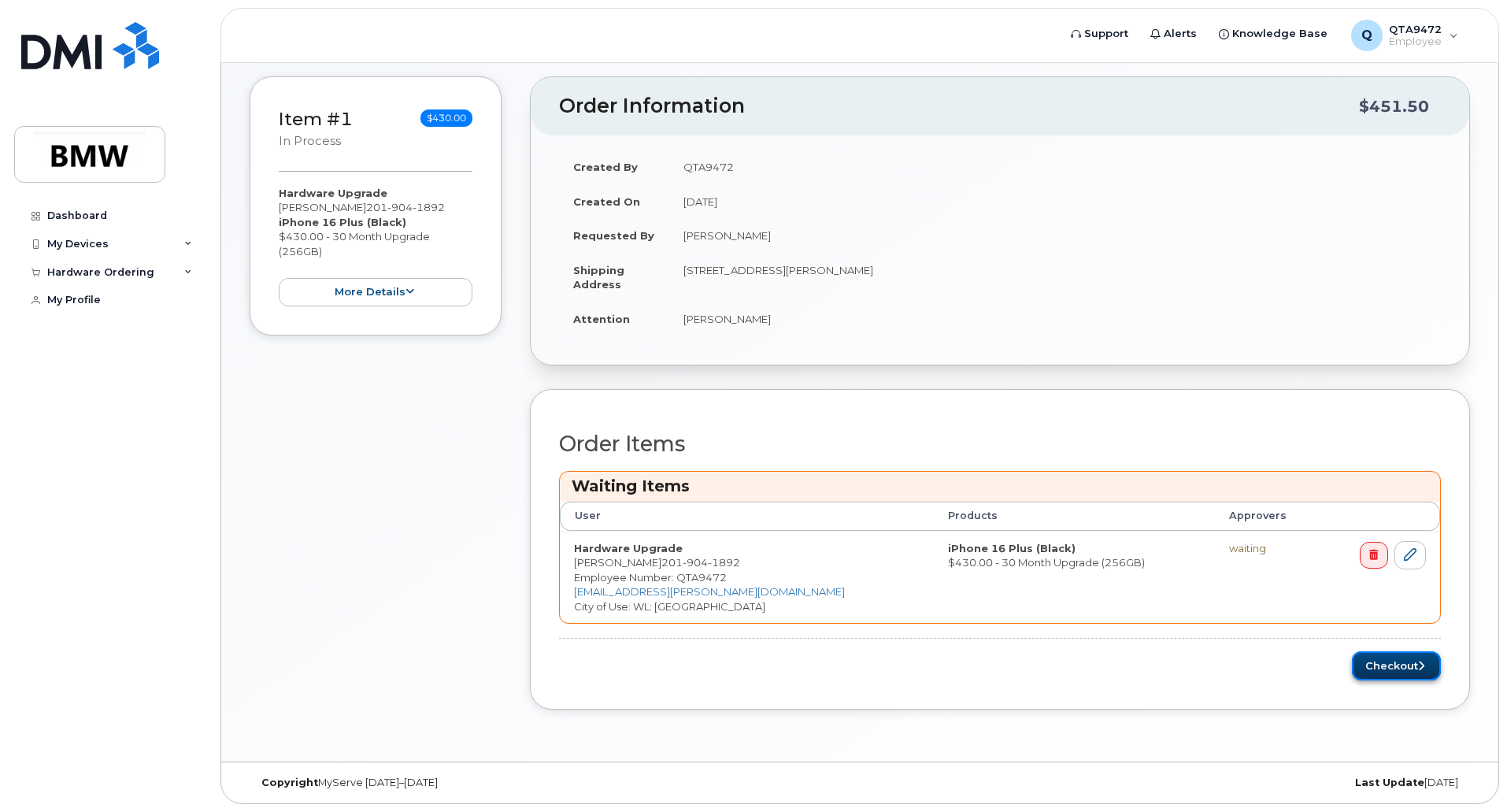
click at [1373, 672] on button "Checkout" at bounding box center [1397, 665] width 89 height 29
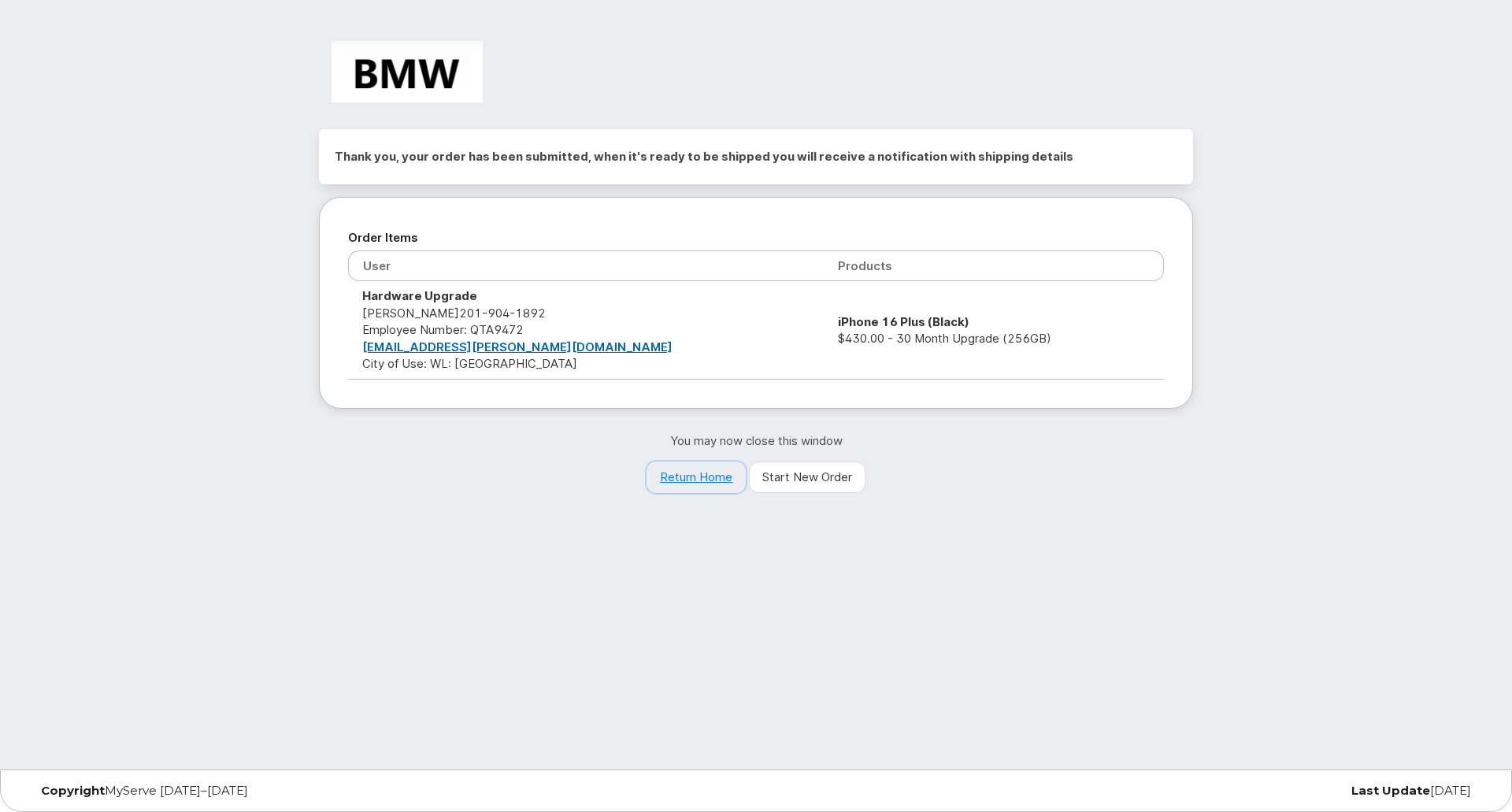
click at [692, 474] on link "Return Home" at bounding box center [695, 477] width 99 height 32
